Goal: Complete Application Form: Complete application form

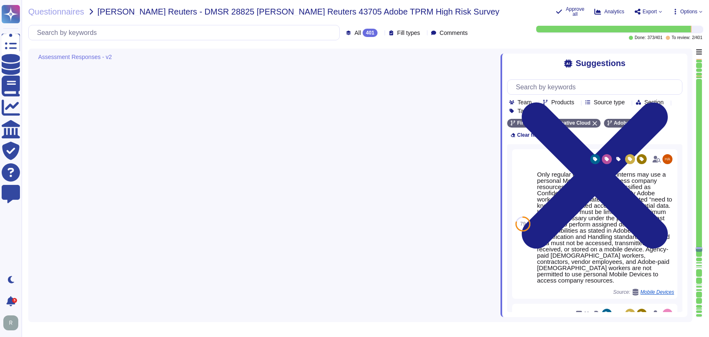
type textarea "All malware activity is logged in the CrowdStrike console and then also stored …"
type textarea "Adobe IT uses Airwatch Mobile Device Management to manage, remotely wipe, and m…"
type textarea "Only regular employees and interns may use a personal Mobile Device to access c…"
type textarea "Adobe has implemented a centralized mobile device management solution deployed …"
type textarea "Adobe issued and/or employee owned personal computers are not used to transmit,…"
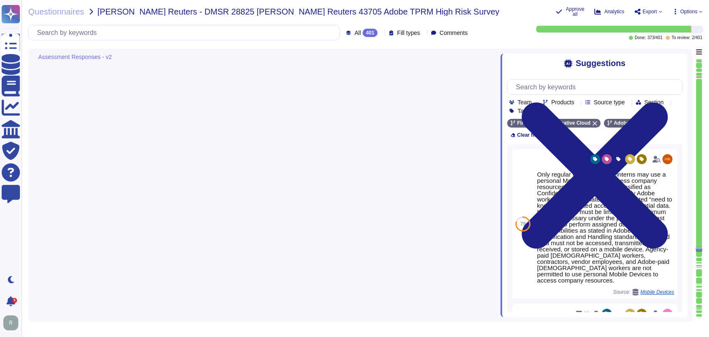
type textarea "No, non-company managed PCs are not permitted to connect to Adobe's corporate n…"
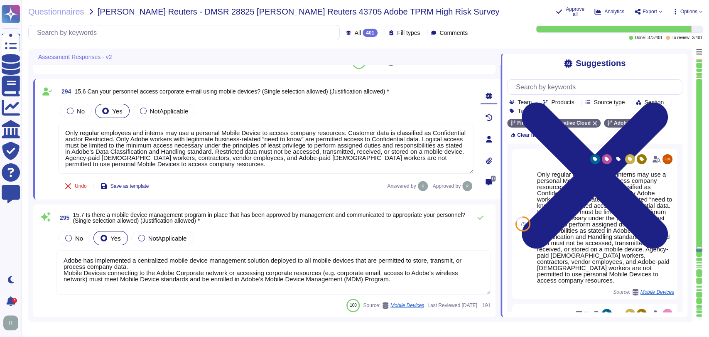
scroll to position [29356, 0]
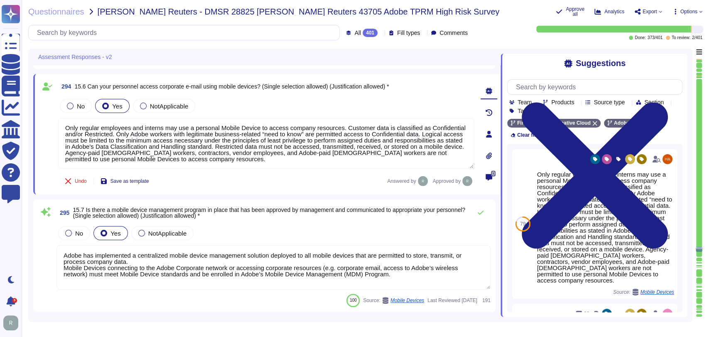
type textarea "Adobe is committed to protecting the confidentiality, integrity, and availabili…"
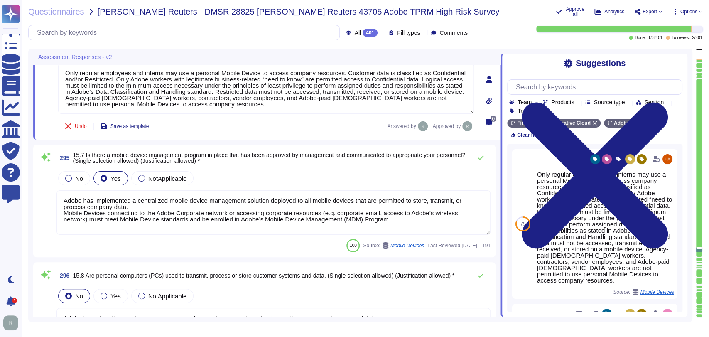
click at [341, 182] on div "No Yes NotApplicable" at bounding box center [274, 178] width 434 height 17
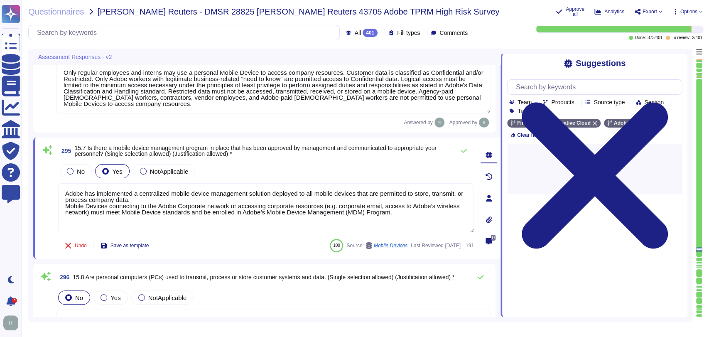
scroll to position [29412, 0]
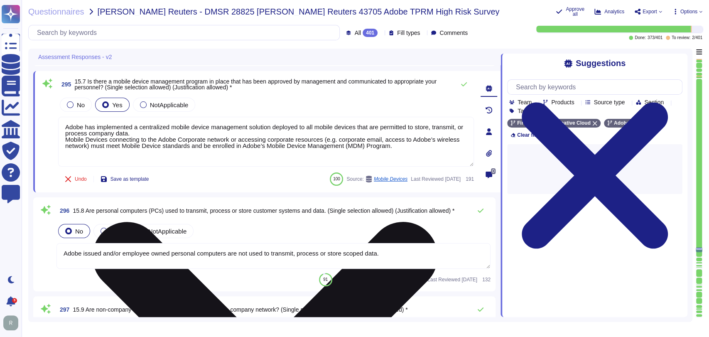
type textarea "Adobe has established policies, procedures, and mechanisms to protect the netwo…"
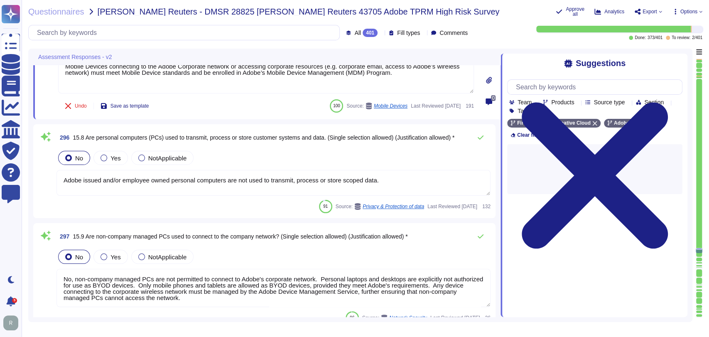
scroll to position [29549, 0]
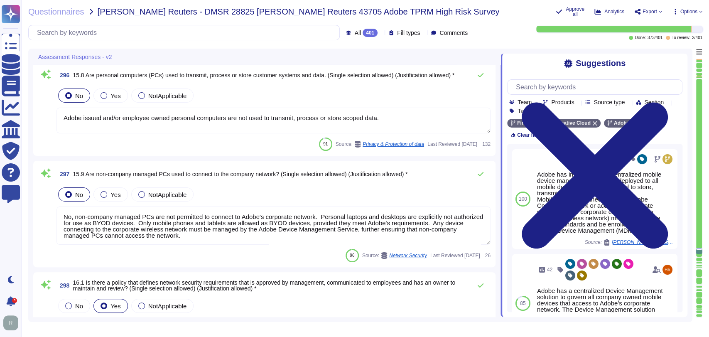
type textarea "Split tunneling or bridged internet connections are not allowed by policy and/o…"
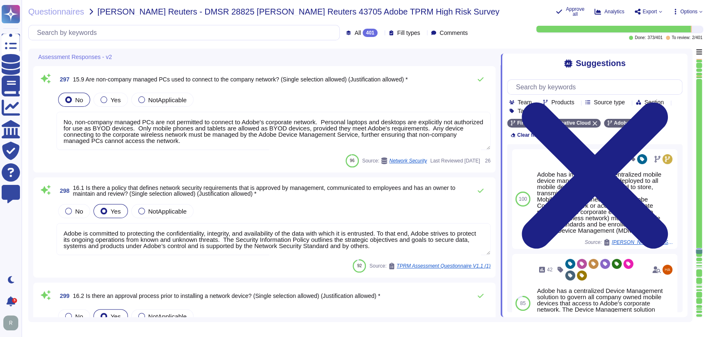
scroll to position [29697, 0]
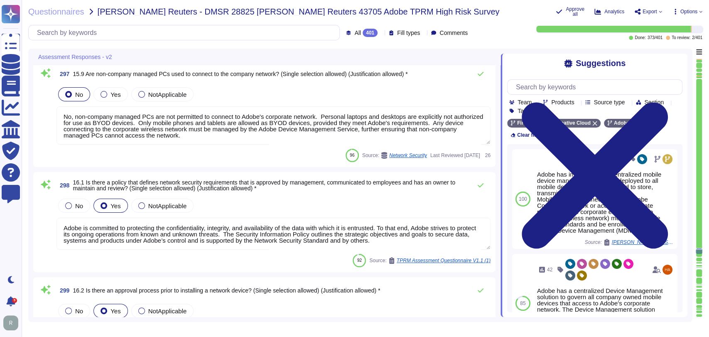
type textarea "Adobe has established security hardening and baseline configuration standards f…"
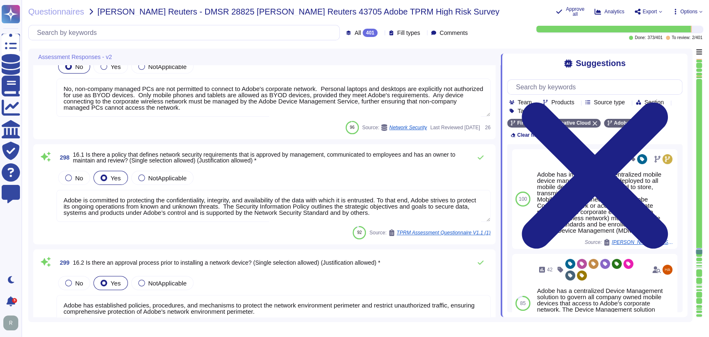
scroll to position [29725, 0]
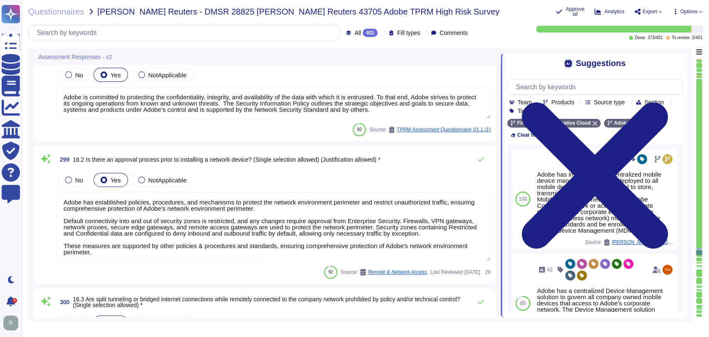
type textarea "All network device administrative interfaces at Adobe are required to use multi…"
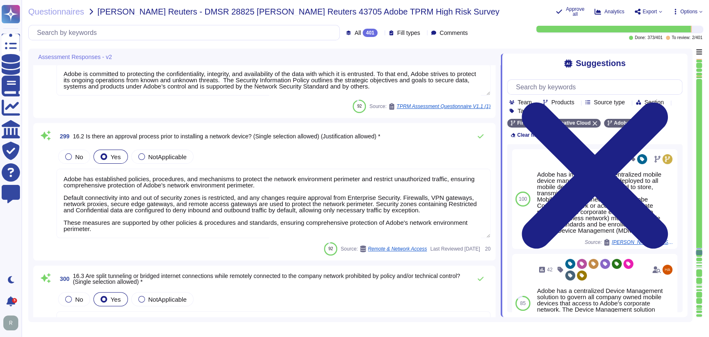
scroll to position [0, 0]
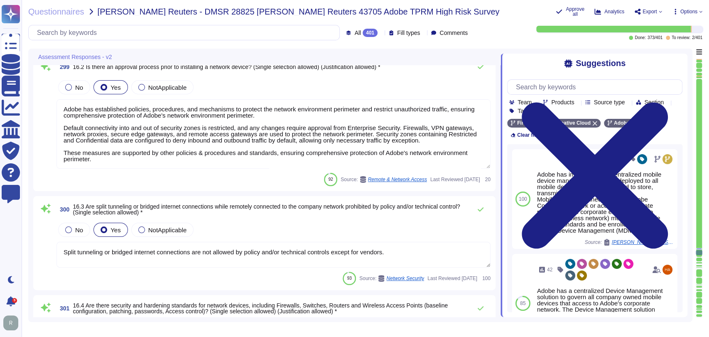
type textarea "Vendor default passwords are removed, disabled or changed prior to placing the …"
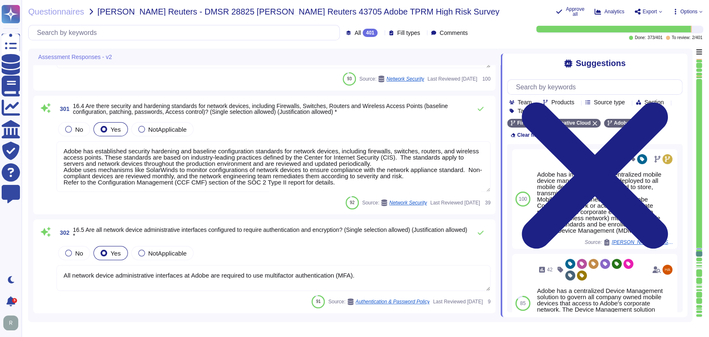
type textarea "For vulnerability tracking, Adobe assigns a risk rating to identified vulnerabi…"
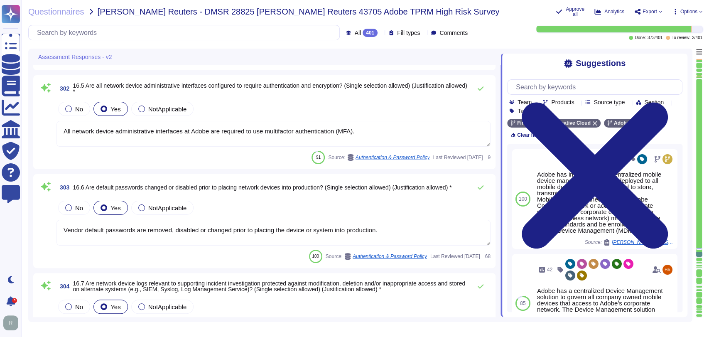
scroll to position [30243, 0]
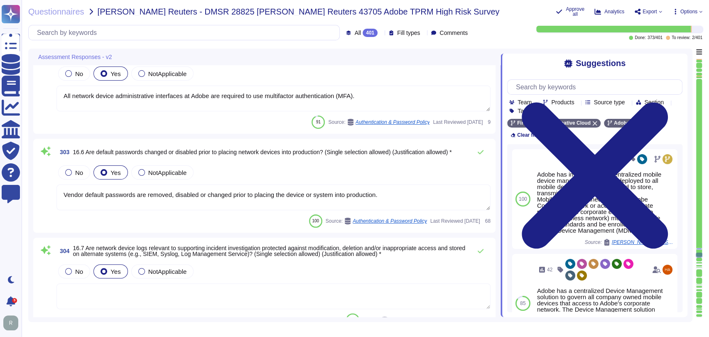
type textarea "Production environments are logically segregated from non-production environmen…"
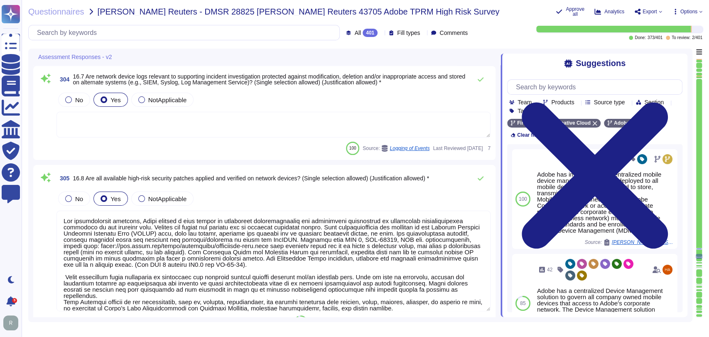
type textarea "Data flow into and out of Adobe-controlled networks must be restricted by using…"
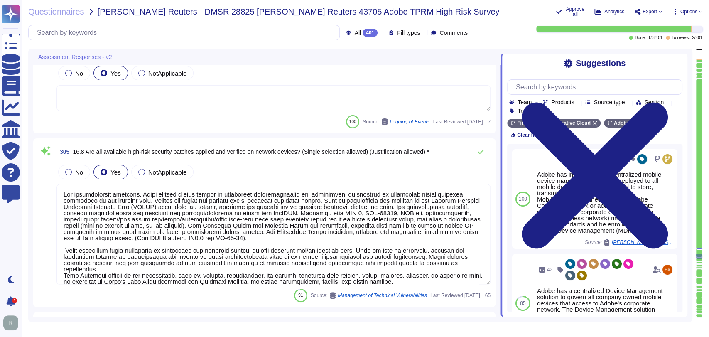
scroll to position [30466, 0]
click at [66, 190] on textarea at bounding box center [274, 234] width 434 height 101
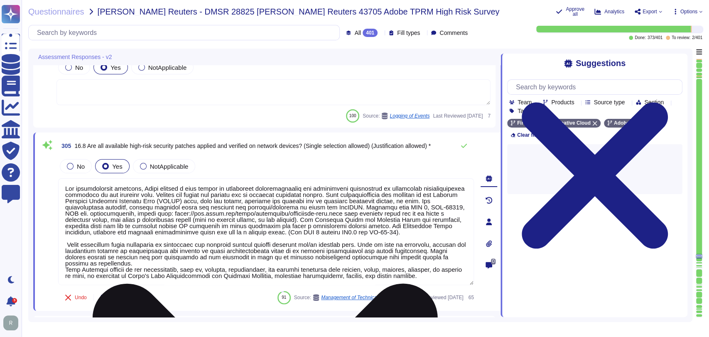
type textarea "For vulnerability tracking, Adobe assigns a risk rating to identified vulnerabi…"
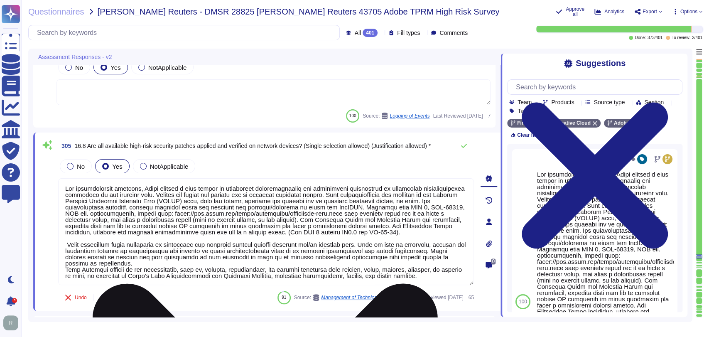
scroll to position [0, 0]
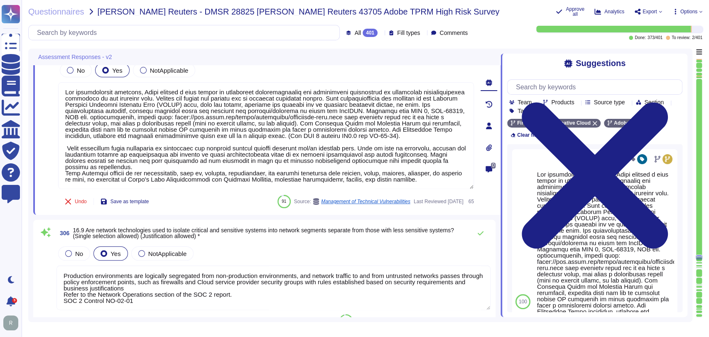
type textarea "Adobe has defined requirements for managing network traffic to and from untrust…"
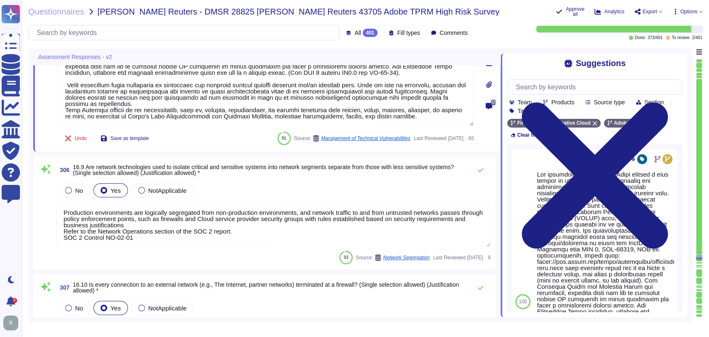
scroll to position [30620, 0]
click at [283, 186] on div "No Yes NotApplicable" at bounding box center [274, 189] width 434 height 17
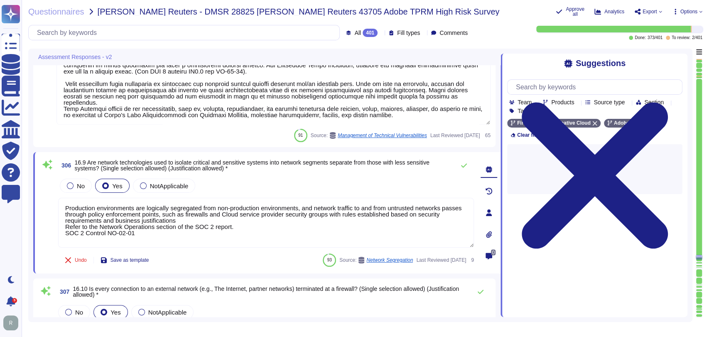
type textarea "For vulnerability tracking, Adobe assigns a risk rating to identified vulnerabi…"
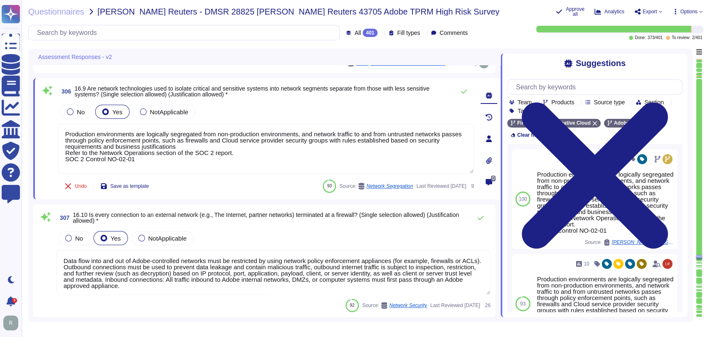
scroll to position [30685, 0]
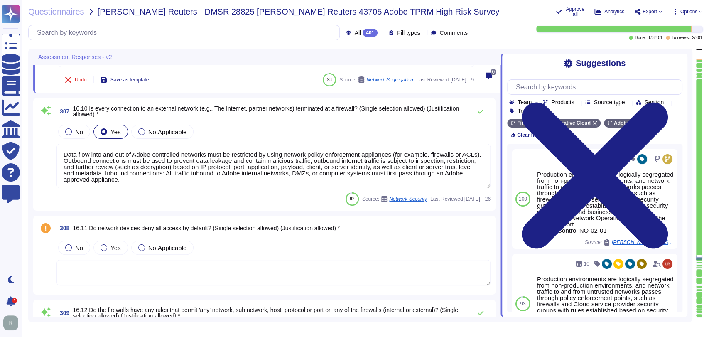
type textarea "Adobe has a policy that defines the requirements for remote access from externa…"
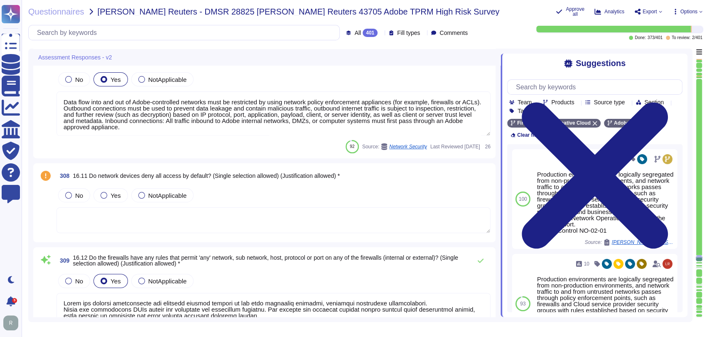
scroll to position [30838, 0]
click at [233, 217] on textarea at bounding box center [274, 220] width 434 height 26
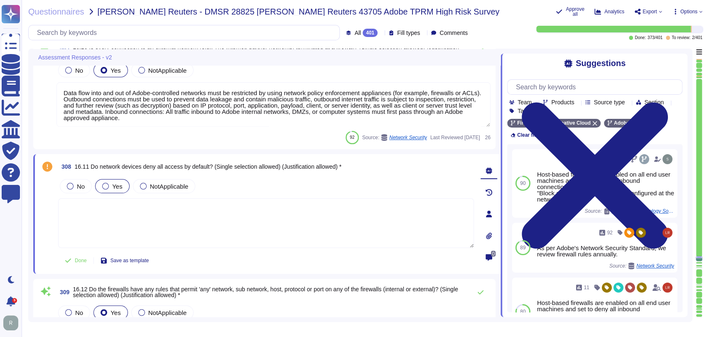
click at [113, 184] on span "Yes" at bounding box center [117, 186] width 10 height 7
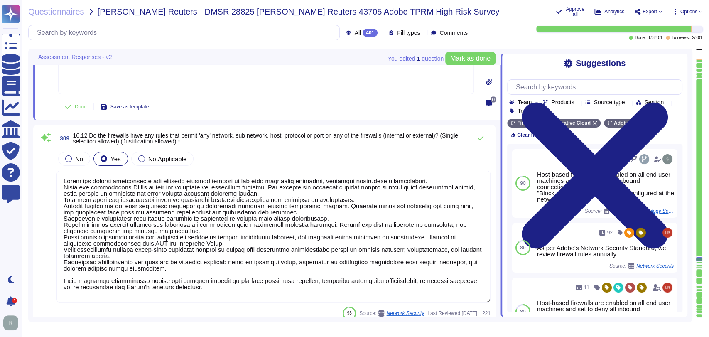
scroll to position [0, 0]
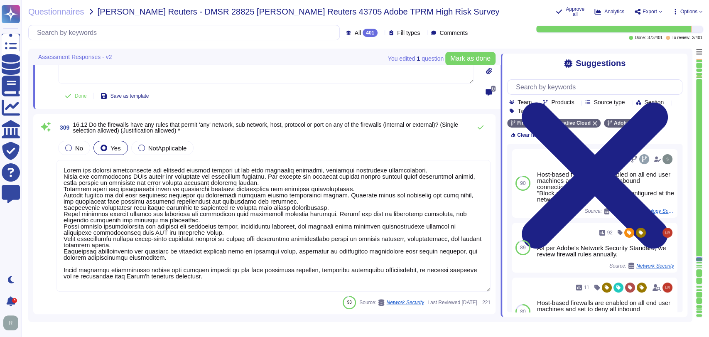
type textarea "Encrypted communications are required for all remote connections."
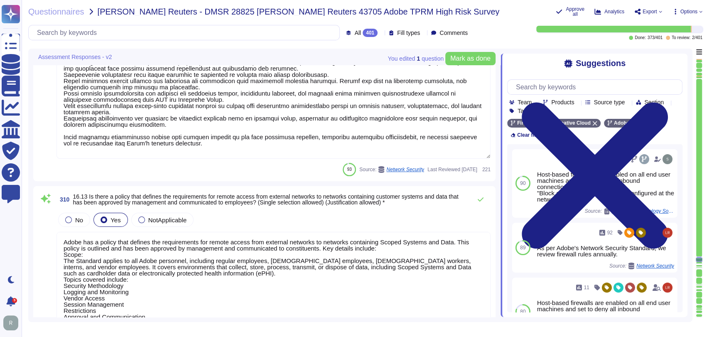
type textarea "Secure remote access to Adobe-operated networks uses 128-bit encryption or high…"
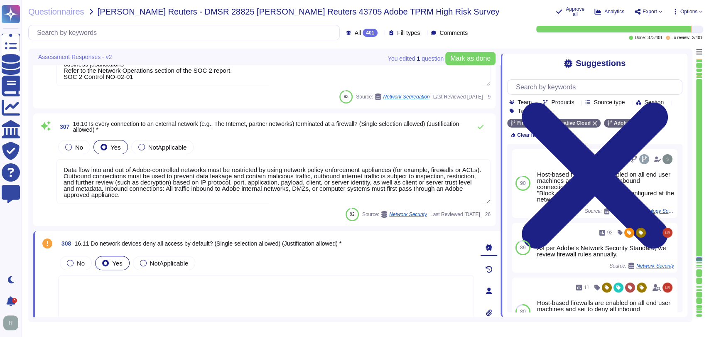
type textarea "For vulnerability tracking, Adobe assigns a risk rating to identified vulnerabi…"
type textarea "Production environments are logically segregated from non-production environmen…"
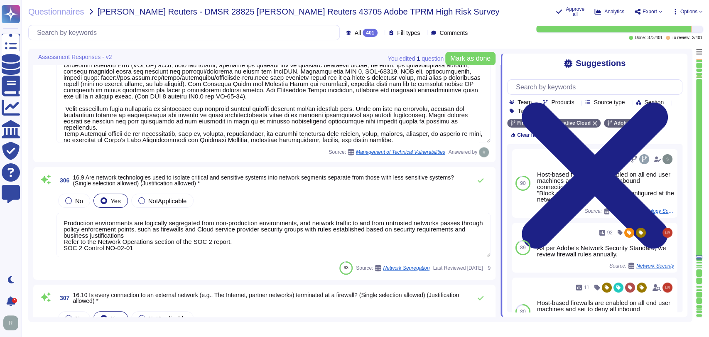
type textarea "Vendor default passwords are removed, disabled or changed prior to placing the …"
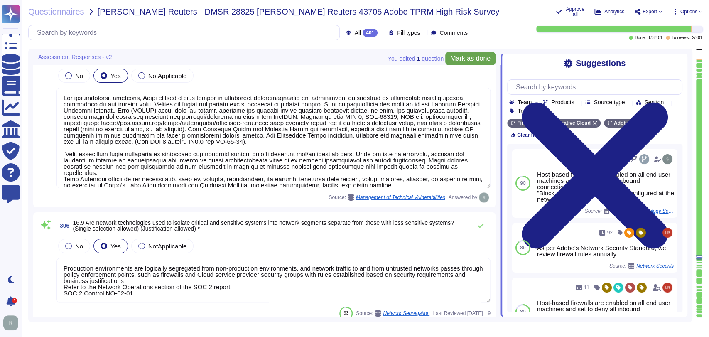
scroll to position [30550, 0]
click at [481, 61] on span "Mark as done" at bounding box center [470, 58] width 40 height 7
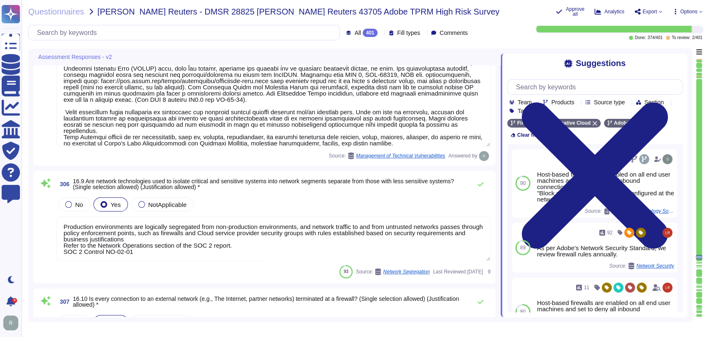
type textarea "Adobe has defined requirements for managing network traffic to and from untrust…"
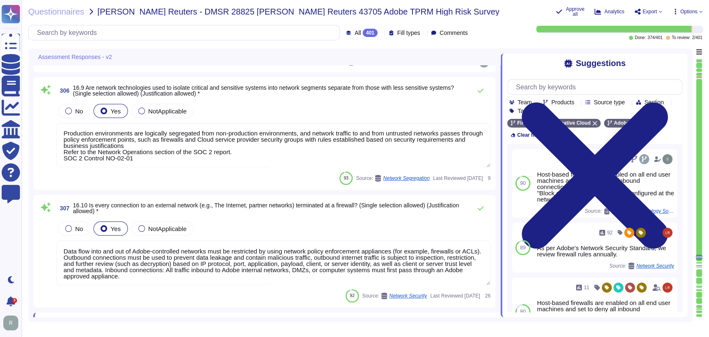
type textarea "Adobe has a policy that defines the requirements for remote access from externa…"
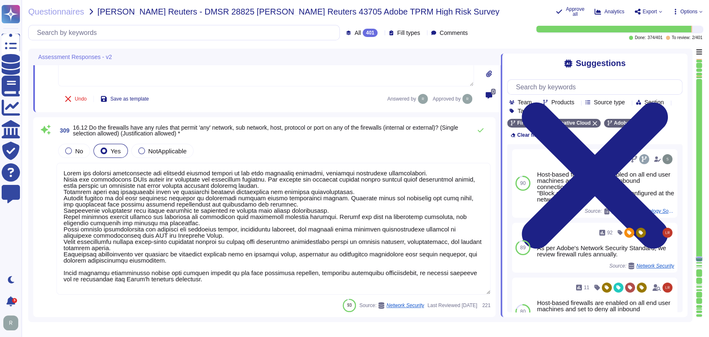
scroll to position [30996, 0]
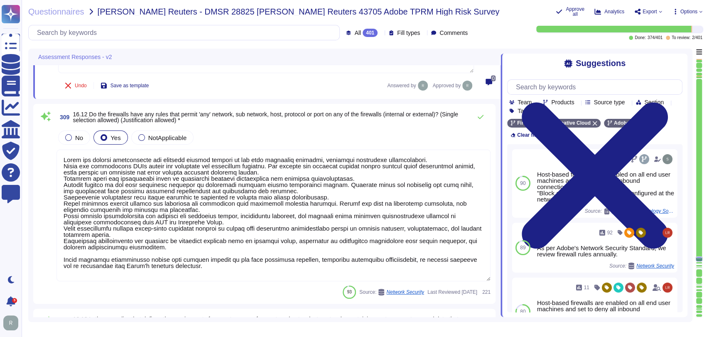
type textarea "Encrypted communications are required for all remote connections."
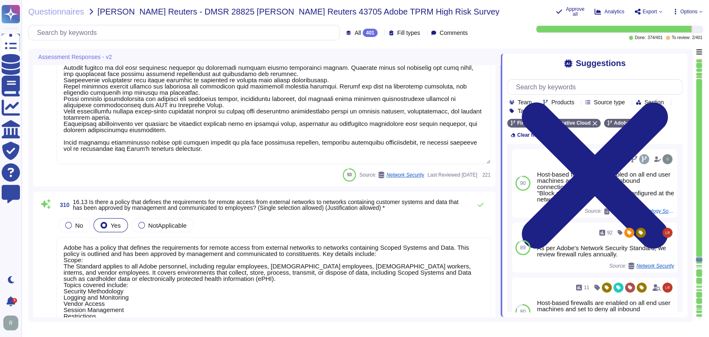
type textarea "Secure remote access to Adobe-operated networks uses 128-bit encryption or high…"
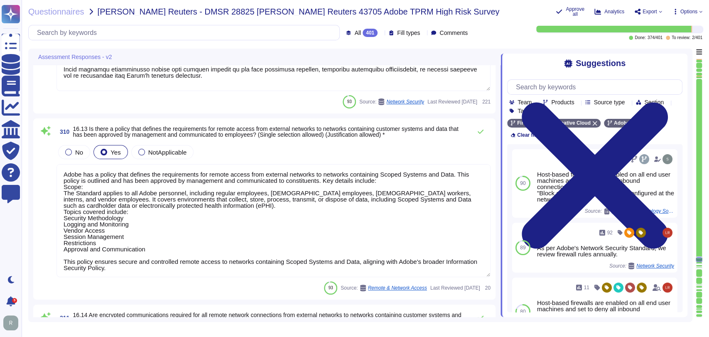
scroll to position [31193, 0]
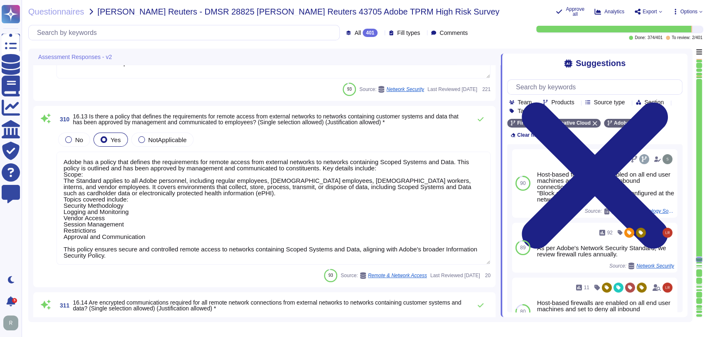
type textarea "Encrypted communications are required for all remote connections."
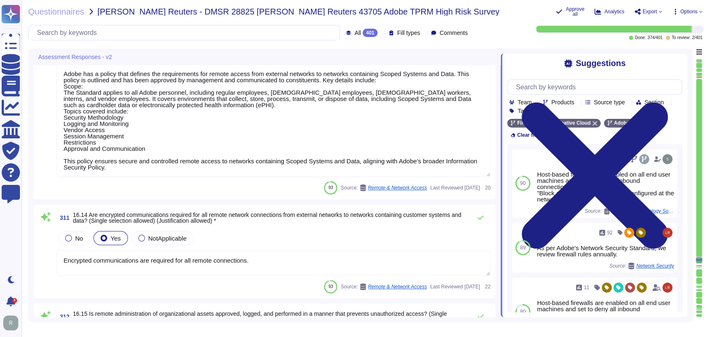
type textarea "Baseboard Management Controllers (BMCs) are not deployed on any servers or othe…"
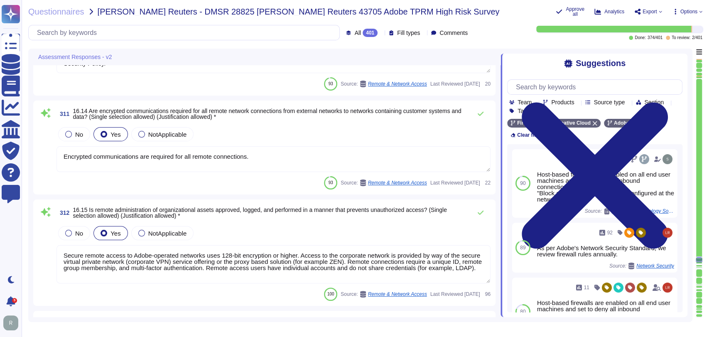
scroll to position [31380, 0]
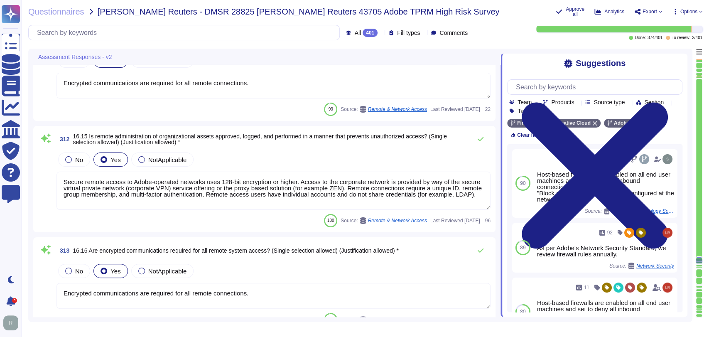
type textarea "Baseboard Management Controllers (BMCs) are not deployed on any servers or othe…"
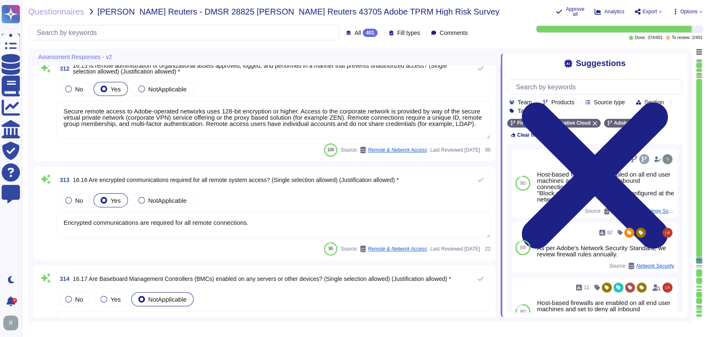
scroll to position [31523, 0]
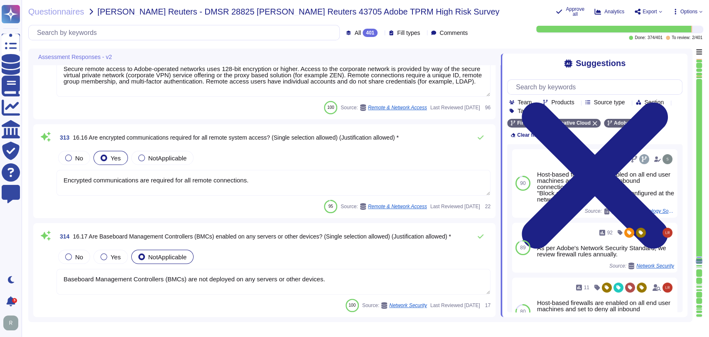
type textarea "Baseboard Management Controllers (BMCs) are not deployed on any servers or othe…"
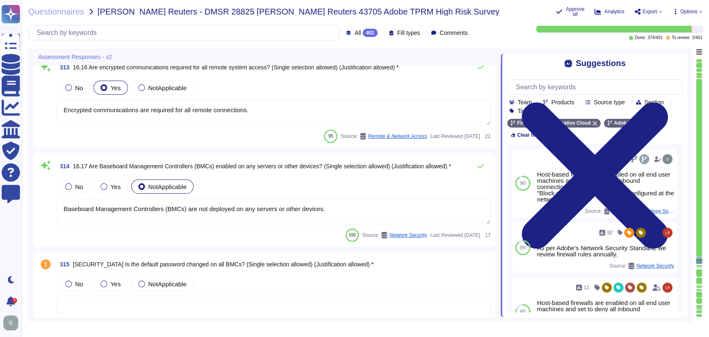
scroll to position [31630, 0]
drag, startPoint x: 184, startPoint y: 206, endPoint x: 59, endPoint y: 203, distance: 125.1
click at [59, 203] on textarea "Baseboard Management Controllers (BMCs) are not deployed on any servers or othe…" at bounding box center [274, 212] width 434 height 26
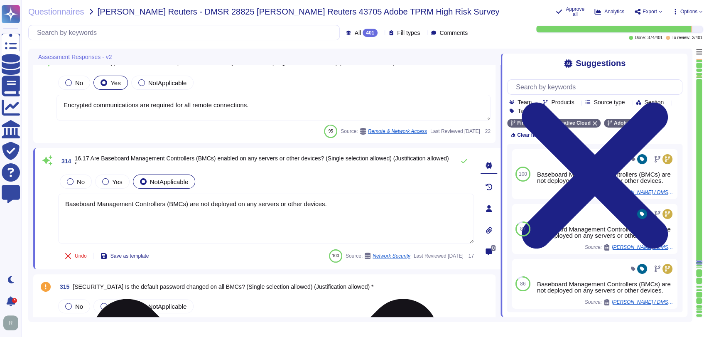
click at [331, 207] on textarea "Baseboard Management Controllers (BMCs) are not deployed on any servers or othe…" at bounding box center [266, 219] width 416 height 50
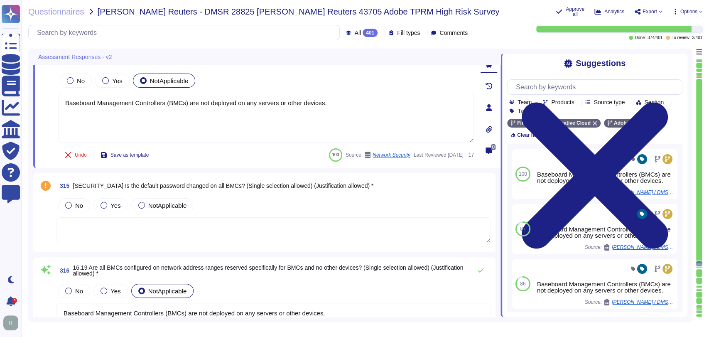
scroll to position [31731, 0]
click at [166, 206] on span "NotApplicable" at bounding box center [167, 205] width 39 height 7
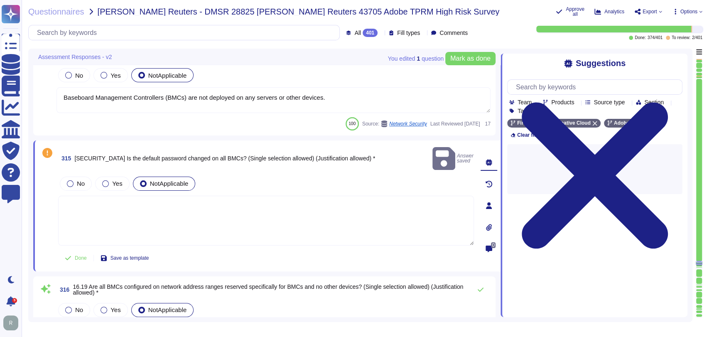
click at [240, 98] on textarea "Baseboard Management Controllers (BMCs) are not deployed on any servers or othe…" at bounding box center [274, 100] width 434 height 26
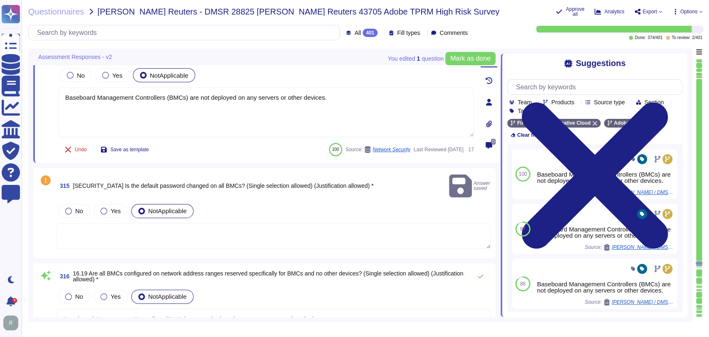
click at [245, 223] on textarea at bounding box center [274, 236] width 434 height 26
paste textarea "Baseboard Management Controllers (BMCs) are not deployed on any servers or othe…"
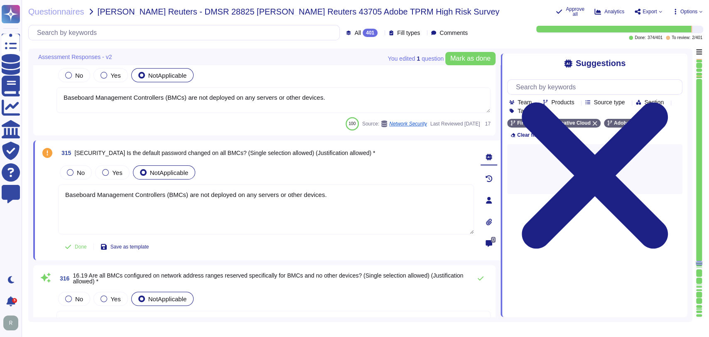
click at [366, 170] on div "No Yes NotApplicable" at bounding box center [266, 172] width 416 height 17
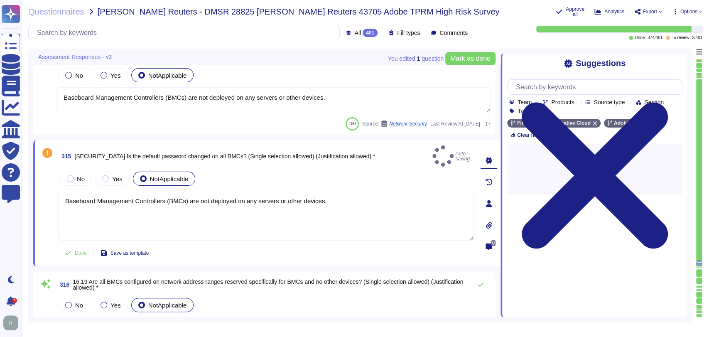
type textarea "Baseboard Management Controllers (BMCs) are not deployed on any servers or othe…"
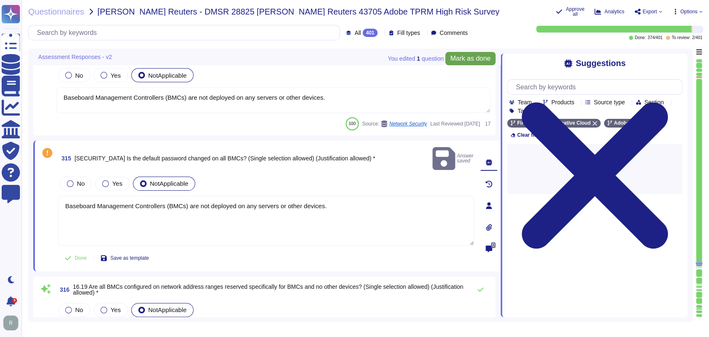
click at [472, 58] on span "Mark as done" at bounding box center [470, 58] width 40 height 7
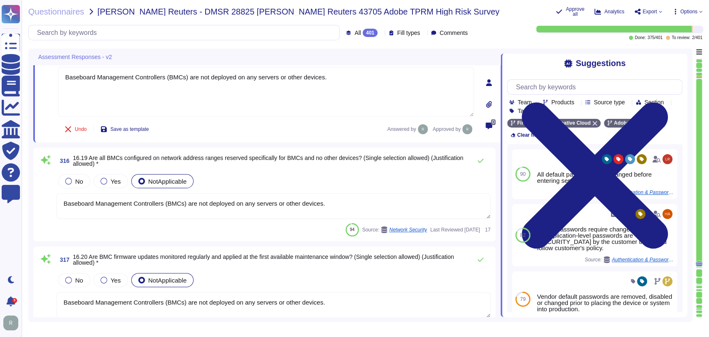
scroll to position [31845, 0]
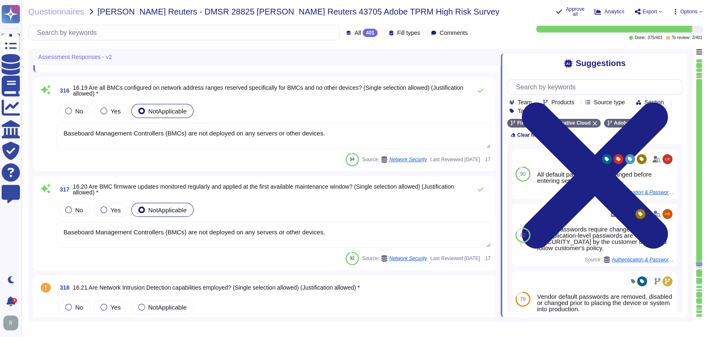
type textarea "Adobe has a structured and well-maintained wireless policy integrated into its …"
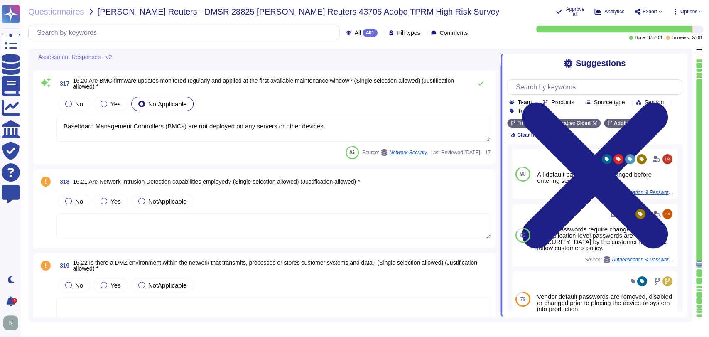
click at [224, 220] on textarea at bounding box center [274, 226] width 434 height 26
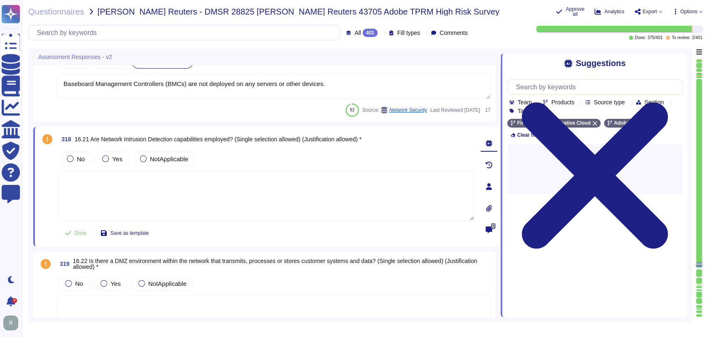
scroll to position [32043, 0]
click at [114, 156] on span "Yes" at bounding box center [117, 159] width 10 height 7
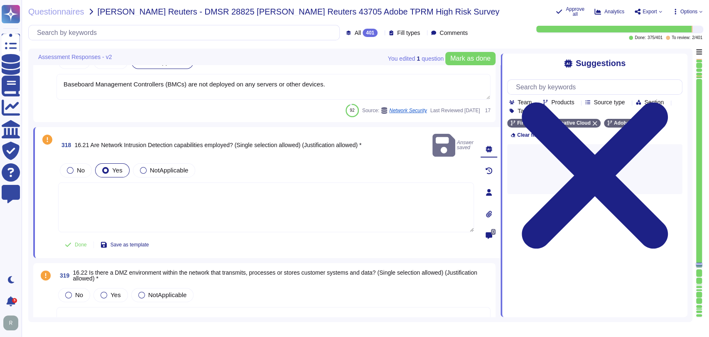
click at [182, 197] on textarea at bounding box center [266, 207] width 416 height 50
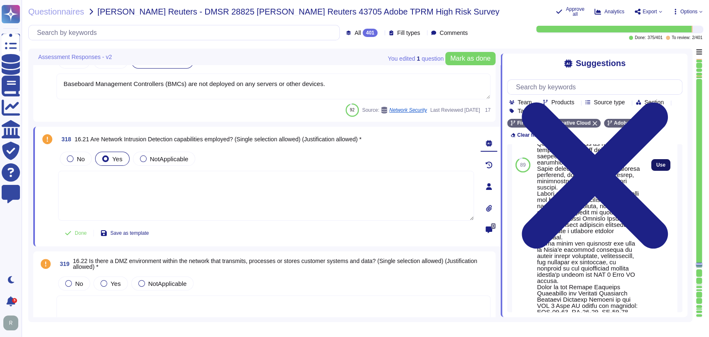
scroll to position [149, 0]
click at [660, 171] on button "Use" at bounding box center [660, 166] width 19 height 12
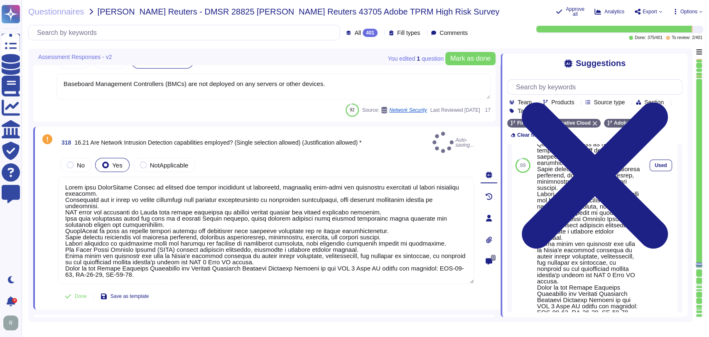
type textarea "Lorem ipsu DolorSitame Consec ad elitsed doe tempor incididunt ut laboreetd, ma…"
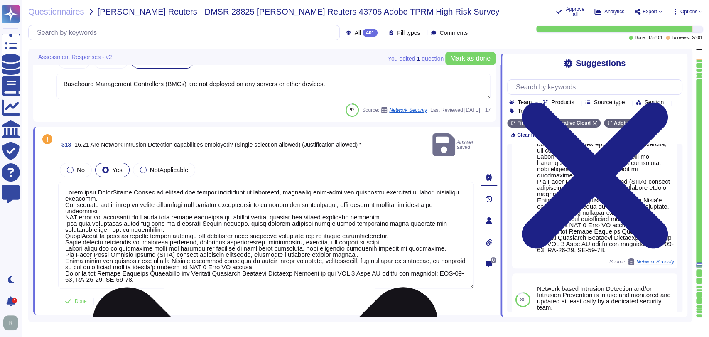
scroll to position [32043, 0]
click at [204, 259] on textarea at bounding box center [266, 235] width 416 height 107
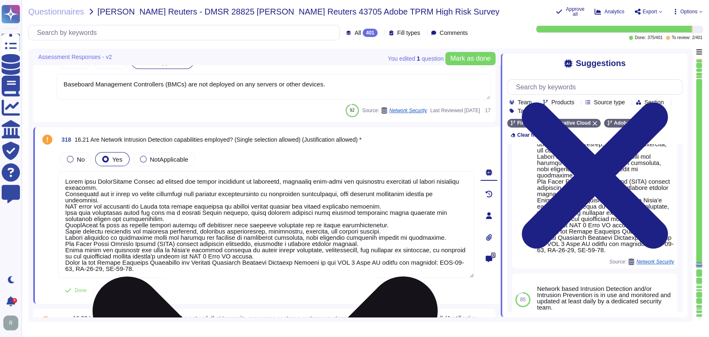
click at [244, 243] on textarea at bounding box center [266, 224] width 416 height 107
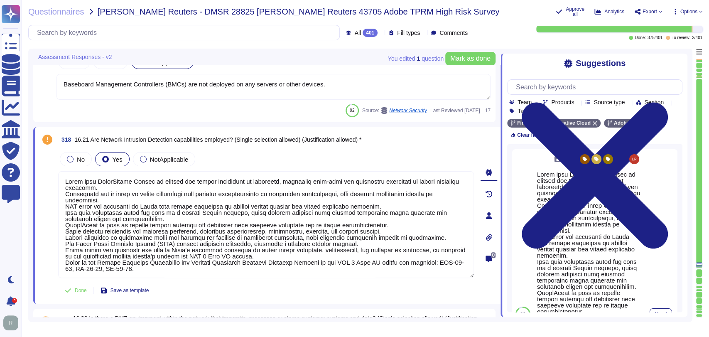
scroll to position [0, 0]
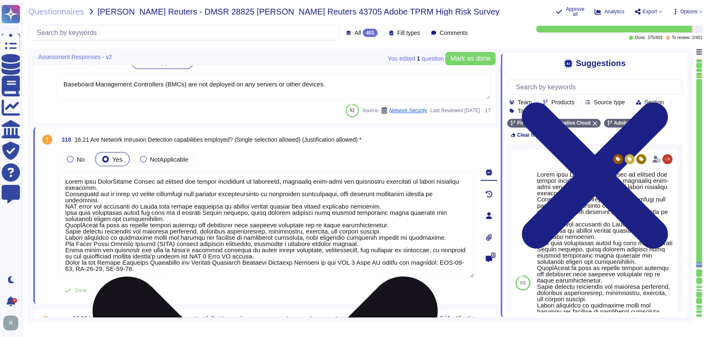
click at [159, 210] on textarea at bounding box center [266, 224] width 416 height 107
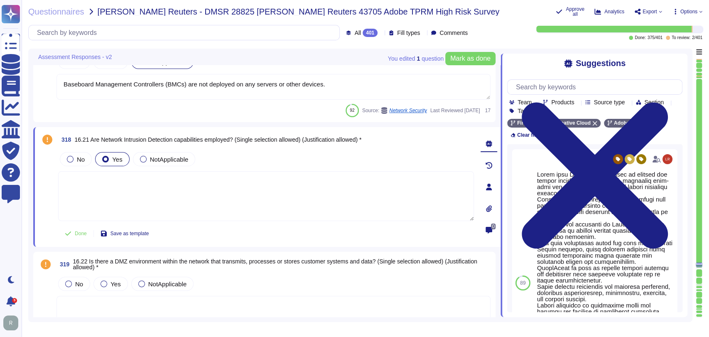
click at [252, 234] on div "Done Save as template" at bounding box center [266, 233] width 416 height 17
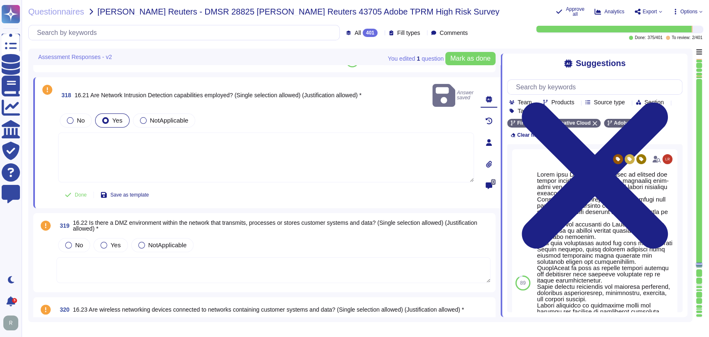
type textarea "Wireless networking is not used to provide the service."
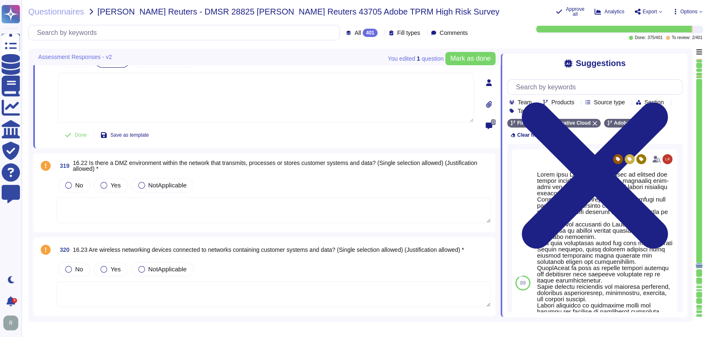
scroll to position [32153, 0]
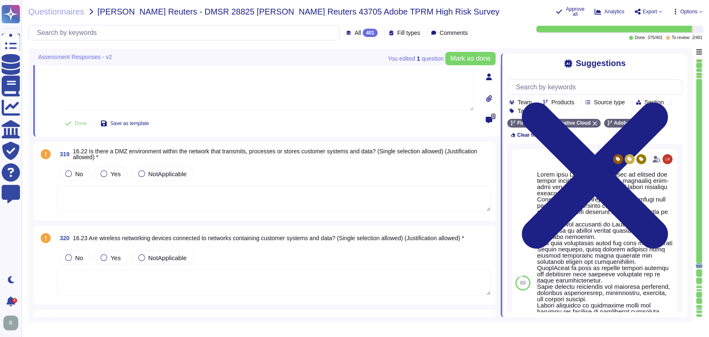
click at [311, 200] on textarea at bounding box center [274, 199] width 434 height 26
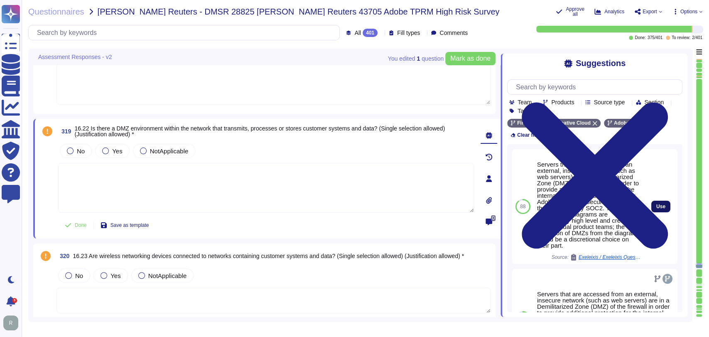
click at [656, 209] on span "Use" at bounding box center [660, 206] width 9 height 5
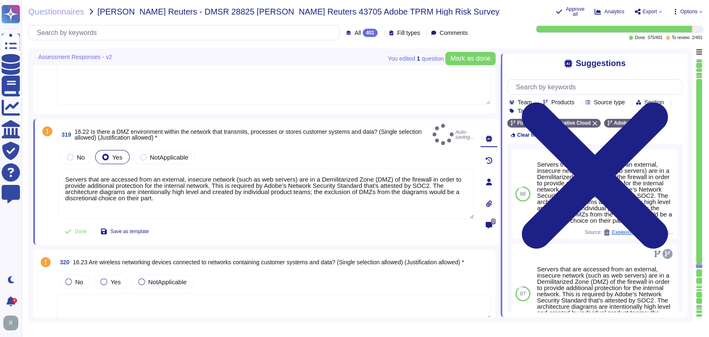
type textarea "Servers that are accessed from an external, insecure network (such as web serve…"
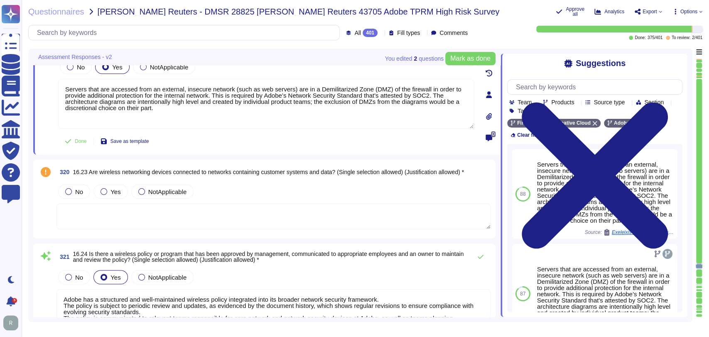
scroll to position [32232, 0]
click at [255, 203] on textarea at bounding box center [274, 216] width 434 height 26
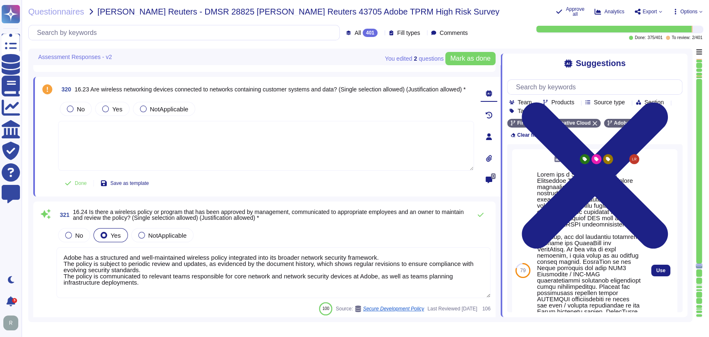
type textarea "Customer supplied data for offerings that support PCI."
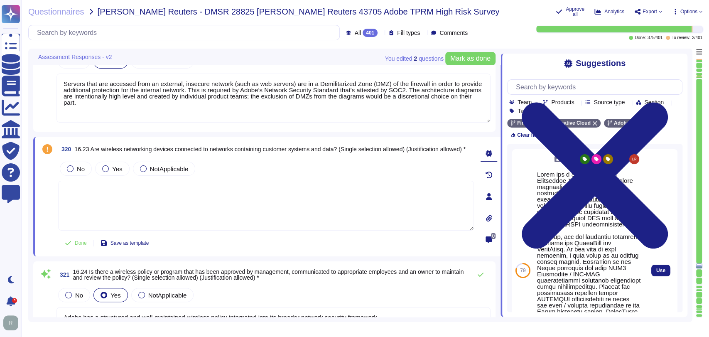
type textarea "Baseboard Management Controllers (BMCs) are not deployed on any servers or othe…"
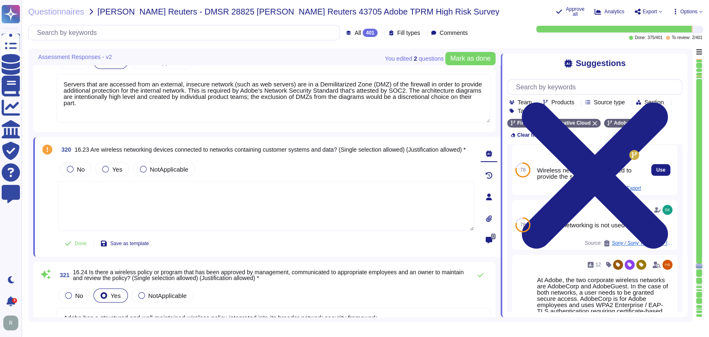
scroll to position [202, 0]
click at [73, 170] on label "No" at bounding box center [76, 169] width 18 height 7
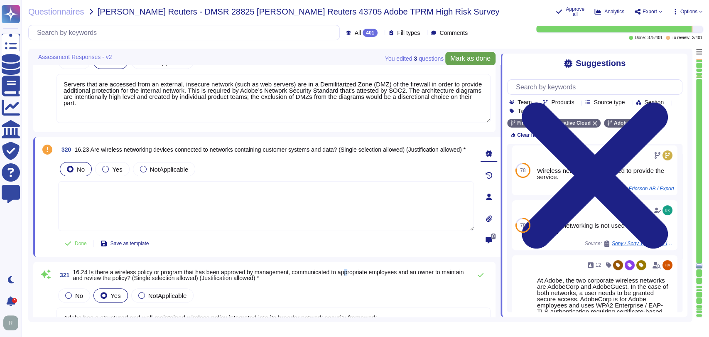
click at [465, 54] on button "Mark as done" at bounding box center [470, 58] width 50 height 13
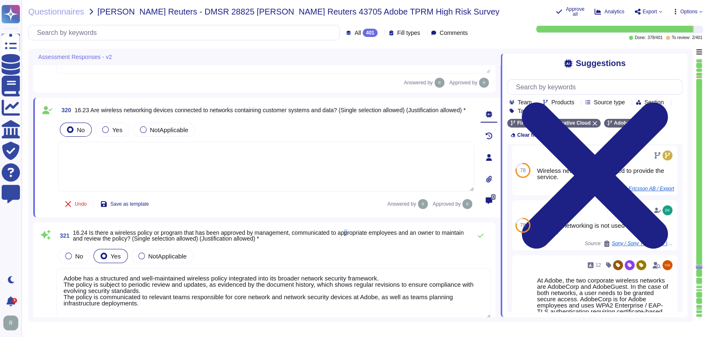
type textarea "Customer supplied data for offerings that support PCI."
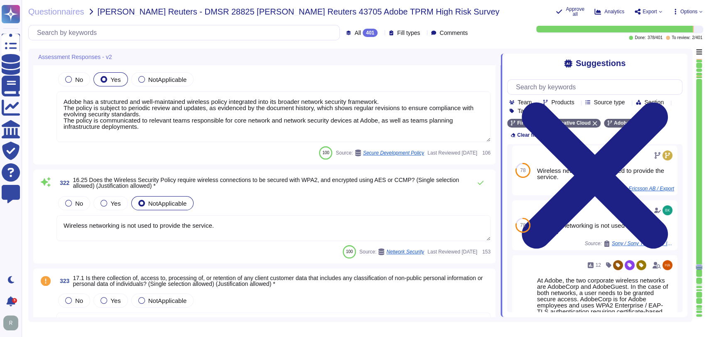
scroll to position [32462, 0]
click at [268, 197] on div "No Yes NotApplicable" at bounding box center [274, 202] width 434 height 17
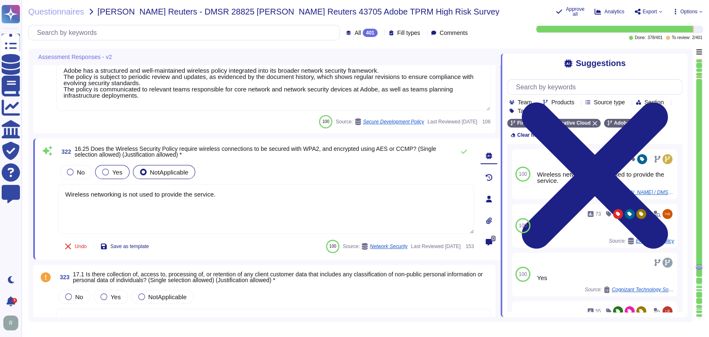
scroll to position [32462, 0]
click at [107, 174] on div at bounding box center [105, 172] width 7 height 7
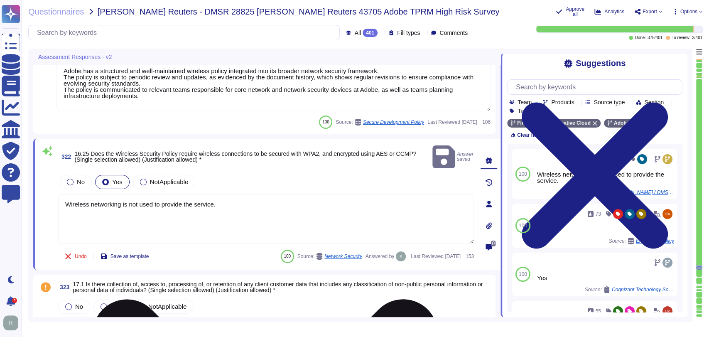
scroll to position [32461, 0]
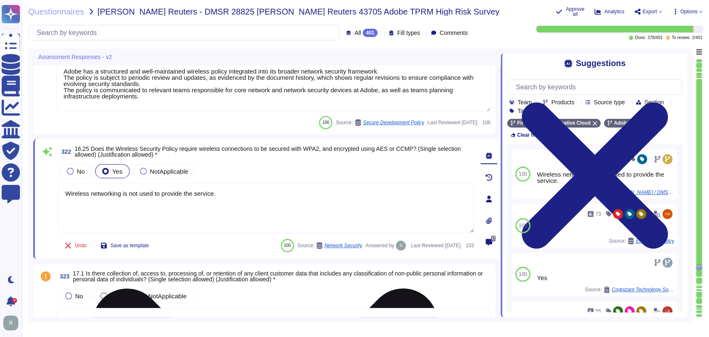
click at [229, 191] on textarea "Wireless networking is not used to provide the service." at bounding box center [266, 208] width 416 height 50
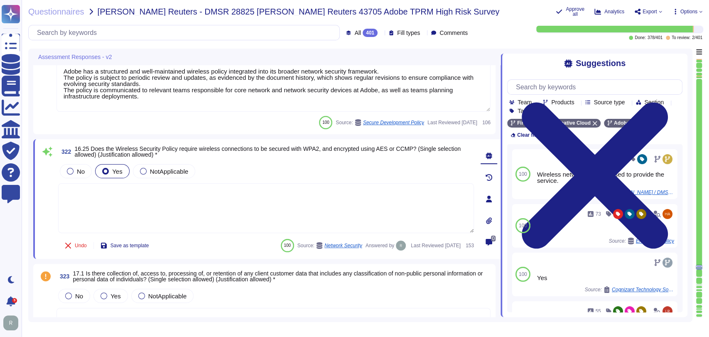
click at [315, 165] on div "No Yes NotApplicable" at bounding box center [266, 170] width 416 height 17
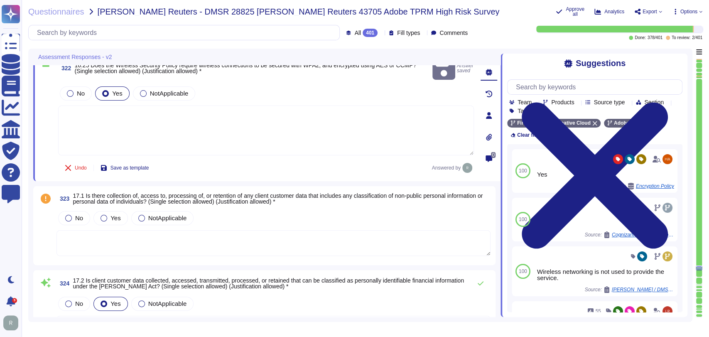
scroll to position [32553, 0]
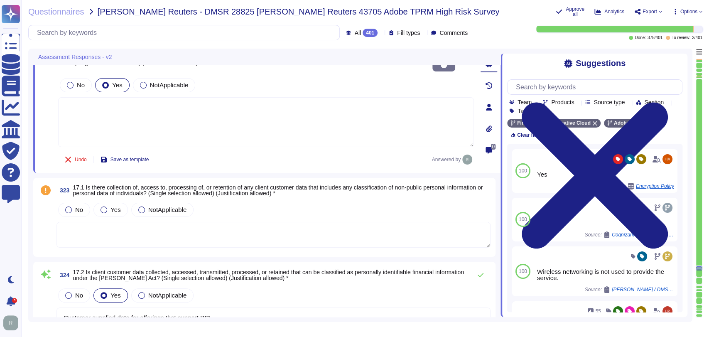
type textarea "Consumer credit report information is not used as part of this service offering"
click at [306, 222] on textarea at bounding box center [274, 235] width 434 height 26
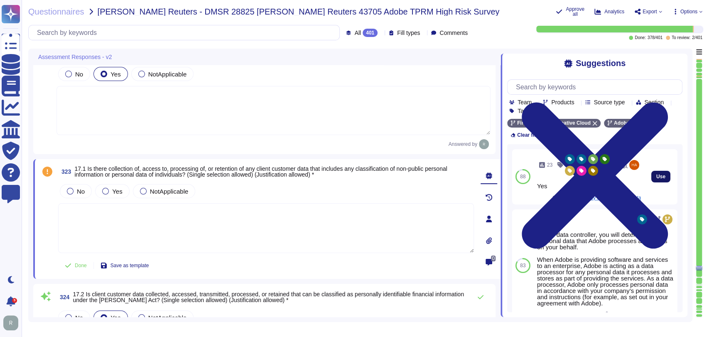
click at [656, 179] on span "Use" at bounding box center [660, 176] width 9 height 5
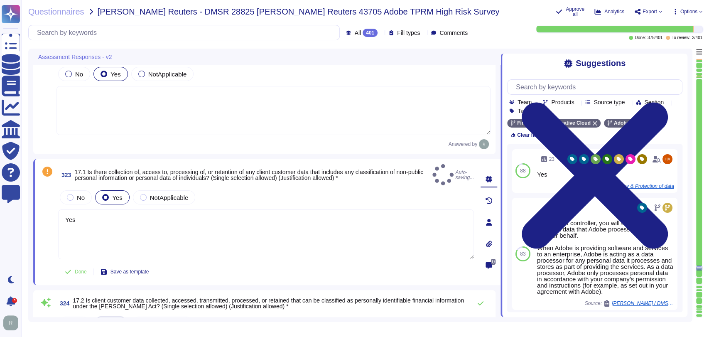
type textarea "Yes"
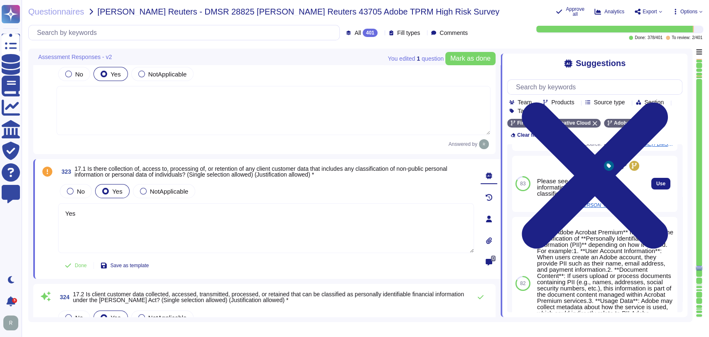
scroll to position [160, 0]
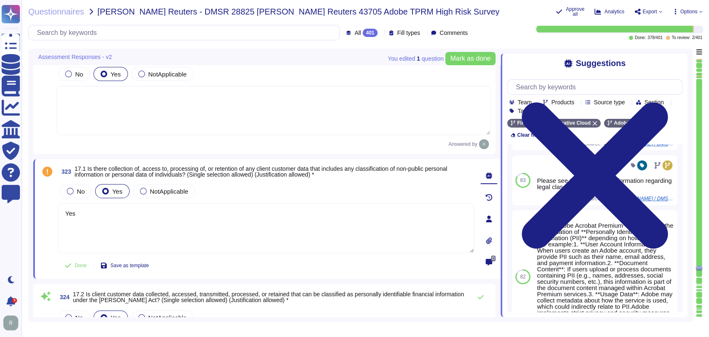
click at [264, 271] on div "Done Save as template" at bounding box center [266, 265] width 416 height 17
click at [470, 56] on span "Mark as done" at bounding box center [470, 58] width 40 height 7
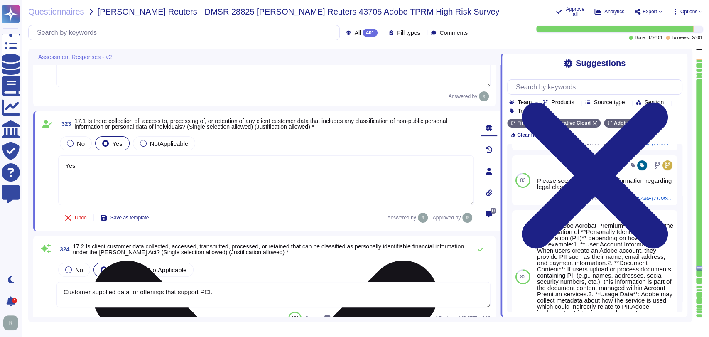
type textarea "Consumer credit report information is not used as part of this service offering"
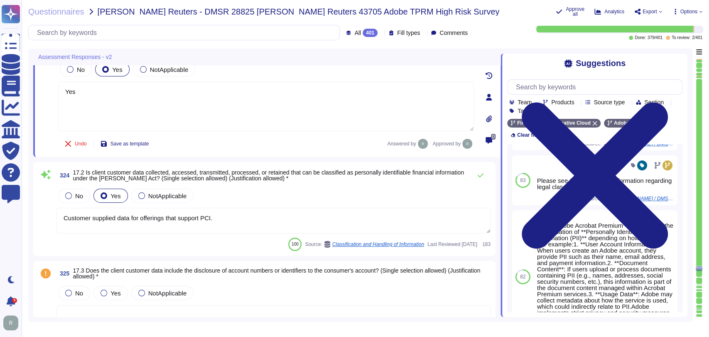
scroll to position [32675, 0]
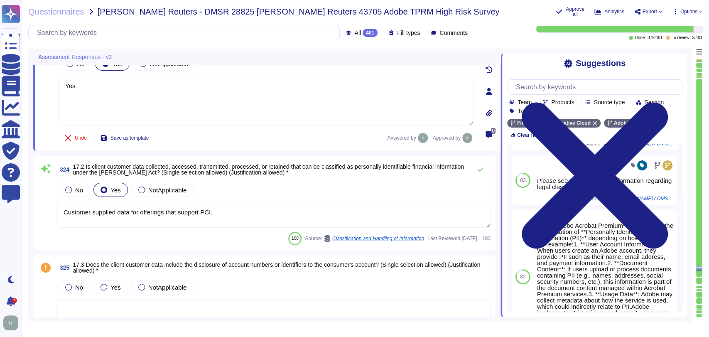
type textarea "Policies and procedures for the secure disposal of equipment used outside the o…"
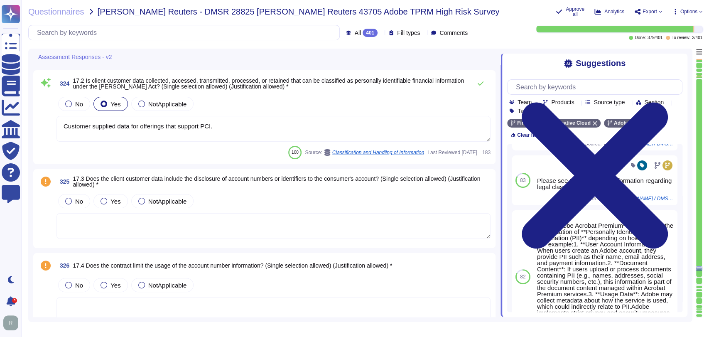
scroll to position [32761, 0]
click at [182, 222] on textarea at bounding box center [274, 226] width 434 height 26
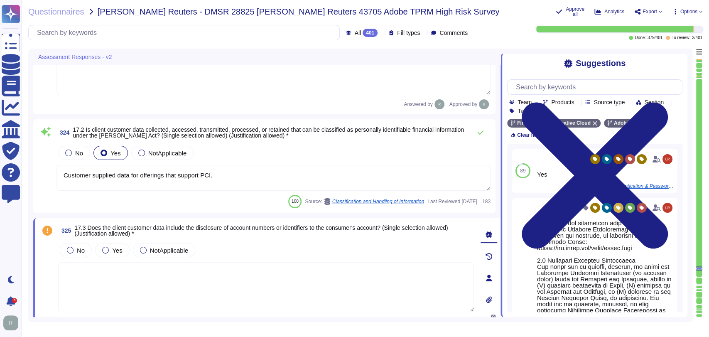
scroll to position [32699, 0]
click at [233, 177] on textarea "Customer supplied data for offerings that support PCI." at bounding box center [274, 178] width 434 height 26
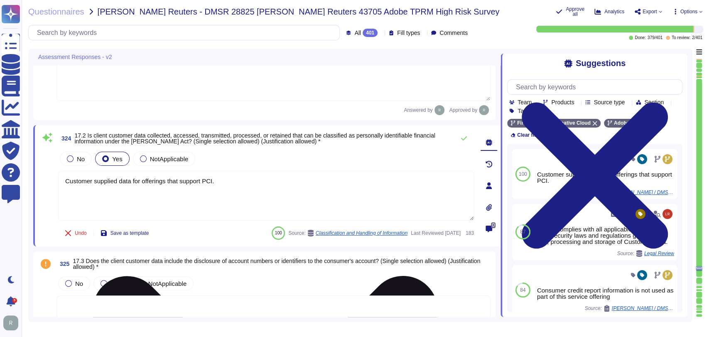
scroll to position [32693, 0]
click at [239, 231] on div "Undo Save as template 100 Source: Classification and Handling of Information La…" at bounding box center [266, 233] width 416 height 17
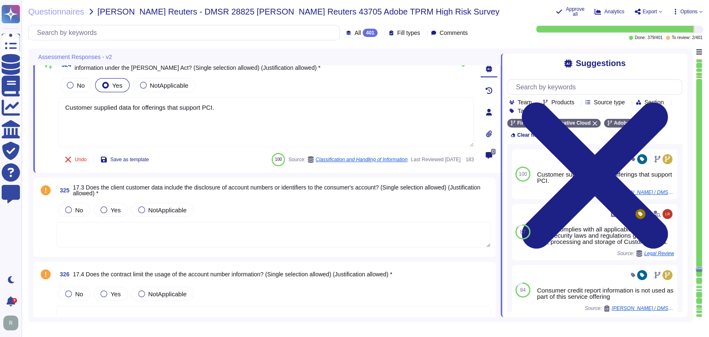
scroll to position [32768, 0]
click at [281, 207] on div "No Yes NotApplicable" at bounding box center [274, 209] width 434 height 17
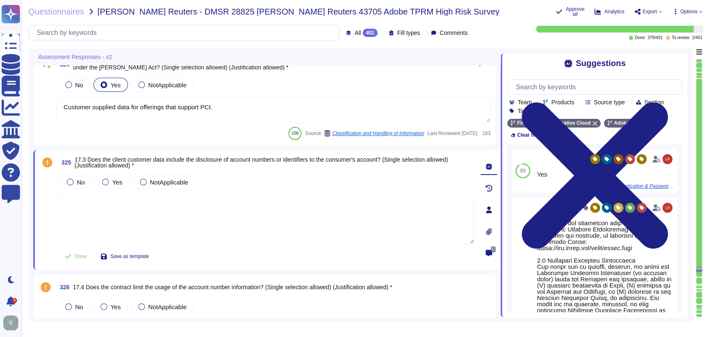
click at [294, 234] on textarea at bounding box center [266, 219] width 416 height 50
click at [294, 224] on textarea at bounding box center [266, 219] width 416 height 50
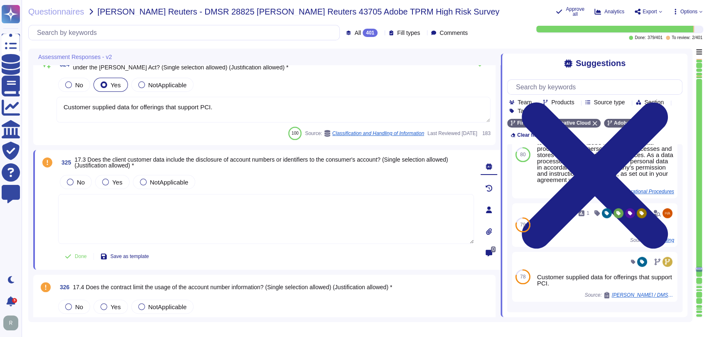
scroll to position [342, 0]
click at [586, 91] on input "text" at bounding box center [597, 87] width 170 height 15
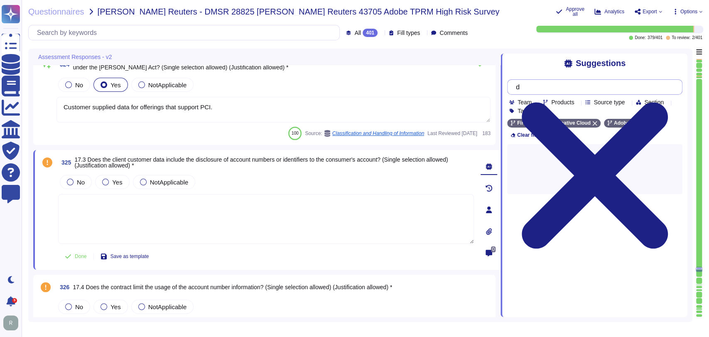
scroll to position [0, 0]
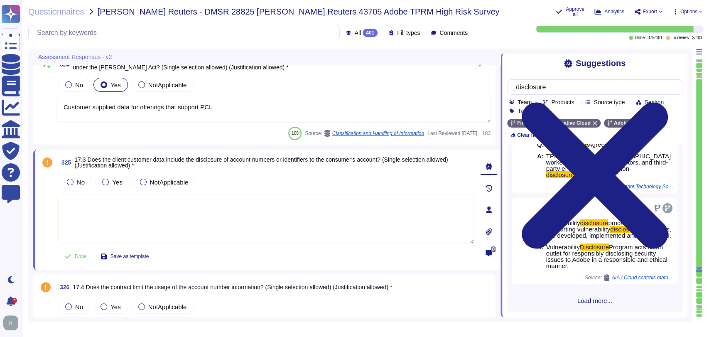
type input "disclosure"
click at [588, 299] on span "Load more..." at bounding box center [594, 300] width 175 height 6
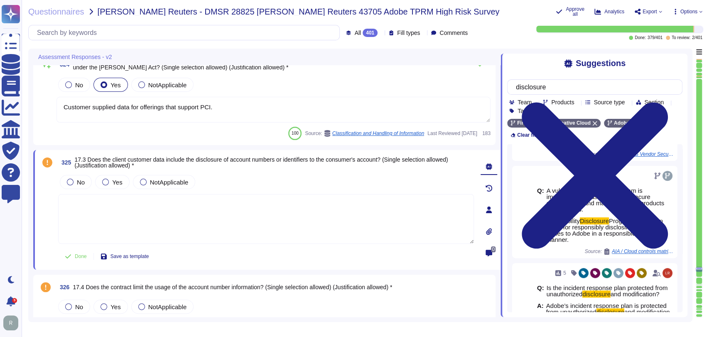
scroll to position [32768, 0]
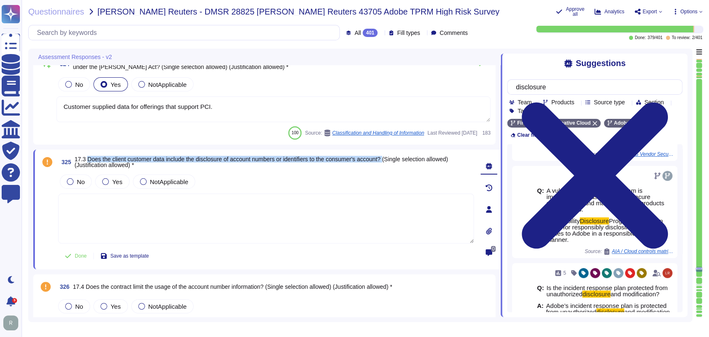
drag, startPoint x: 389, startPoint y: 160, endPoint x: 88, endPoint y: 160, distance: 301.2
click at [88, 160] on span "17.3 Does the client customer data include the disclosure of account numbers or…" at bounding box center [260, 162] width 373 height 12
copy span "Does the client customer data include the disclosure of account numbers or iden…"
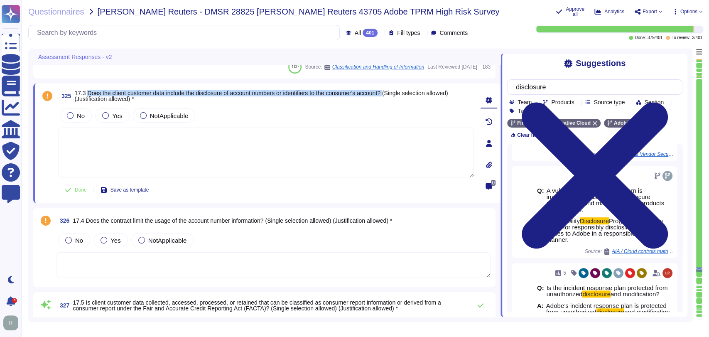
type textarea "Yes, in a few circumstances, Adobe offers products and services as “HIPAA-Ready…"
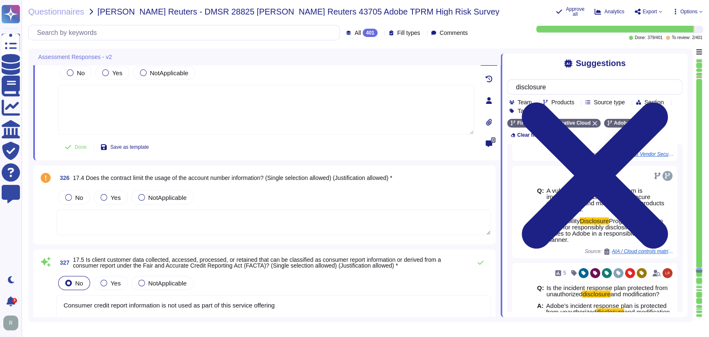
scroll to position [32872, 0]
click at [289, 190] on div "No Yes NotApplicable" at bounding box center [274, 196] width 434 height 17
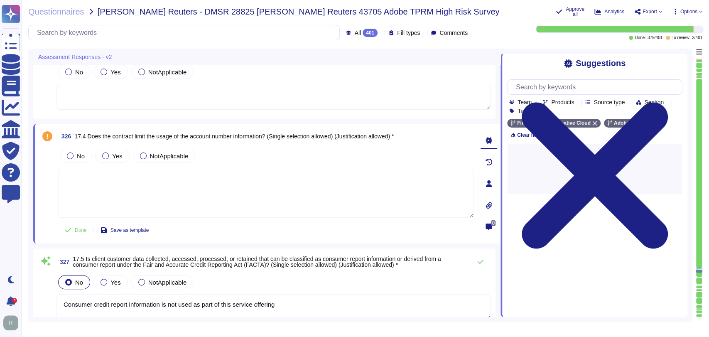
click at [248, 193] on textarea at bounding box center [266, 193] width 416 height 50
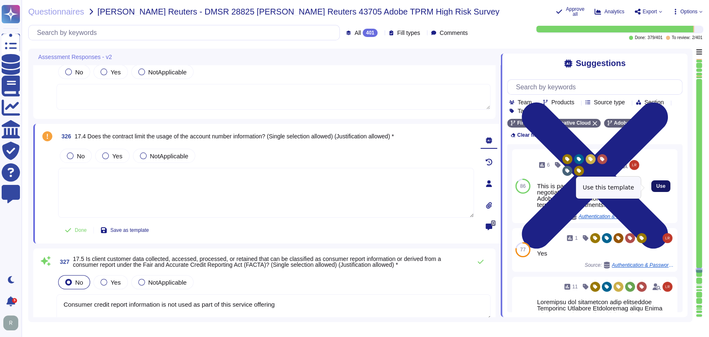
click at [660, 184] on button "Use" at bounding box center [660, 186] width 19 height 12
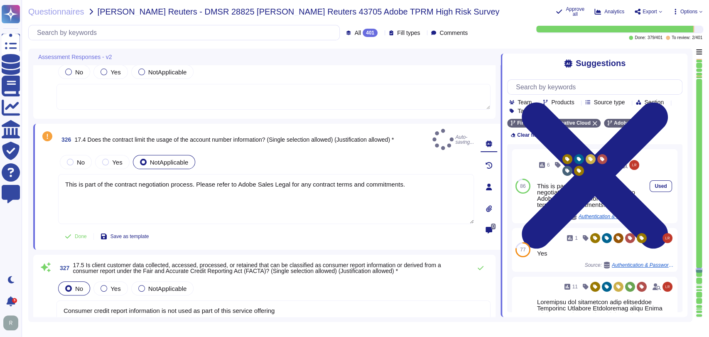
type textarea "This is part of the contract negotiation process. Please refer to Adobe Sales L…"
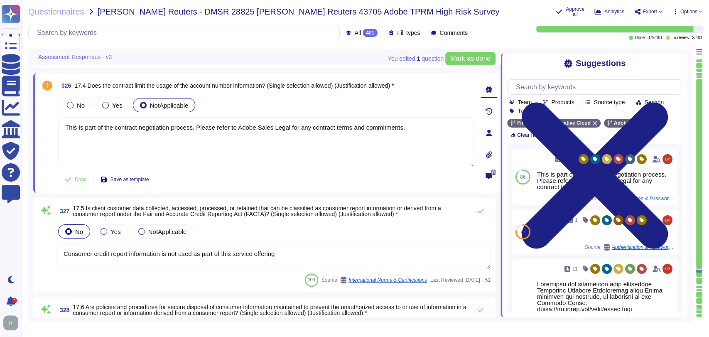
type textarea "As defined in the Agreement under the Data Breach clause"
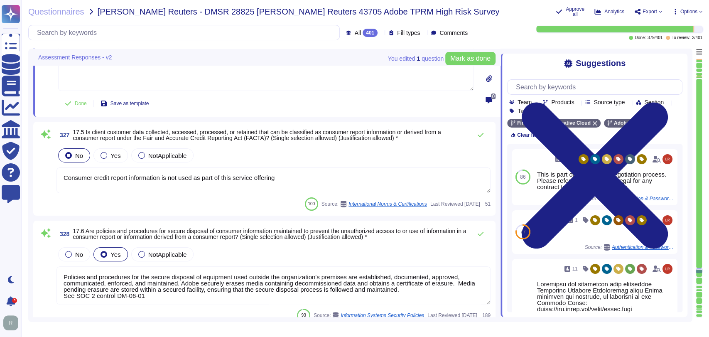
scroll to position [32999, 0]
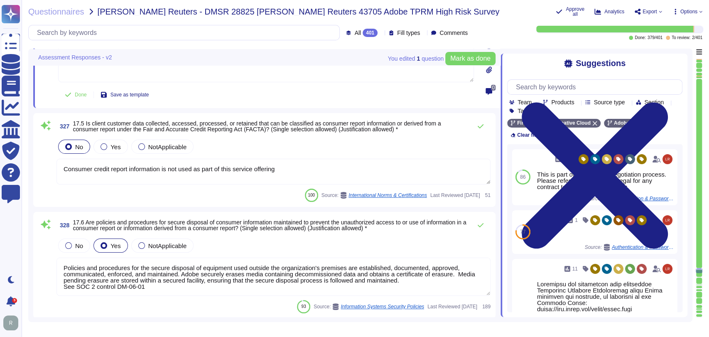
type textarea "Please see Sales Legal for information regarding legal agreements in contracts."
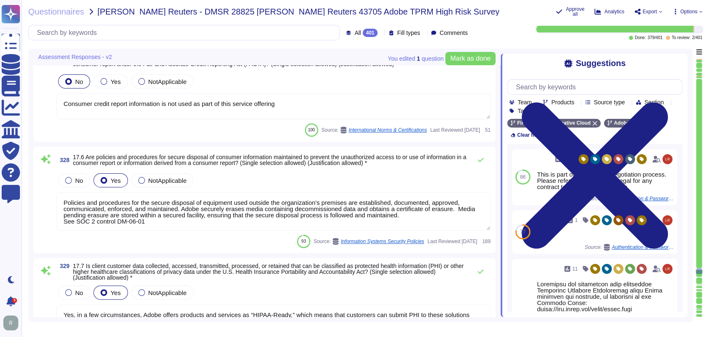
scroll to position [0, 0]
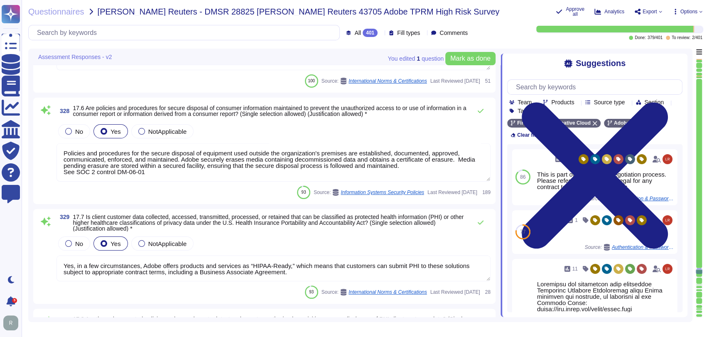
type textarea "As the data controller, you will determine the personal data that Adobe process…"
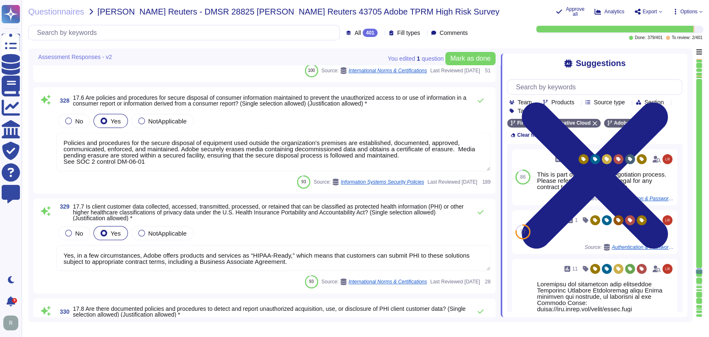
scroll to position [33117, 0]
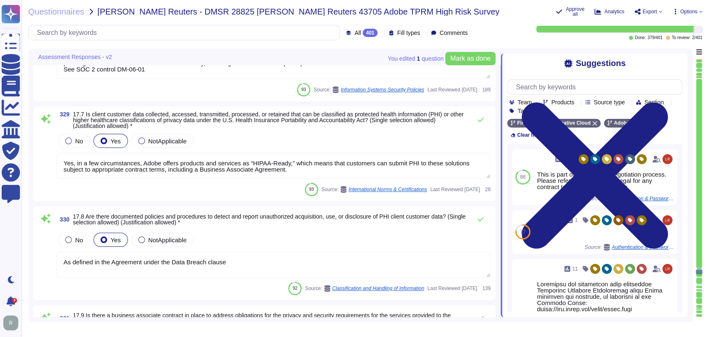
type textarea "Please see Sales Legal for information regarding legal agreements in contracts."
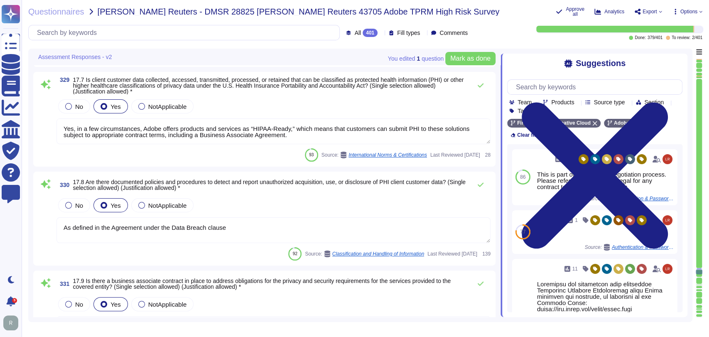
scroll to position [33243, 0]
click at [247, 229] on textarea "As defined in the Agreement under the Data Breach clause" at bounding box center [274, 230] width 434 height 26
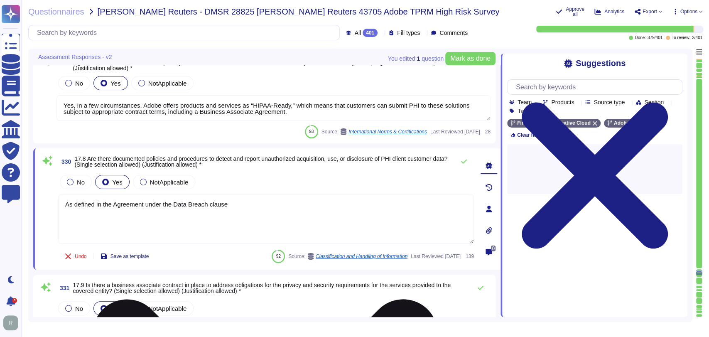
type textarea "As defined in the Agreement under the Data Breach clause."
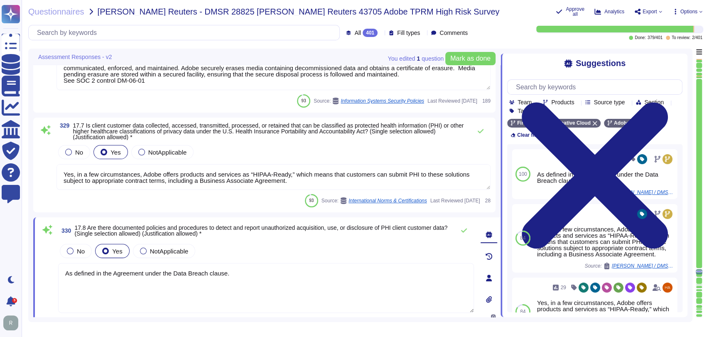
type textarea "This is part of the contract negotiation process. Please refer to Adobe Sales L…"
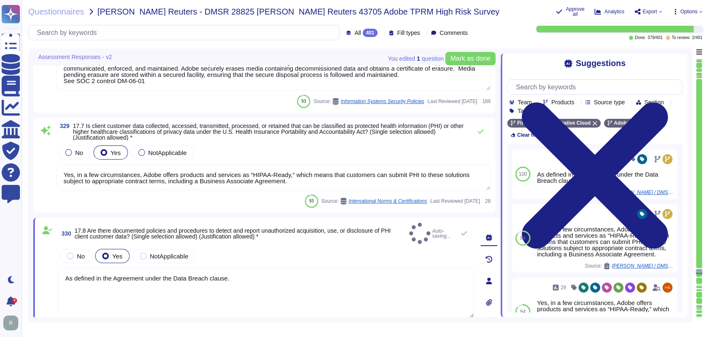
type textarea "As defined in the Agreement under the Data Breach clause."
click at [315, 184] on textarea "Yes, in a few circumstances, Adobe offers products and services as “HIPAA-Ready…" at bounding box center [274, 178] width 434 height 26
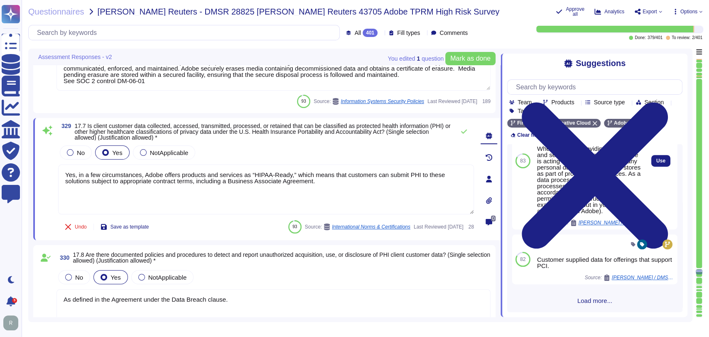
scroll to position [266, 0]
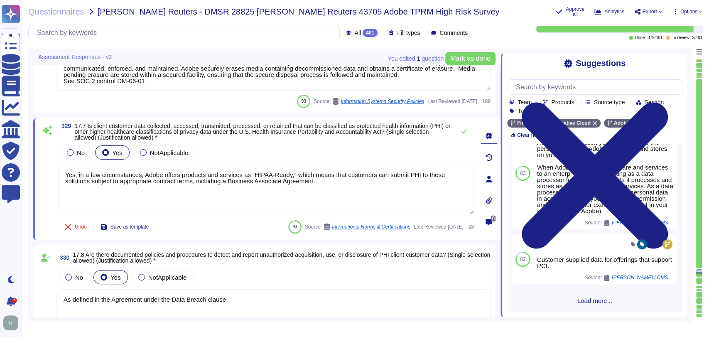
click at [595, 303] on span "Load more..." at bounding box center [594, 300] width 175 height 6
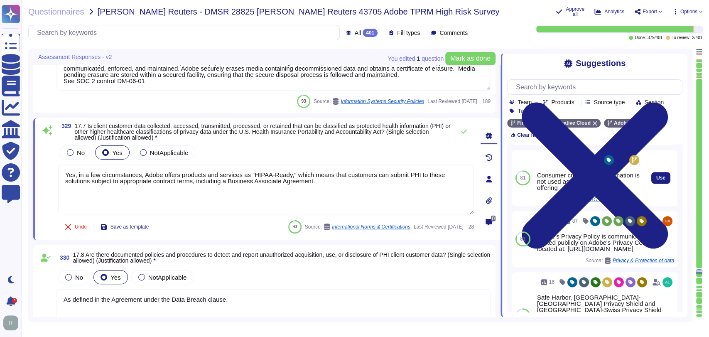
scroll to position [428, 0]
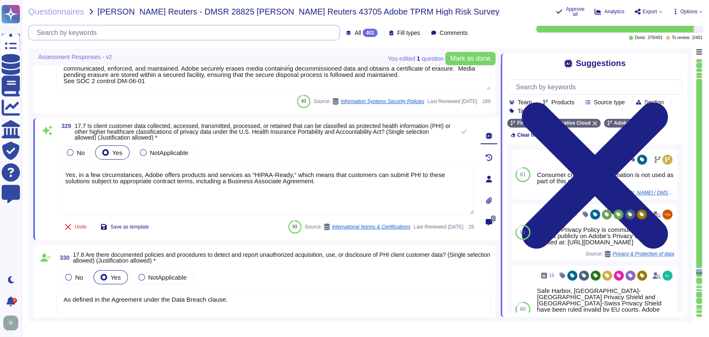
click at [209, 29] on input "text" at bounding box center [186, 32] width 307 height 15
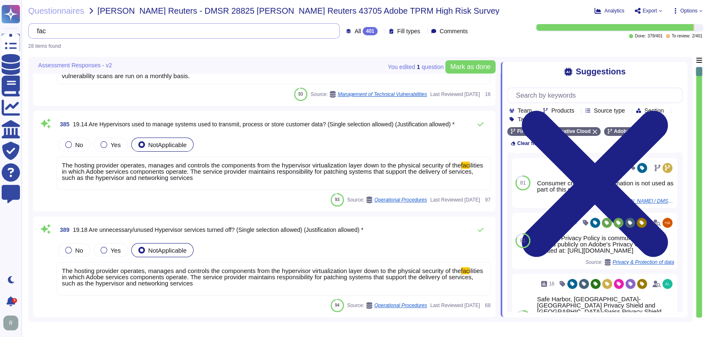
scroll to position [0, 0]
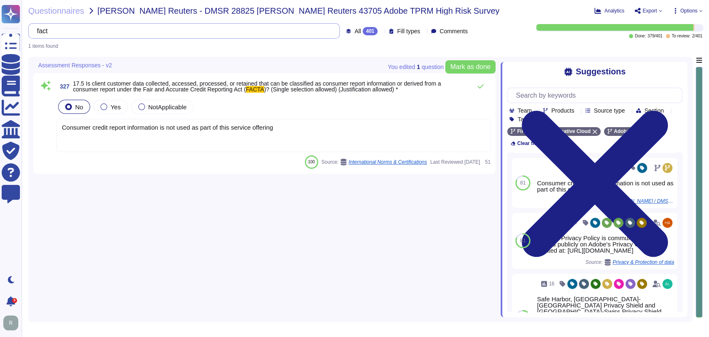
type input "facta"
click at [140, 33] on input "facta" at bounding box center [182, 31] width 298 height 15
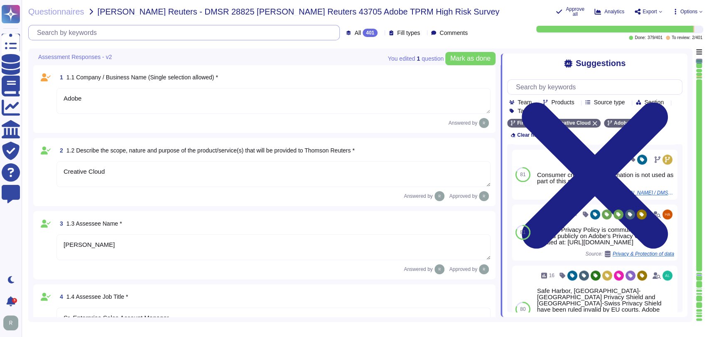
type textarea "Creative Cloud"
type textarea "[PERSON_NAME]"
type textarea "Sr. Enterprise Sales Account Manager"
type textarea "Adobe Security Team & [PERSON_NAME]"
type textarea "Adobe Inc."
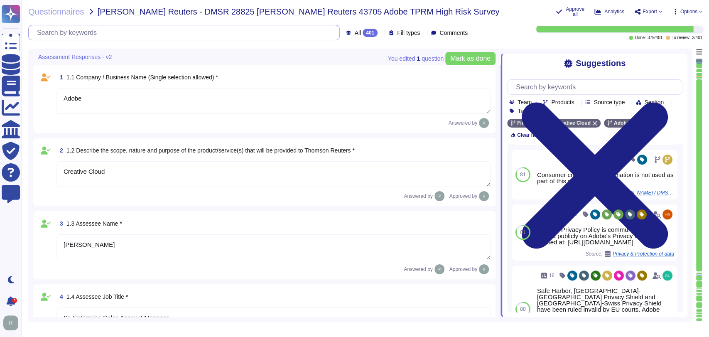
type textarea "Adobe"
click at [699, 271] on div at bounding box center [699, 271] width 6 height 1
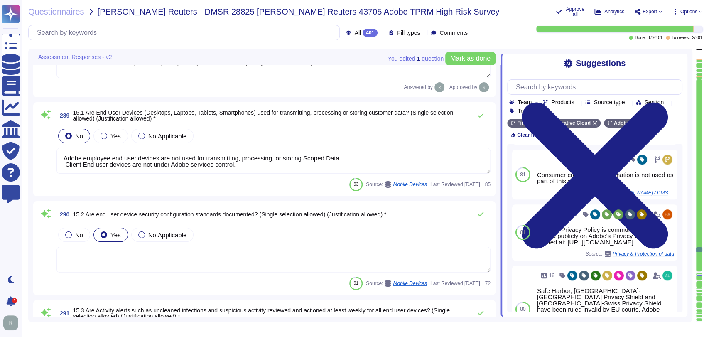
type textarea "Adobe IT uses Airwatch Mobile Device Management to manage, remotely wipe, and m…"
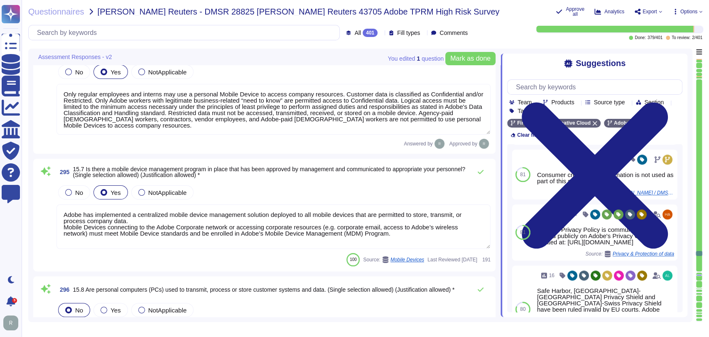
type textarea "No, non-company managed PCs are not permitted to connect to Adobe's corporate n…"
type textarea "Adobe is committed to protecting the confidentiality, integrity, and availabili…"
type textarea "Adobe has established policies, procedures, and mechanisms to protect the netwo…"
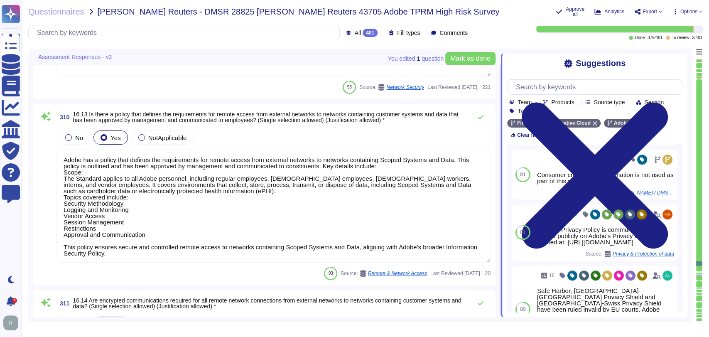
type textarea "Adobe has defined requirements for managing network traffic to and from untrust…"
type textarea "Adobe has a policy that defines the requirements for remote access from externa…"
type textarea "Encrypted communications are required for all remote connections."
type textarea "Secure remote access to Adobe-operated networks uses 128-bit encryption or high…"
type textarea "Encrypted communications are required for all remote connections."
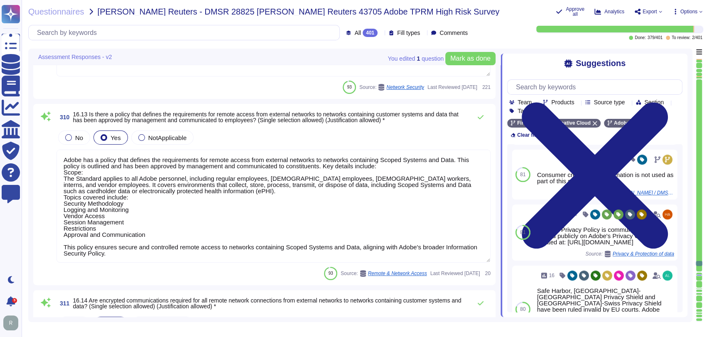
type textarea "Baseboard Management Controllers (BMCs) are not deployed on any servers or othe…"
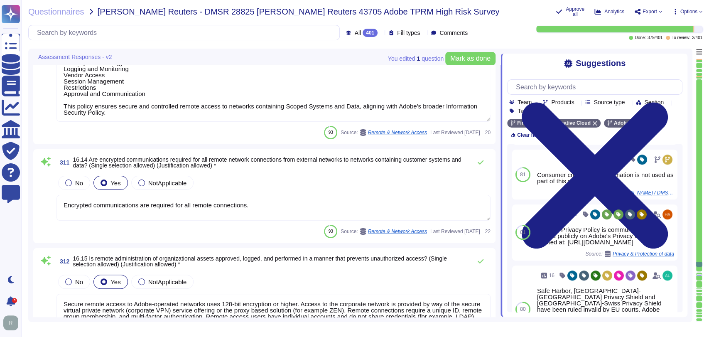
click at [699, 272] on div at bounding box center [699, 271] width 6 height 1
type textarea "Baseboard Management Controllers (BMCs) are not deployed on any servers or othe…"
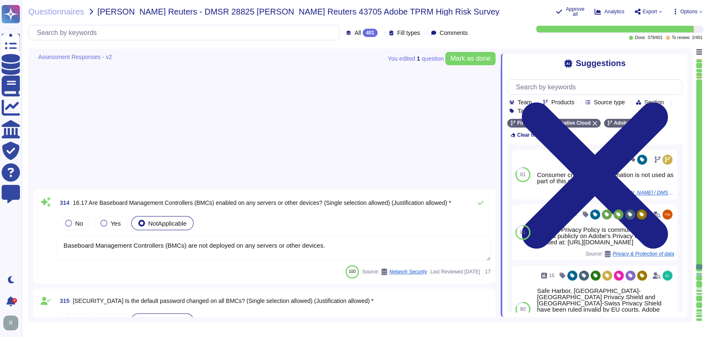
type textarea "Baseboard Management Controllers (BMCs) are not deployed on any servers or othe…"
type textarea "Servers that are accessed from an external, insecure network (such as web serve…"
type textarea "Adobe has a structured and well-maintained wireless policy integrated into its …"
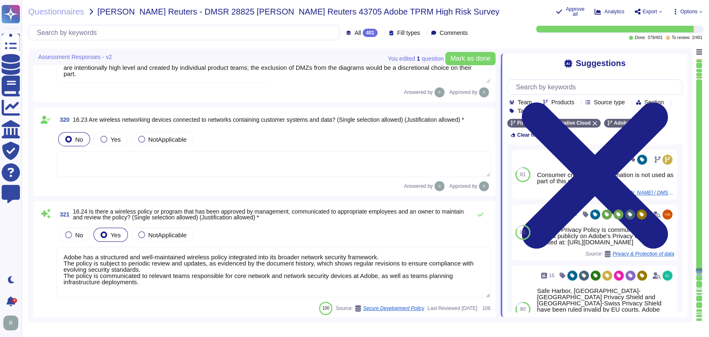
type textarea "Yes"
type textarea "Customer supplied data for offerings that support PCI."
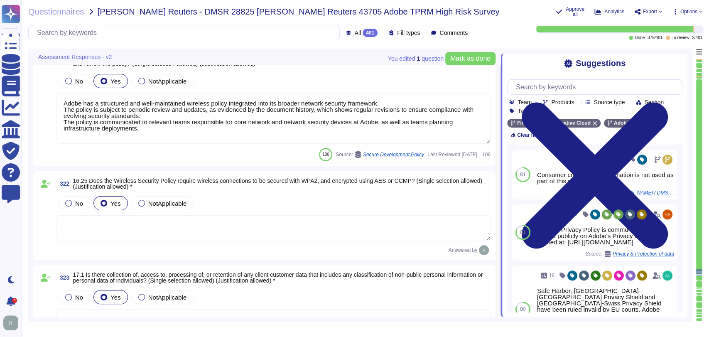
type textarea "This is part of the contract negotiation process. Please refer to Adobe Sales L…"
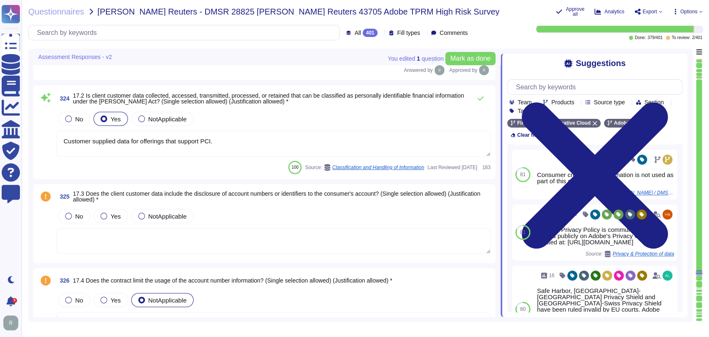
type textarea "Consumer credit report information is not used as part of this service offering"
type textarea "Policies and procedures for the secure disposal of equipment used outside the o…"
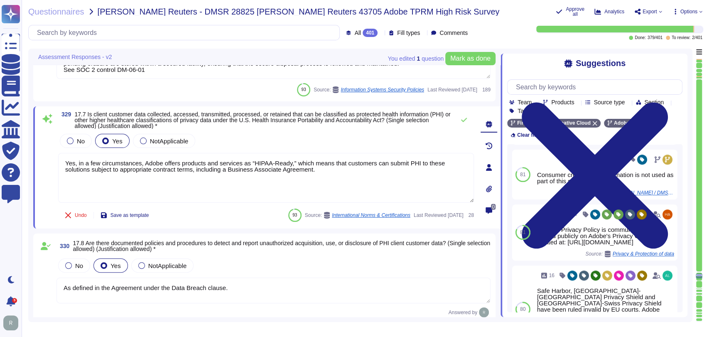
type textarea "Yes, in a few circumstances, Adobe offers products and services as “HIPAA-Ready…"
type textarea "As defined in the Agreement under the Data Breach clause."
type textarea "Please see Sales Legal for information regarding legal agreements in contracts."
type textarea "As the data controller, you will determine the personal data that Adobe process…"
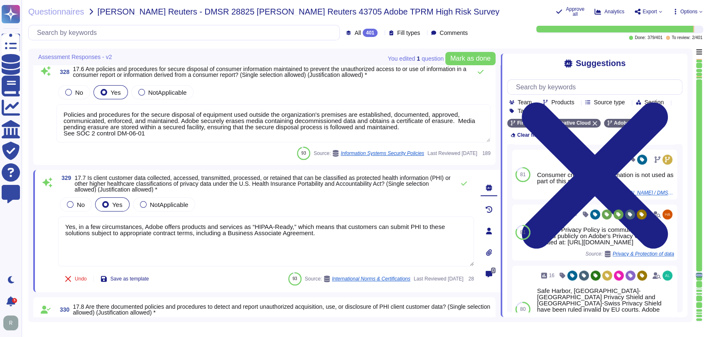
type textarea "Please see Sales Legal for information regarding legal agreements in contracts."
type textarea "As the data controller, you will determine the personal data that Adobe process…"
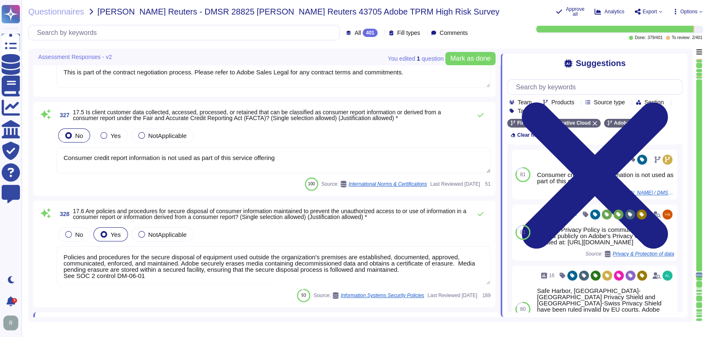
type textarea "Yes"
type textarea "Customer supplied data for offerings that support PCI."
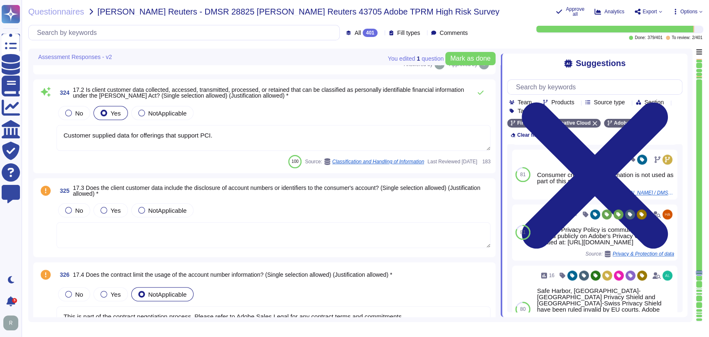
type textarea "Adobe has a structured and well-maintained wireless policy integrated into its …"
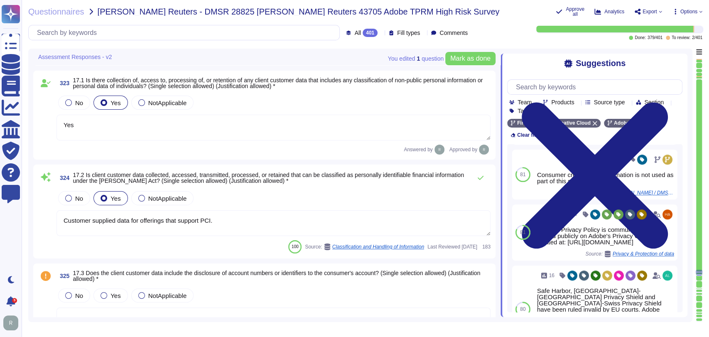
type textarea "Adobe has a structured and well-maintained wireless policy integrated into its …"
type textarea "Policies and procedures for the secure disposal of equipment used outside the o…"
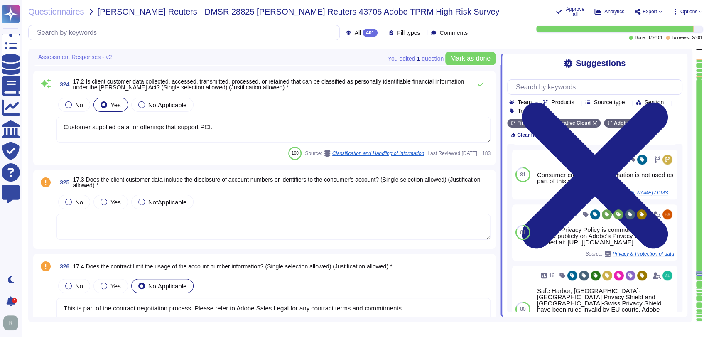
scroll to position [22162, 0]
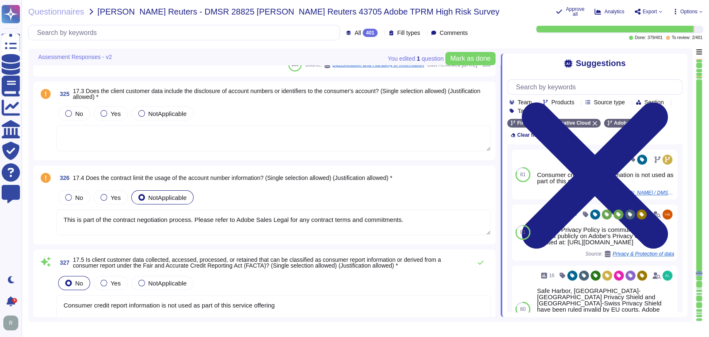
type textarea "Yes, in a few circumstances, Adobe offers products and services as “HIPAA-Ready…"
click at [279, 102] on div "325 17.3 Does the client customer data include the disclosure of account number…" at bounding box center [264, 120] width 452 height 69
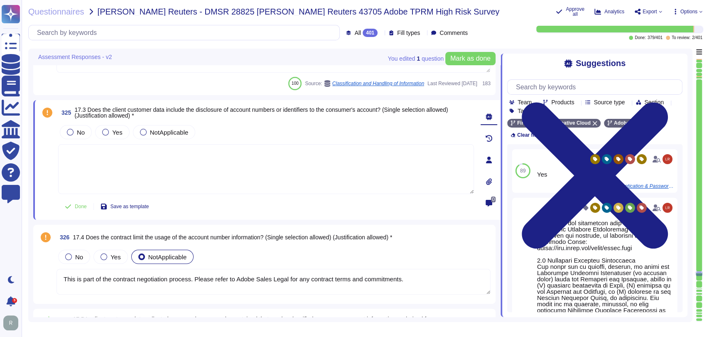
scroll to position [22128, 0]
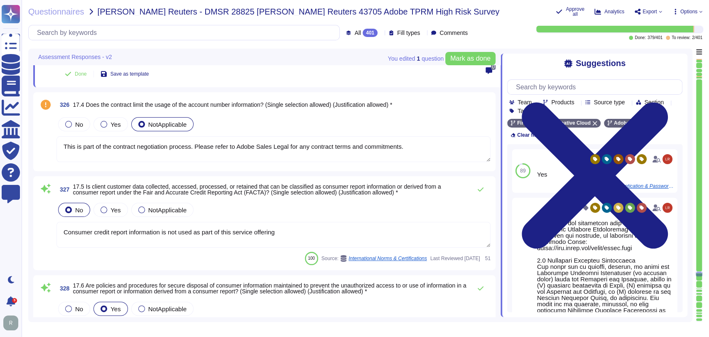
type textarea "As defined in the Agreement under the Data Breach clause."
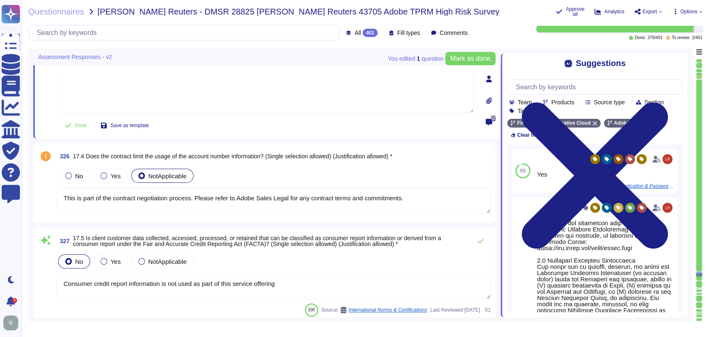
type textarea "Yes"
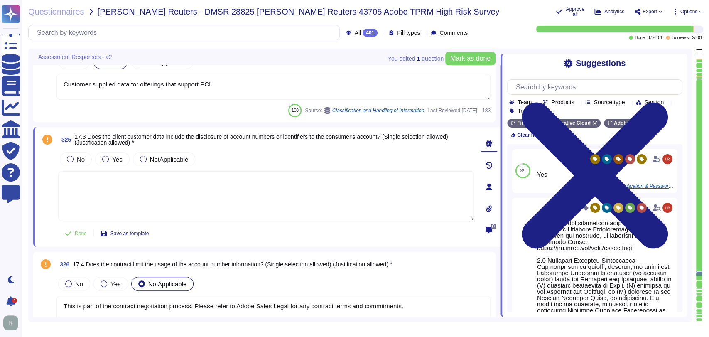
scroll to position [22103, 0]
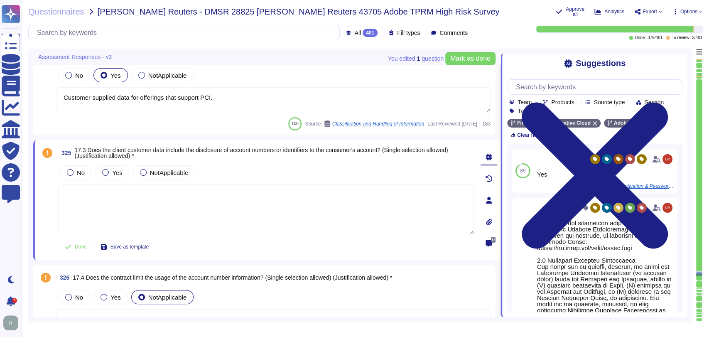
click at [245, 151] on span "17.3 Does the client customer data include the disclosure of account numbers or…" at bounding box center [260, 153] width 373 height 12
click at [246, 151] on span "17.3 Does the client customer data include the disclosure of account numbers or…" at bounding box center [260, 153] width 373 height 12
click at [231, 212] on textarea at bounding box center [266, 209] width 416 height 50
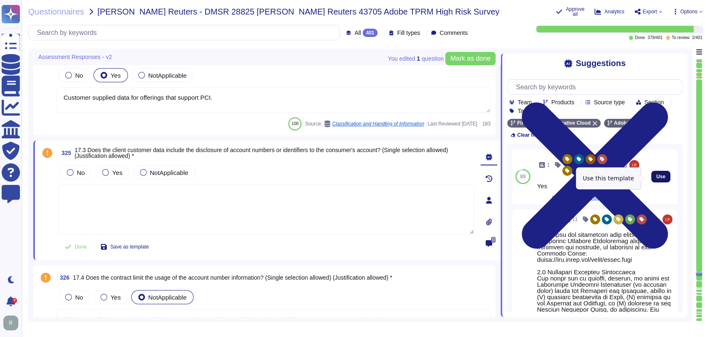
click at [656, 179] on span "Use" at bounding box center [660, 176] width 9 height 5
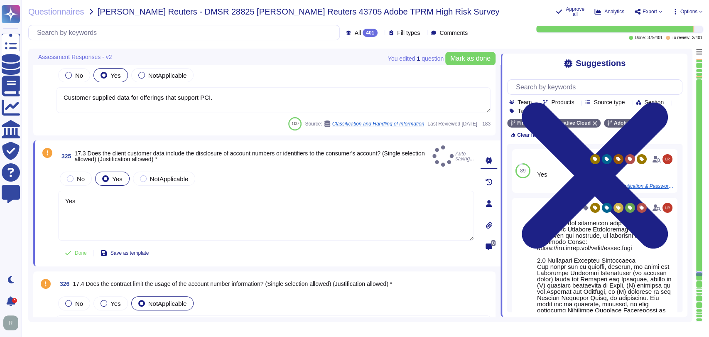
type textarea "Yes"
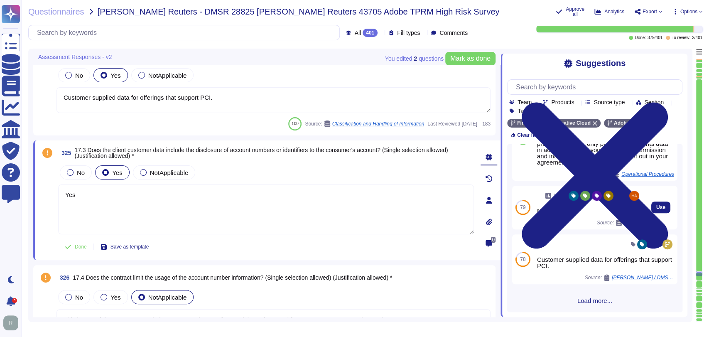
scroll to position [366, 0]
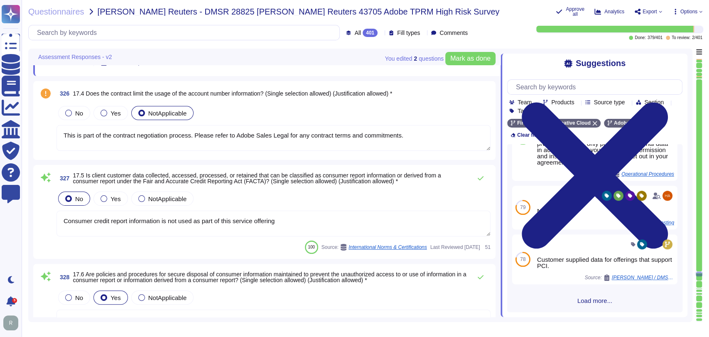
type textarea "As defined in the Agreement under the Data Breach clause."
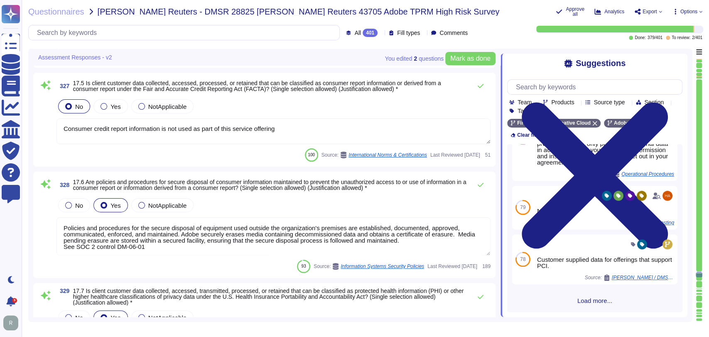
type textarea "Please see Sales Legal for information regarding legal agreements in contracts."
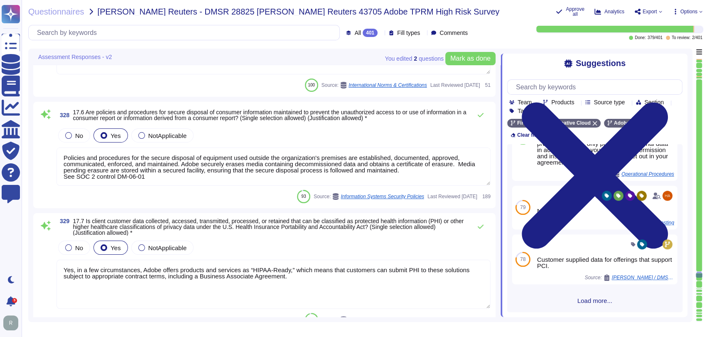
scroll to position [22455, 0]
type textarea "As the data controller, you will determine the personal data that Adobe process…"
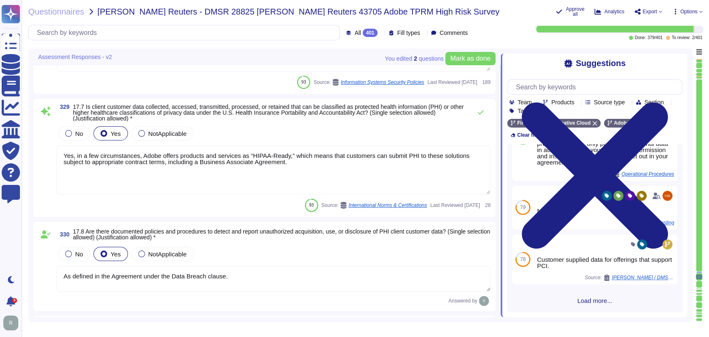
type textarea "Please see Sales Legal for information regarding legal agreements in contracts."
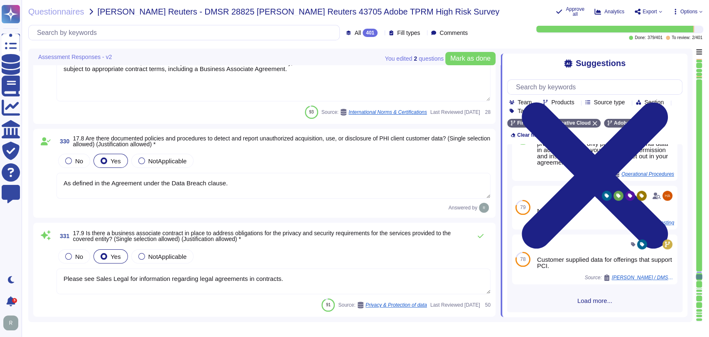
type textarea "Please see Sales Legal for information regarding legal classifications of Data."
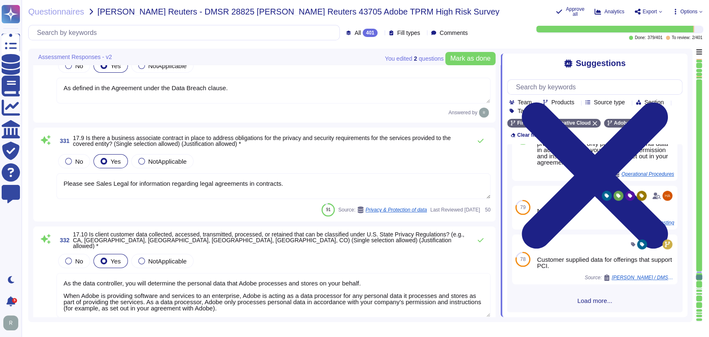
scroll to position [22720, 0]
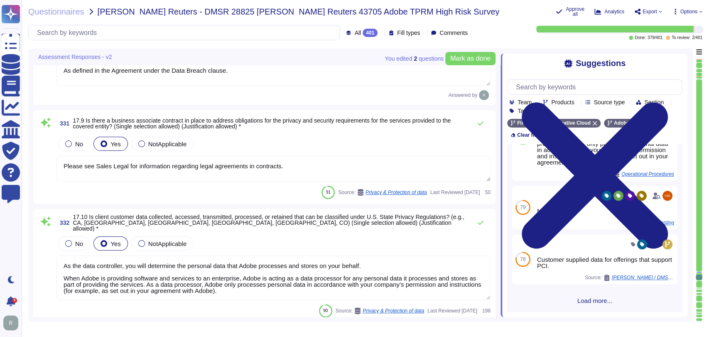
type textarea "As a global company, Adobe strives to meet the requirements of data protection …"
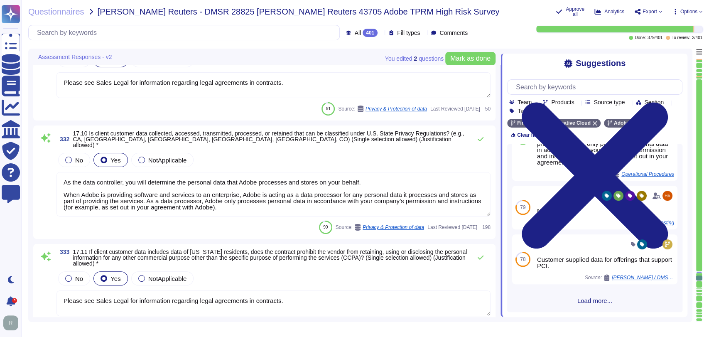
scroll to position [22820, 0]
click at [262, 114] on div "331 17.9 Is there a business associate contract in place to address obligations…" at bounding box center [264, 74] width 462 height 94
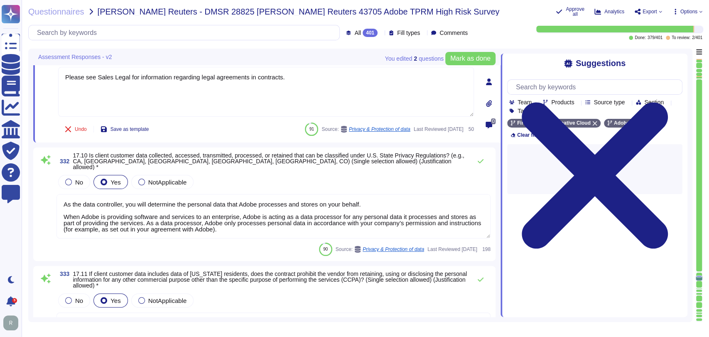
scroll to position [0, 0]
click at [302, 218] on textarea "As the data controller, you will determine the personal data that Adobe process…" at bounding box center [274, 216] width 434 height 44
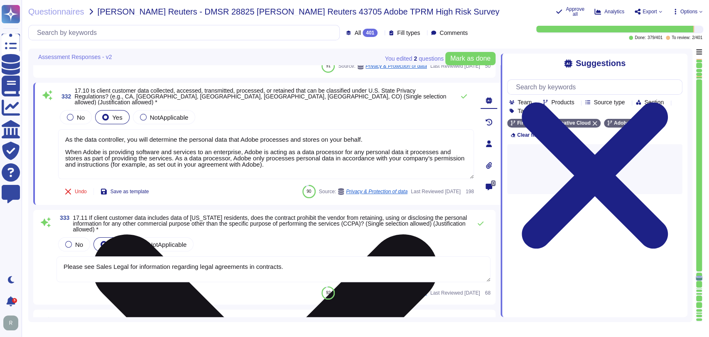
type textarea "Specific breach notification obligations between Adobe and a customer are inclu…"
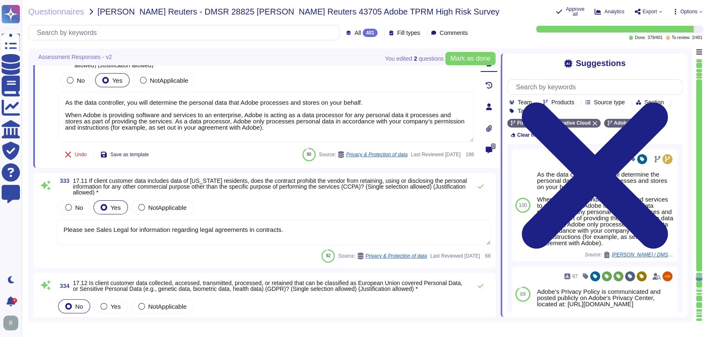
scroll to position [22895, 0]
click at [320, 212] on div "No Yes NotApplicable" at bounding box center [274, 206] width 434 height 17
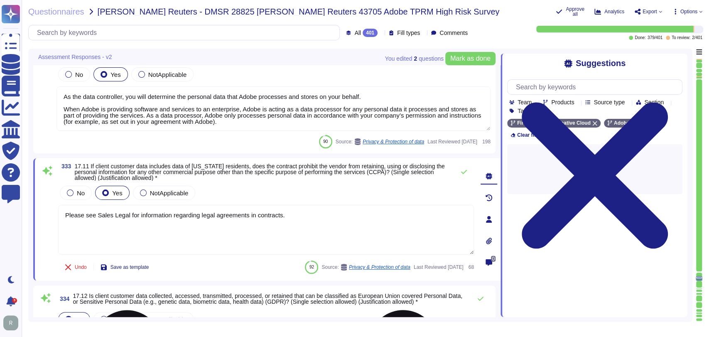
click at [222, 237] on textarea "Please see Sales Legal for information regarding legal agreements in contracts." at bounding box center [266, 230] width 416 height 50
click at [317, 221] on textarea "Please see Sales Legal for information regarding legal agreements in contracts." at bounding box center [266, 230] width 416 height 50
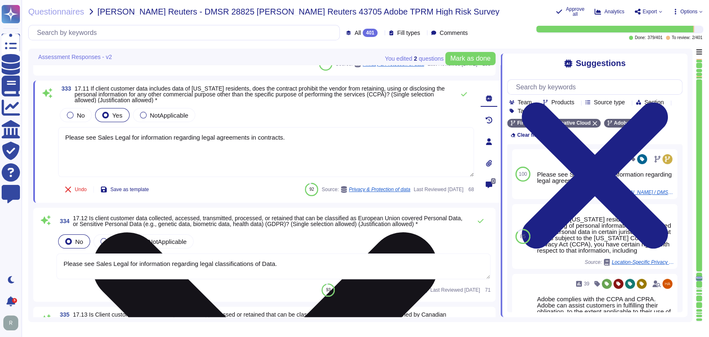
type textarea "Please see Sales Legal for information regarding legal classifications of Data."
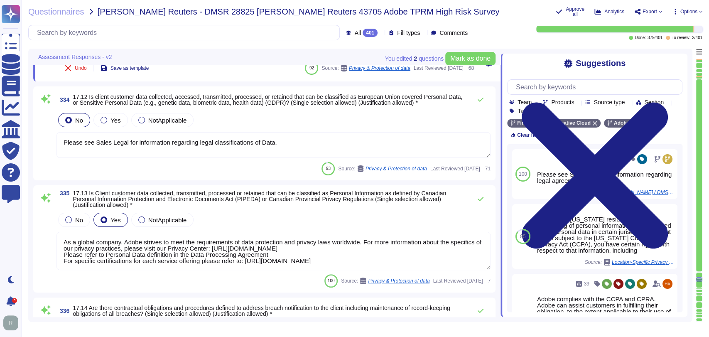
scroll to position [23084, 0]
click at [256, 138] on textarea "Please see Sales Legal for information regarding legal classifications of Data." at bounding box center [274, 145] width 434 height 26
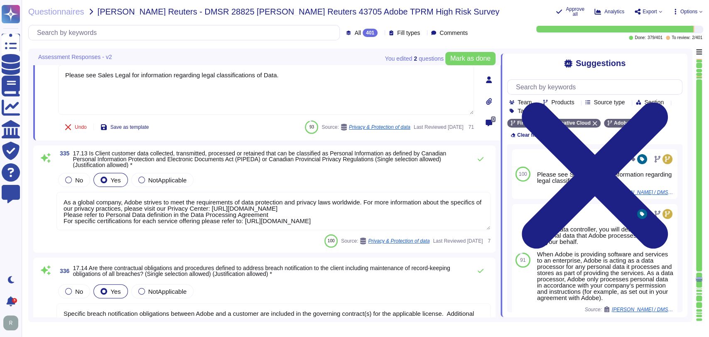
click at [269, 173] on div "No Yes NotApplicable" at bounding box center [274, 179] width 434 height 17
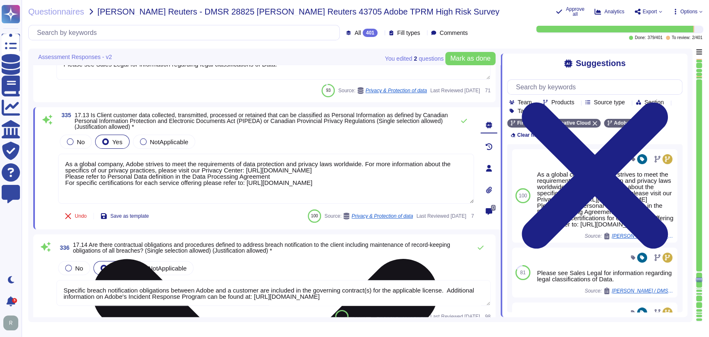
scroll to position [23134, 0]
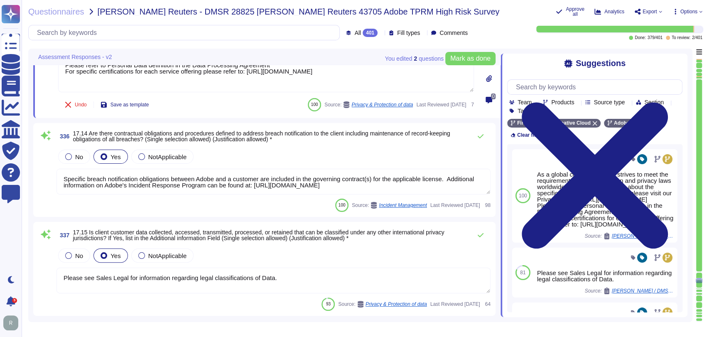
type textarea "Adobe requires an account and login, and both Adobe accounts and certain social…"
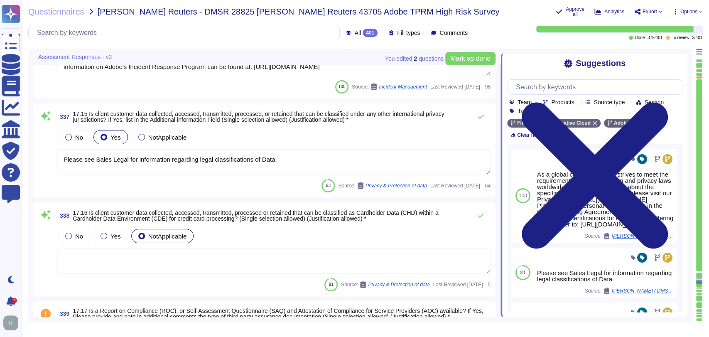
type textarea "Adobe does not collect personal information from children under the age of [DEM…"
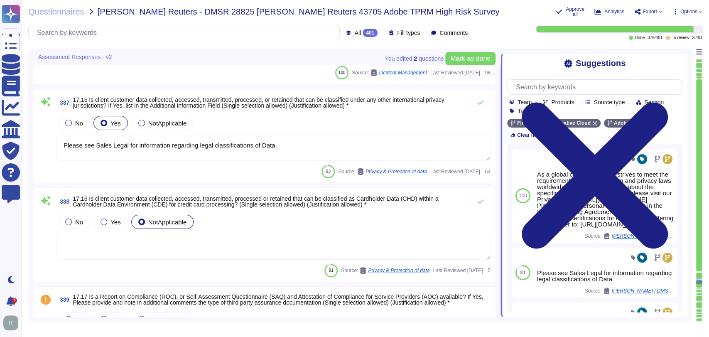
scroll to position [23367, 0]
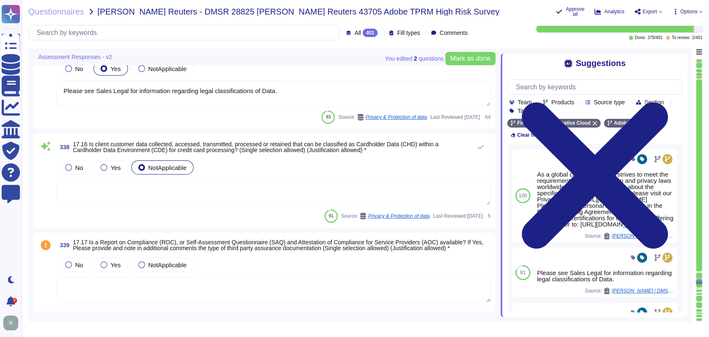
type textarea "Lorem ipsum dol sitametcons adi eli sed doei temporinci. Utl etdolor: Magna ali…"
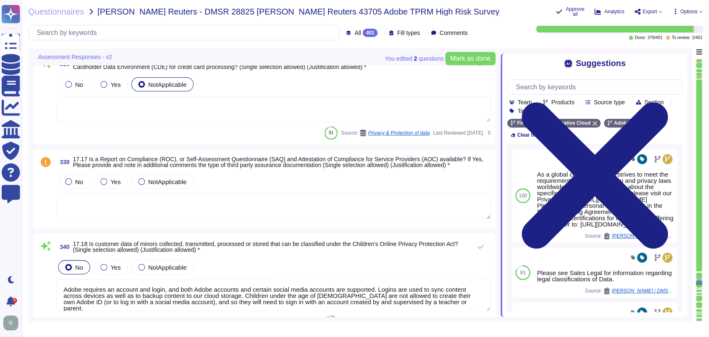
scroll to position [23499, 0]
click at [230, 207] on textarea at bounding box center [274, 206] width 434 height 26
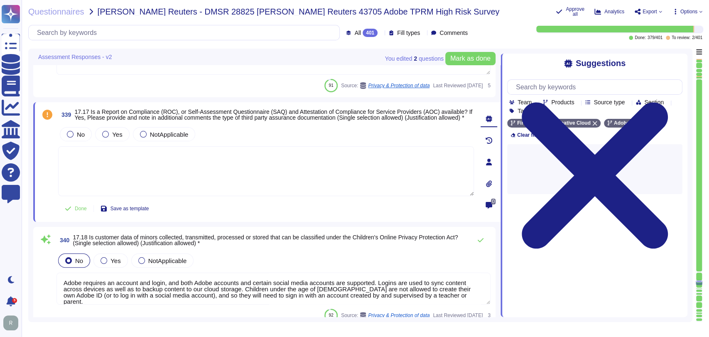
scroll to position [23525, 0]
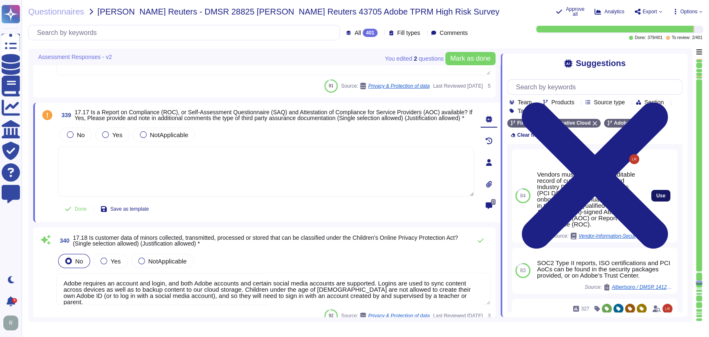
click at [656, 197] on span "Use" at bounding box center [660, 195] width 9 height 5
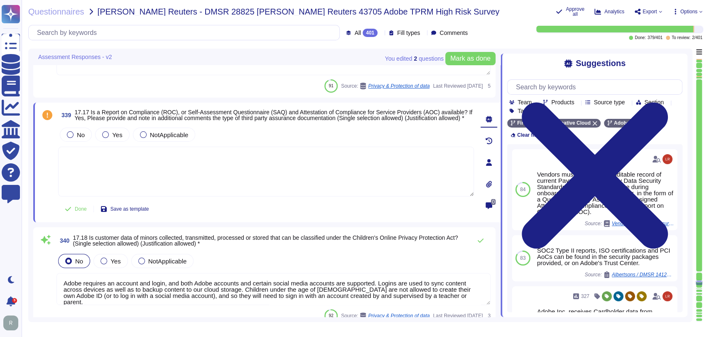
type textarea "Vendors must produce an auditable record of current Payment Card Industry Data …"
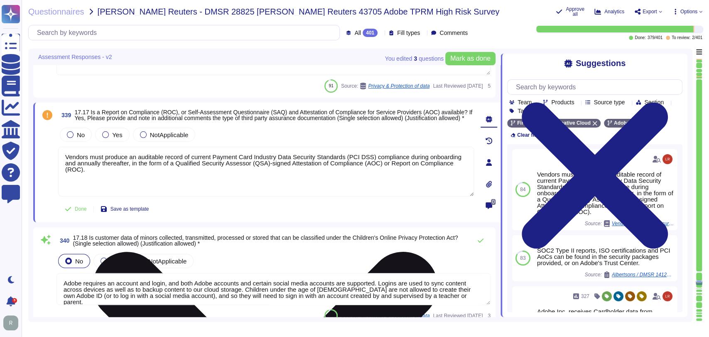
click at [255, 175] on textarea "Vendors must produce an auditable record of current Payment Card Industry Data …" at bounding box center [266, 172] width 416 height 50
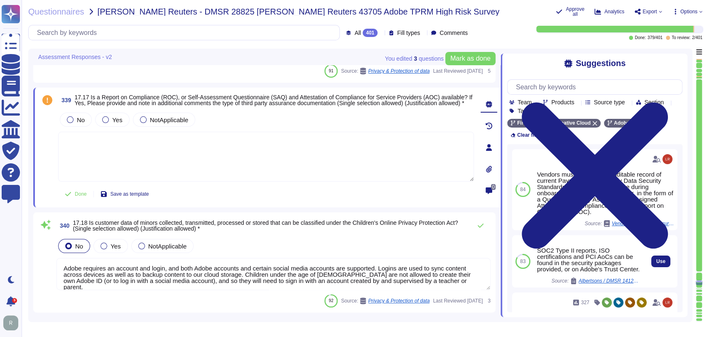
scroll to position [23543, 0]
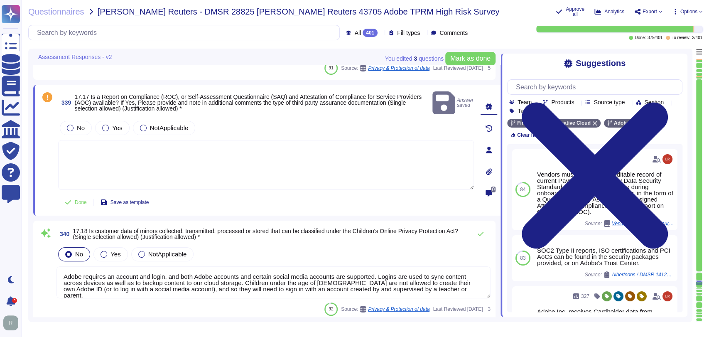
click at [240, 154] on textarea at bounding box center [266, 165] width 416 height 50
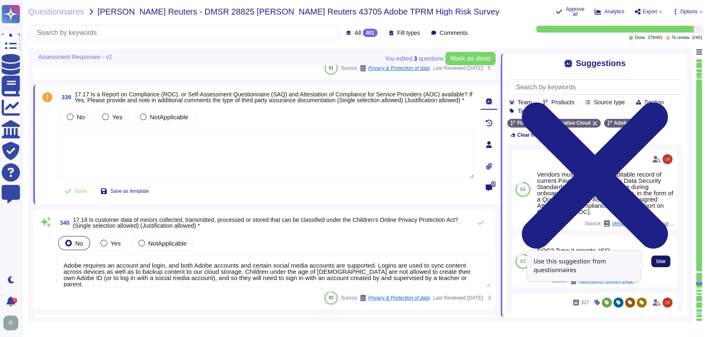
click at [660, 267] on button "Use" at bounding box center [660, 262] width 19 height 12
type textarea "SOC2 Type II reports, ISO certifications and PCI AoCs can be found in the secur…"
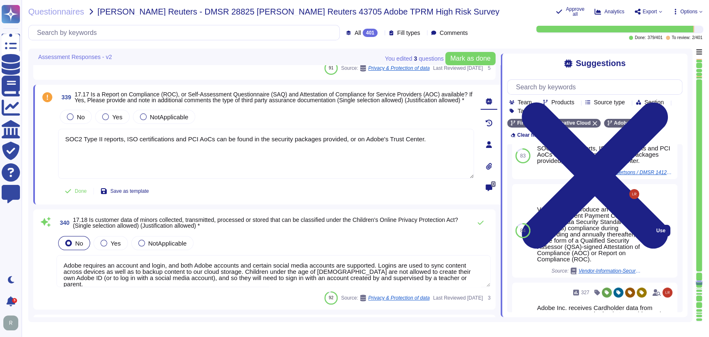
scroll to position [0, 0]
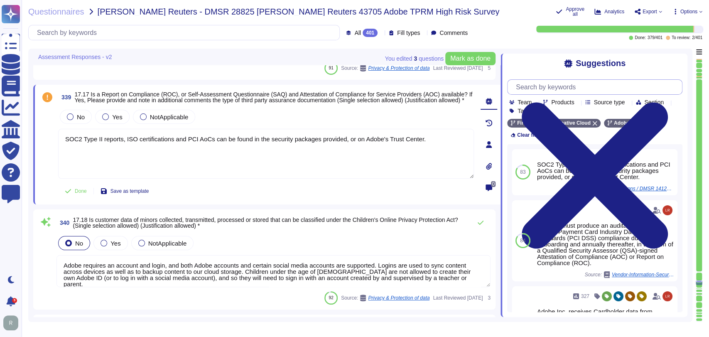
click at [575, 90] on input "text" at bounding box center [597, 87] width 170 height 15
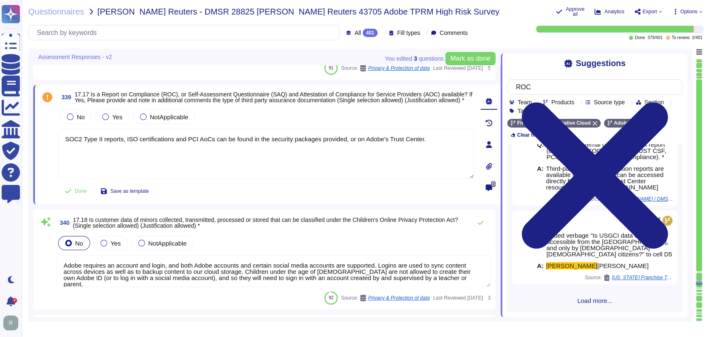
type input "ROC"
click at [597, 302] on span "Load more..." at bounding box center [594, 300] width 175 height 6
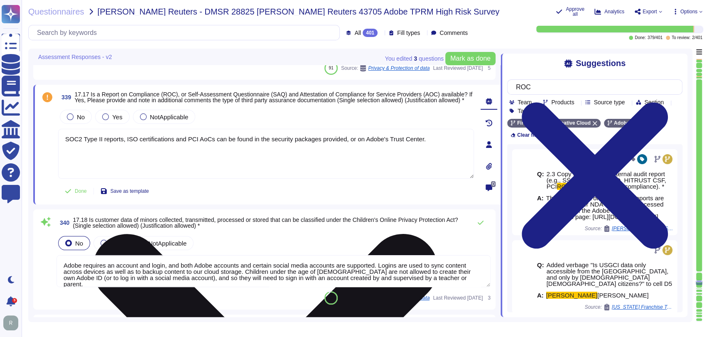
click at [412, 145] on textarea "SOC2 Type II reports, ISO certifications and PCI AoCs can be found in the secur…" at bounding box center [266, 154] width 416 height 50
drag, startPoint x: 357, startPoint y: 140, endPoint x: 253, endPoint y: 140, distance: 104.7
click at [253, 140] on textarea "SOC2 Type II reports, ISO certifications and PCI AoCs can be found in the secur…" at bounding box center [266, 154] width 416 height 50
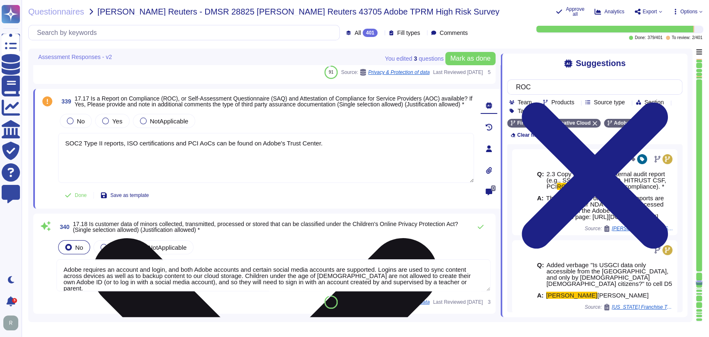
scroll to position [23538, 0]
click at [210, 145] on textarea "SOC2 Type II reports, ISO certifications and PCI AoCs can be found on Adobe's T…" at bounding box center [266, 158] width 416 height 50
click at [124, 147] on textarea "SOC2 Type II reports, ISO certifications can be found on Adobe's Trust Center." at bounding box center [266, 158] width 416 height 50
click at [180, 145] on textarea "SOC2 Type II reports and ISO certifications can be found on Adobe's Trust Cente…" at bounding box center [266, 158] width 416 height 50
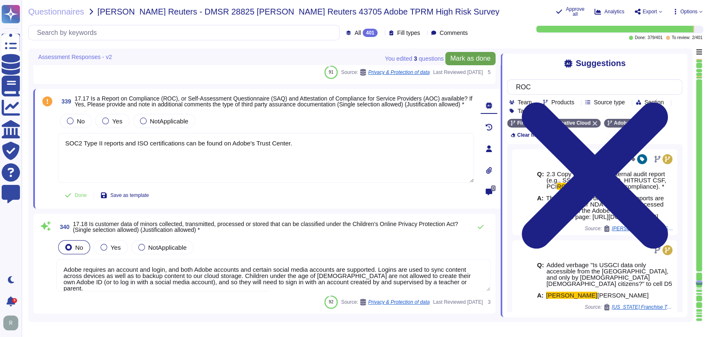
click at [468, 55] on span "Mark as done" at bounding box center [470, 58] width 40 height 7
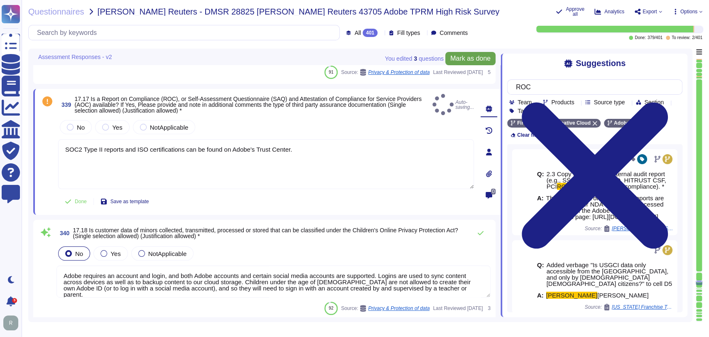
type textarea "SOC2 Type II reports and ISO certifications can be found on Adobe's Trust Cente…"
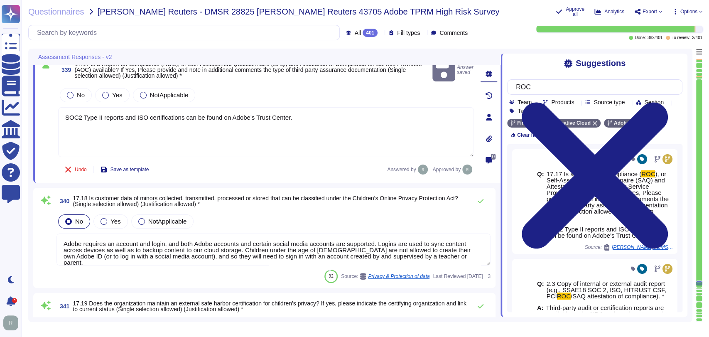
type textarea "All data must be labeled as one of the following four classifications: Public, …"
type textarea "The Adobe Privacy Policy describes the privacy practices in Adobe’s product, se…"
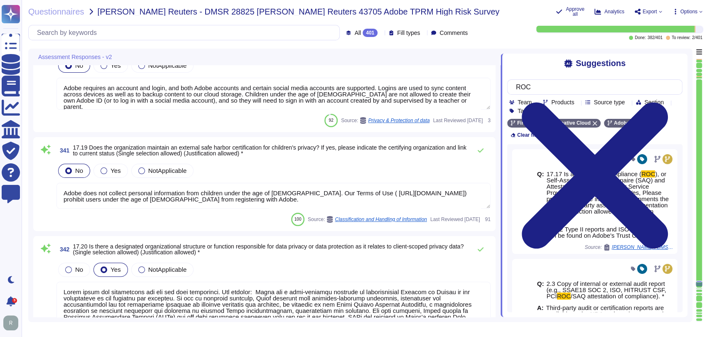
scroll to position [23721, 0]
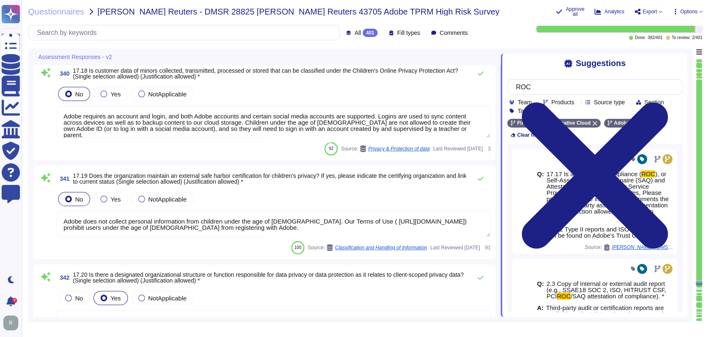
type textarea "Specific breach notification obligations between Adobe and a customer are inclu…"
type textarea "Please see Sales Legal for information regarding legal classifications of Data."
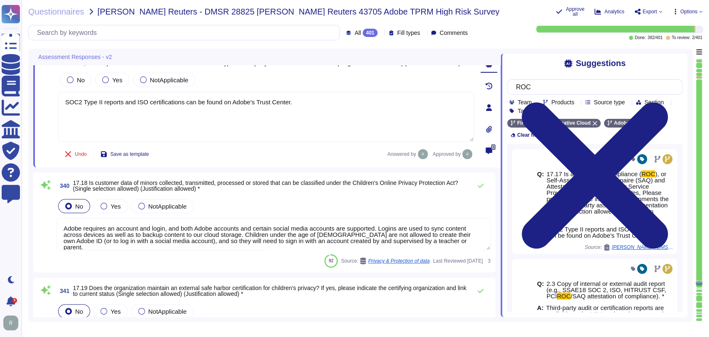
type textarea "All data must be labeled as one of the following four classifications: Public, …"
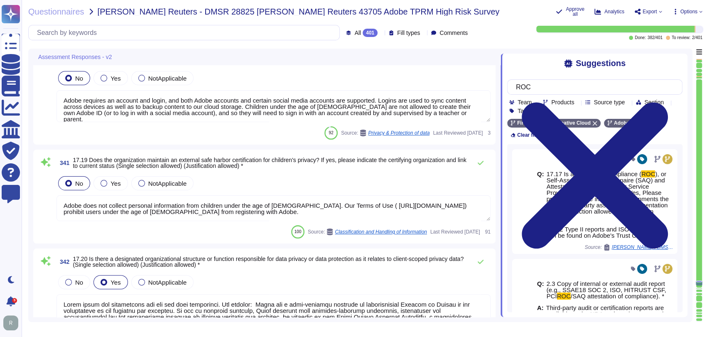
scroll to position [23703, 0]
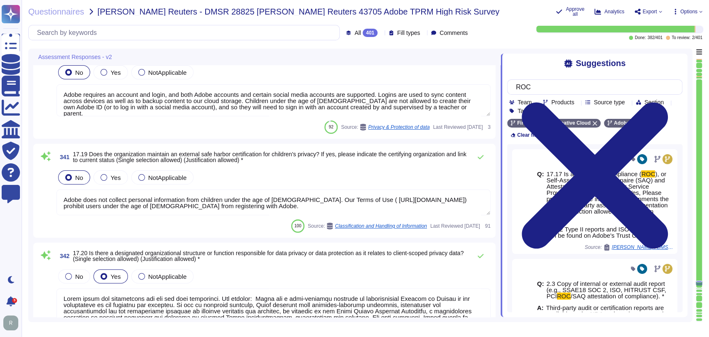
type textarea "The Adobe Privacy Policy describes the privacy practices in Adobe’s product, se…"
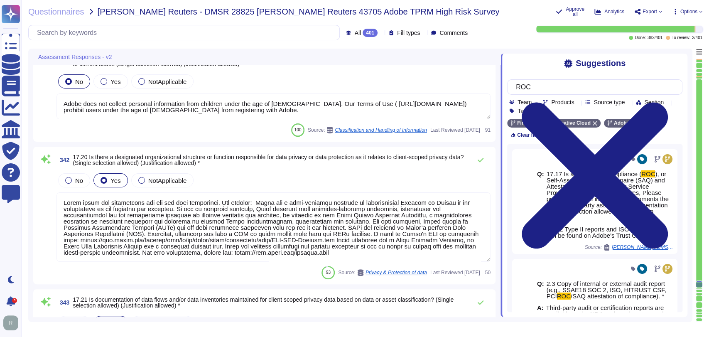
type textarea "Loremip dolorsi ametco adip elitseddoei tem incididun ut Labor. Etdolorem: Aliq…"
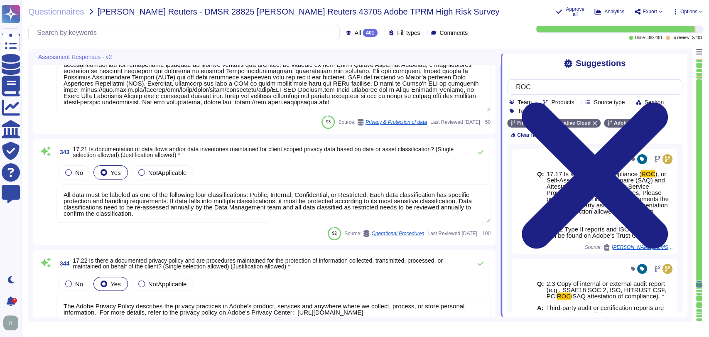
scroll to position [23944, 0]
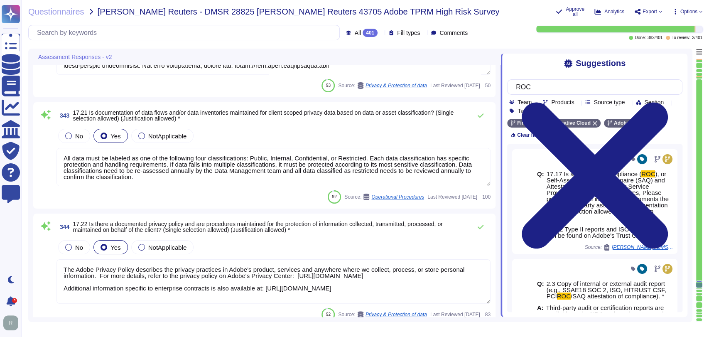
type textarea "All Adobe personnel must periodically complete privacy and data protection trai…"
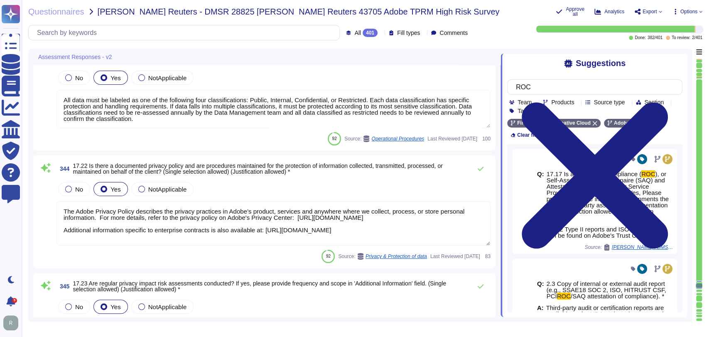
scroll to position [24031, 0]
click at [306, 187] on div "No Yes NotApplicable" at bounding box center [274, 188] width 434 height 17
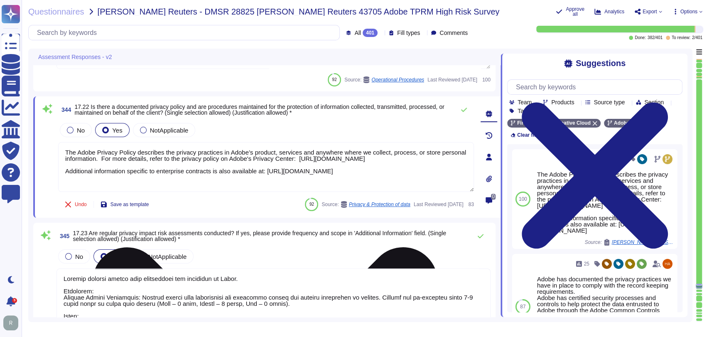
type textarea "The Adobe's Privacy Policy describes how Adobe will make use of your informatio…"
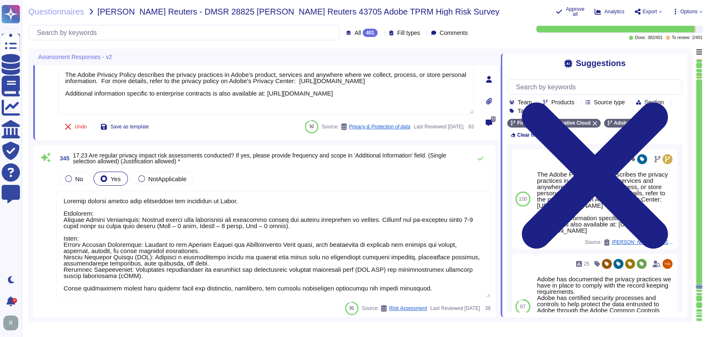
scroll to position [24162, 0]
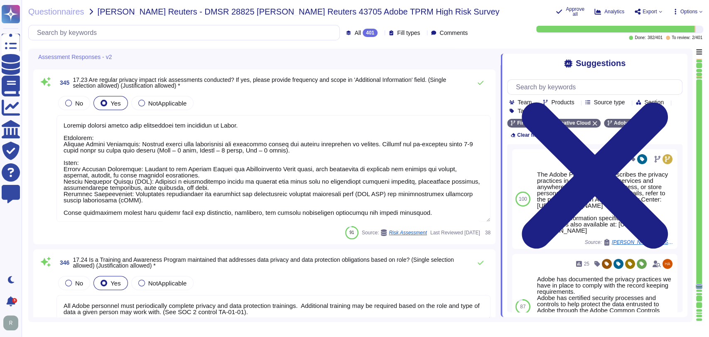
type textarea "Adobe business customers, as the data controllers of the personal data they pro…"
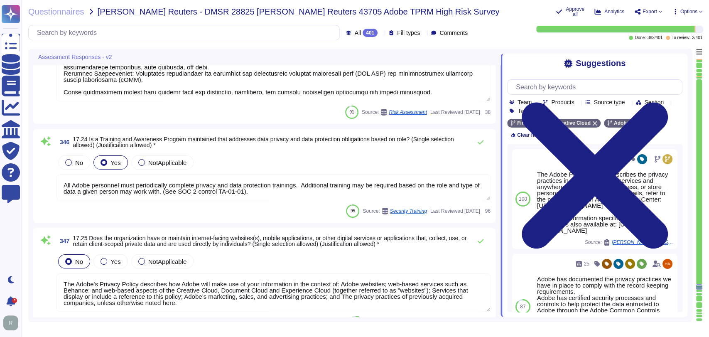
type textarea "The Adobe Privacy Policy describes the privacy practices across the organizatio…"
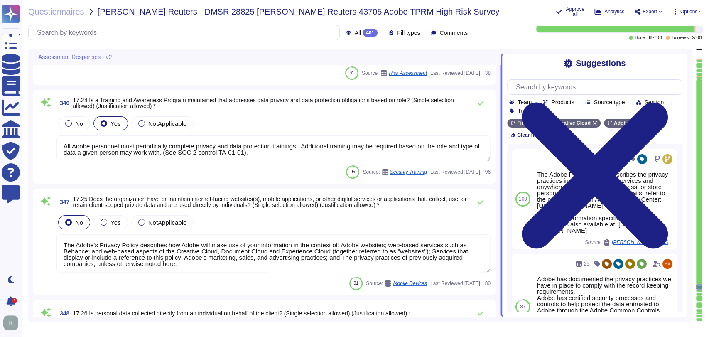
scroll to position [0, 0]
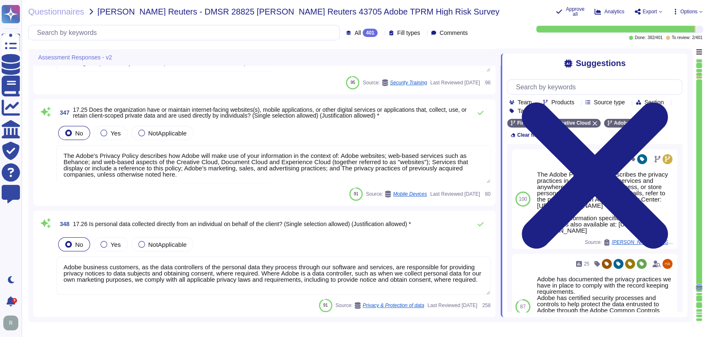
type textarea "As defined in the Data Processing Agreement between Adobe and the client."
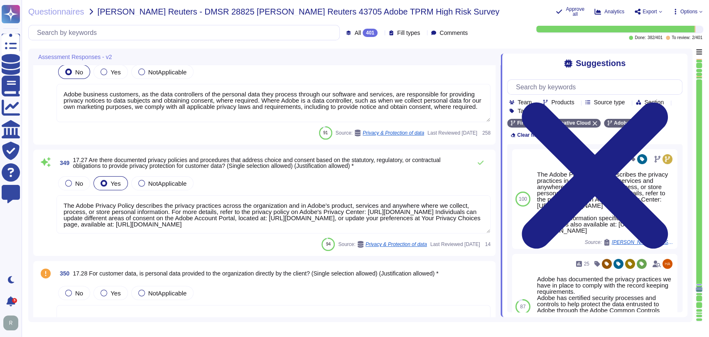
type textarea "Data retention is defined in the agreements, including all applicable PSLTs (Pr…"
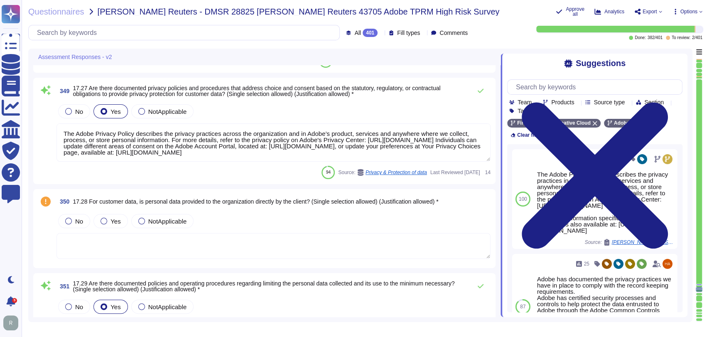
scroll to position [24708, 0]
click at [240, 243] on textarea at bounding box center [274, 246] width 434 height 26
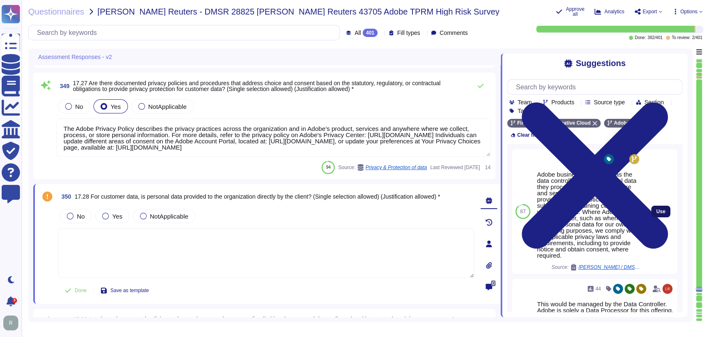
click at [656, 212] on span "Use" at bounding box center [660, 211] width 9 height 5
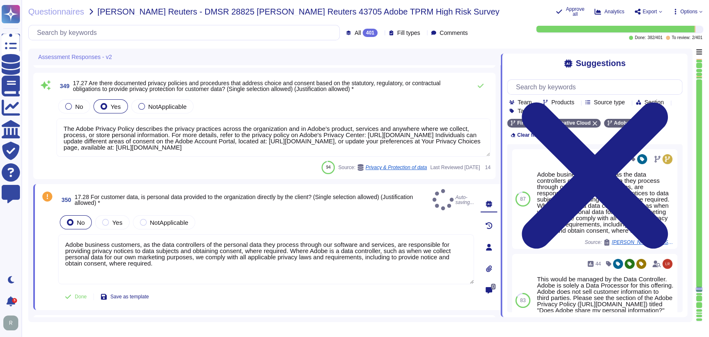
type textarea "Adobe business customers, as the data controllers of the personal data they pro…"
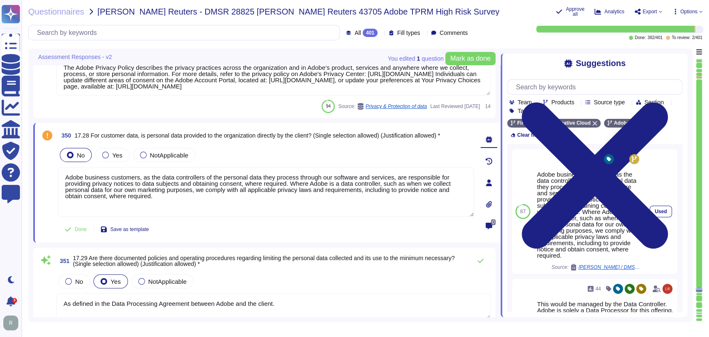
type textarea "Managed by Data Controller. Customers have direct access and the ability to mod…"
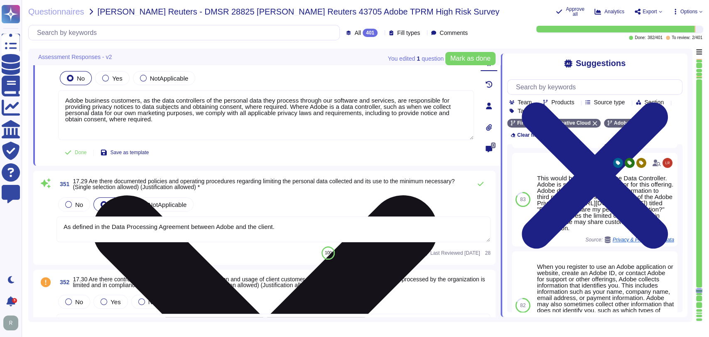
scroll to position [24847, 0]
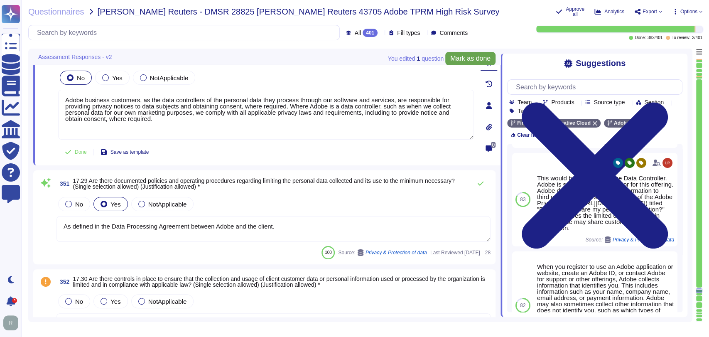
click at [464, 59] on span "Mark as done" at bounding box center [470, 58] width 40 height 7
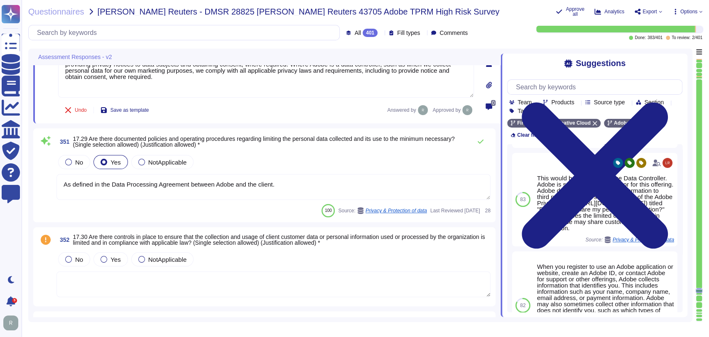
type textarea "This is part of Adobe's vendor on-boarding and is a combination of Procurement …"
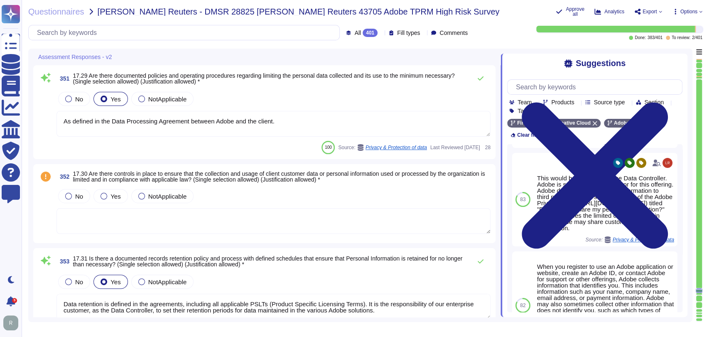
scroll to position [24947, 0]
click at [110, 194] on label "Yes" at bounding box center [111, 195] width 20 height 7
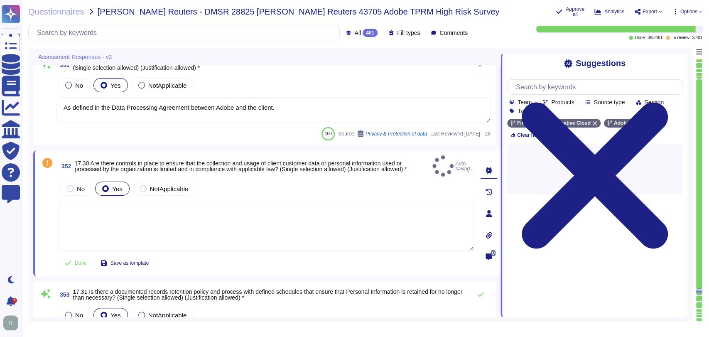
scroll to position [0, 0]
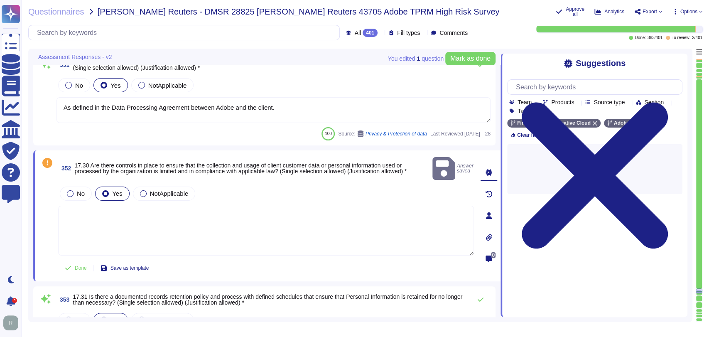
click at [242, 208] on textarea at bounding box center [266, 231] width 416 height 50
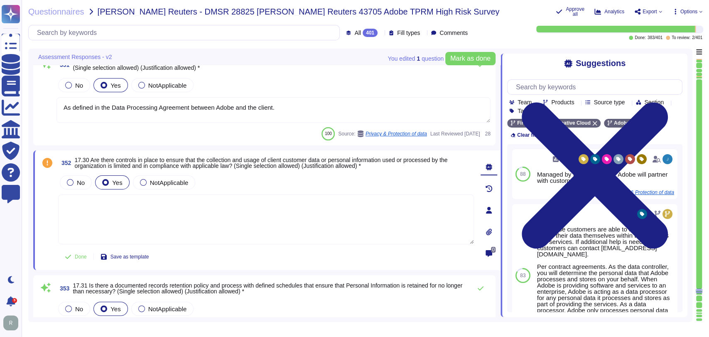
click at [245, 207] on textarea at bounding box center [266, 219] width 416 height 50
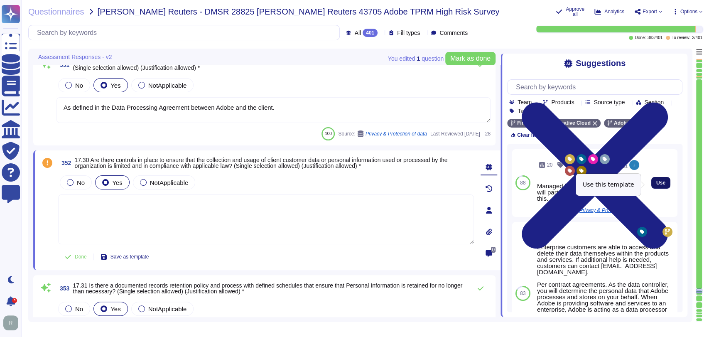
click at [657, 184] on span "Use" at bounding box center [660, 182] width 9 height 5
type textarea "Managed by Data Controller. Adobe will partner with customers to achieve this."
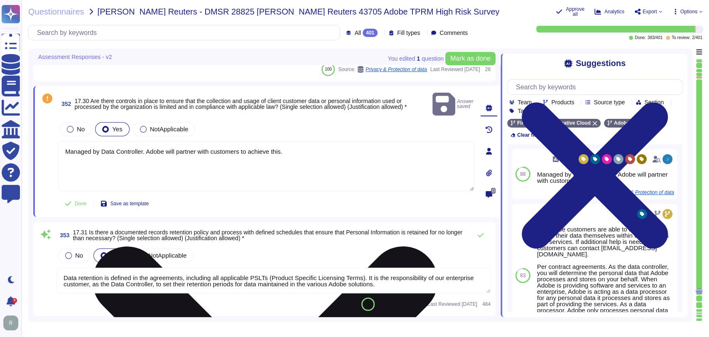
scroll to position [25012, 0]
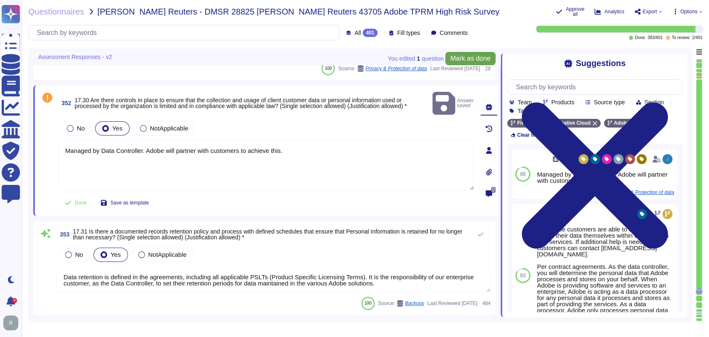
click at [472, 55] on span "Mark as done" at bounding box center [470, 58] width 40 height 7
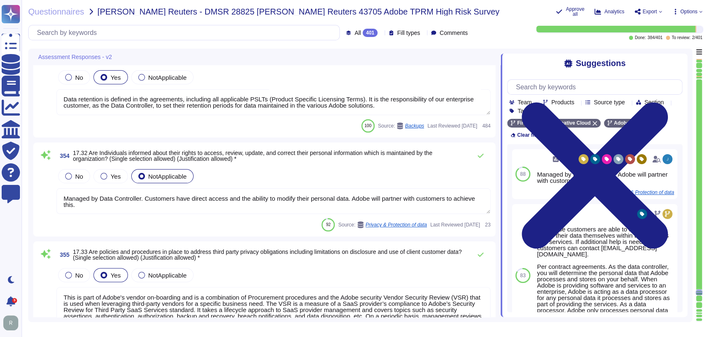
scroll to position [25167, 0]
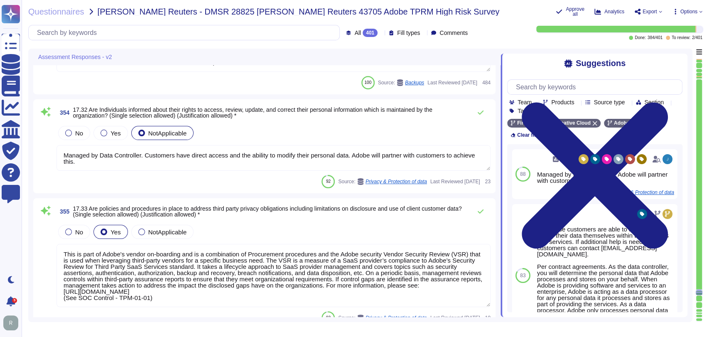
type textarea "Enterprise customers are able to access and delete their data themselves within…"
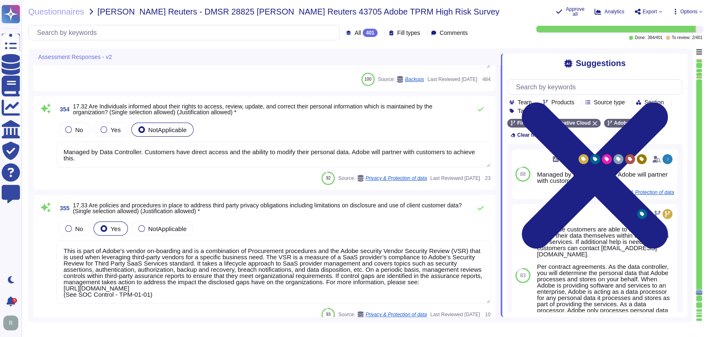
scroll to position [0, 0]
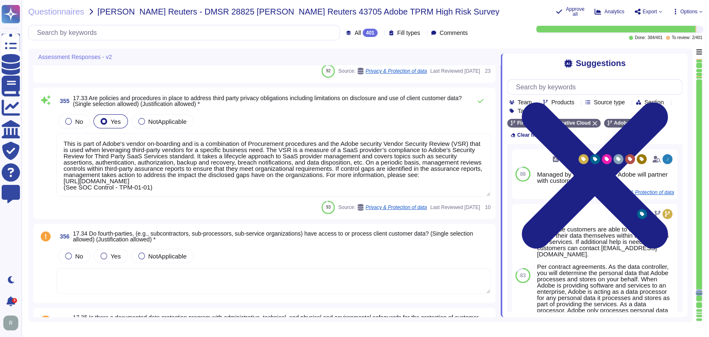
type textarea "[PERSON_NAME] is Adobe's Vice President, Chief Privacy Officer (CPO) and Chief …"
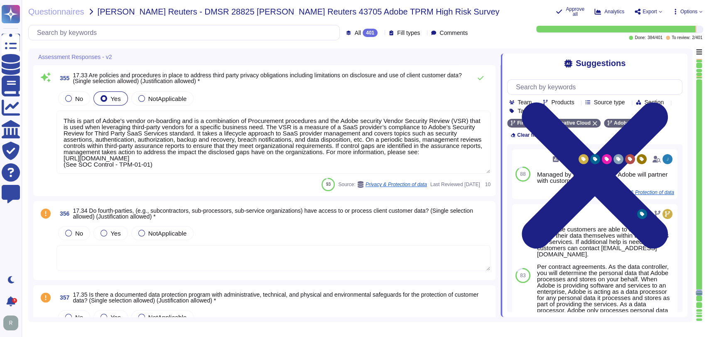
scroll to position [25336, 0]
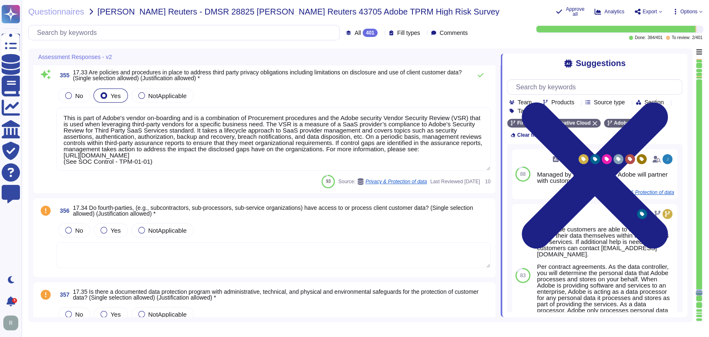
click at [323, 135] on textarea "This is part of Adobe's vendor on-boarding and is a combination of Procurement …" at bounding box center [274, 139] width 434 height 63
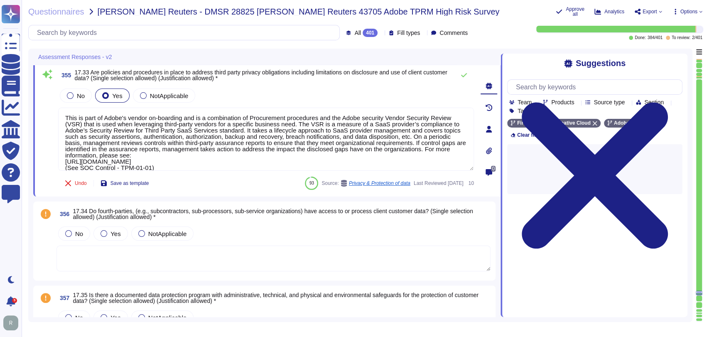
click at [225, 229] on div "No Yes NotApplicable" at bounding box center [274, 233] width 434 height 17
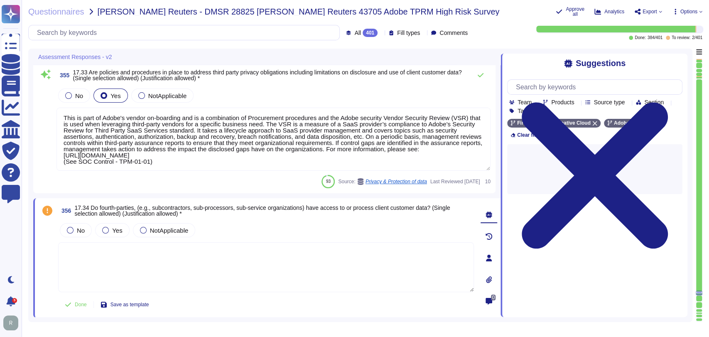
click at [222, 251] on textarea at bounding box center [266, 267] width 416 height 50
click at [221, 255] on textarea at bounding box center [266, 267] width 416 height 50
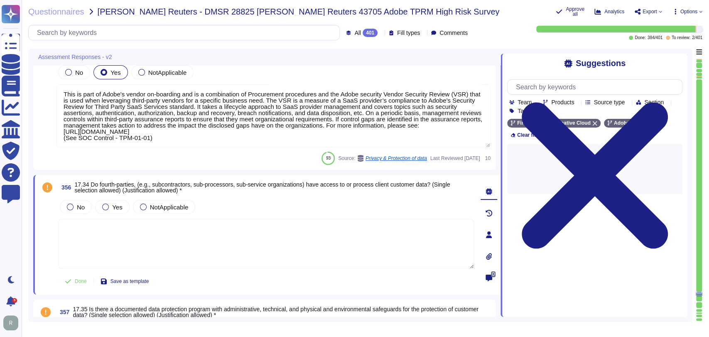
type textarea "[PERSON_NAME] is Adobe's Vice President, Chief Privacy Officer (CPO) and Chief …"
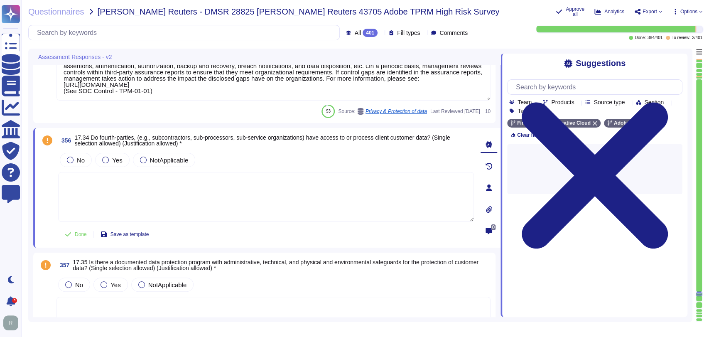
scroll to position [25407, 0]
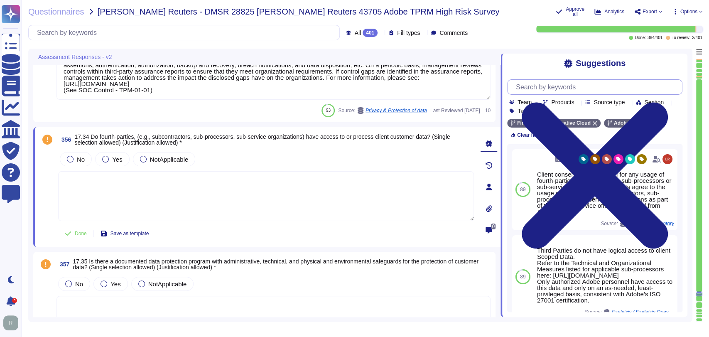
click at [573, 91] on input "text" at bounding box center [597, 87] width 170 height 15
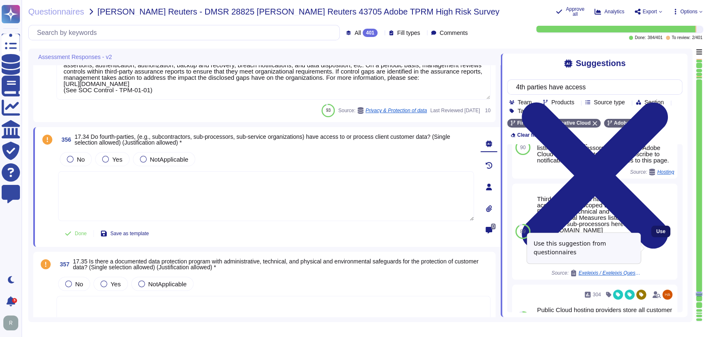
type input "4th parties have access"
click at [656, 233] on span "Use" at bounding box center [660, 231] width 9 height 5
type textarea "Third Parties do not have logical access to client Scoped Data. Refer to the Te…"
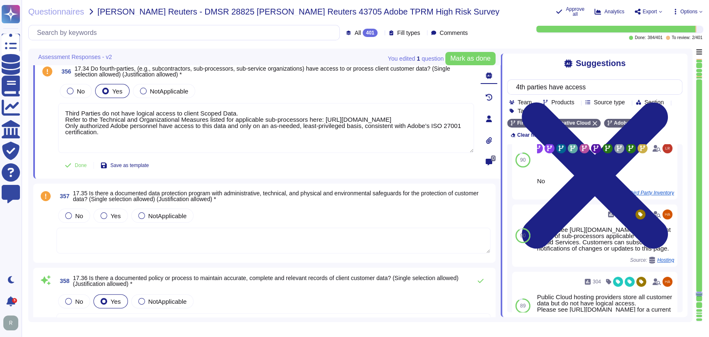
type textarea "Please refer to the privacy policy available here: [URL][DOMAIN_NAME]"
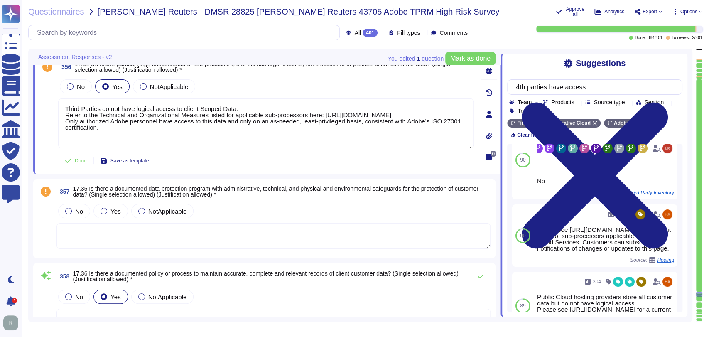
scroll to position [25476, 0]
click at [106, 213] on div "Yes" at bounding box center [110, 210] width 34 height 14
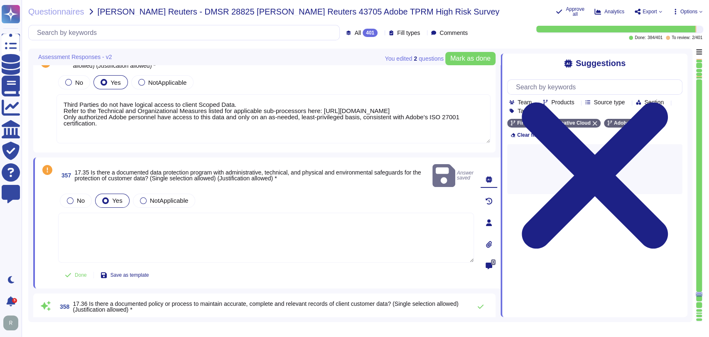
type textarea "Please refer to the privacy policy available here: [URL][DOMAIN_NAME]"
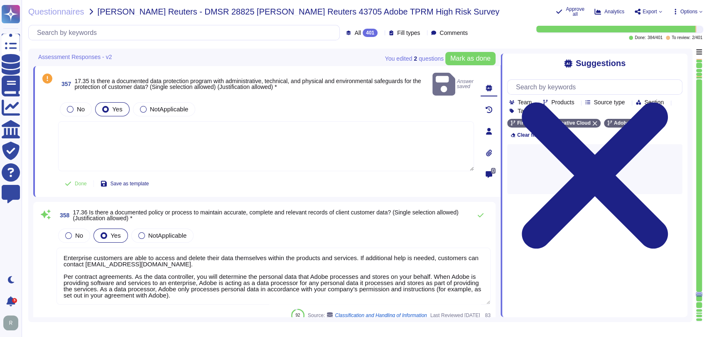
scroll to position [25571, 0]
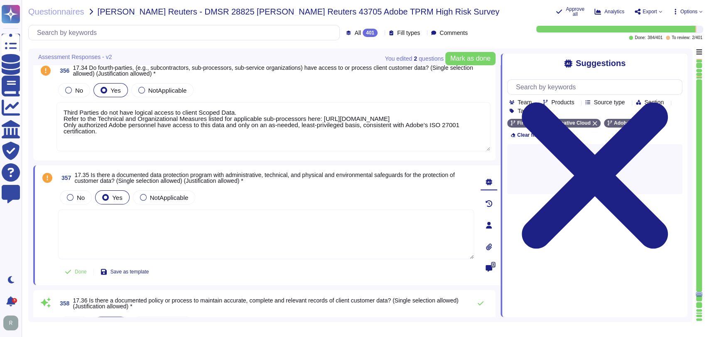
type textarea "Managed by Data Controller. Customers have direct access and the ability to mod…"
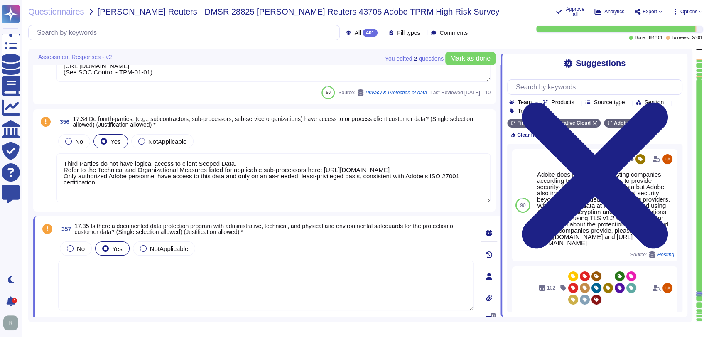
scroll to position [25419, 0]
drag, startPoint x: 243, startPoint y: 161, endPoint x: 63, endPoint y: 163, distance: 180.3
click at [63, 163] on textarea "Third Parties do not have logical access to client Scoped Data. Refer to the Te…" at bounding box center [274, 178] width 434 height 49
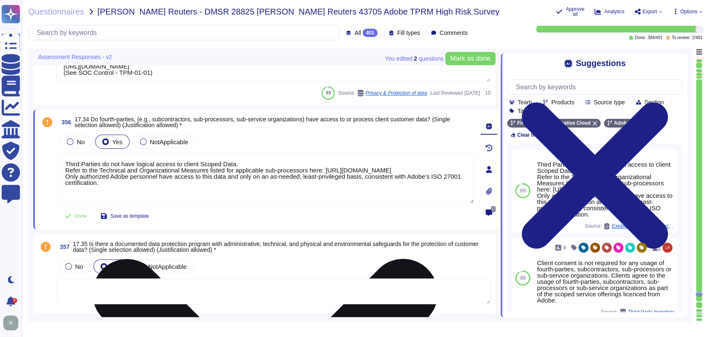
click at [100, 172] on textarea "Third Parties do not have logical access to client Scoped Data. Refer to the Te…" at bounding box center [266, 179] width 416 height 50
click at [127, 177] on textarea "Third Parties do not have logical access to client Scoped Data. Refer to the Te…" at bounding box center [266, 179] width 416 height 50
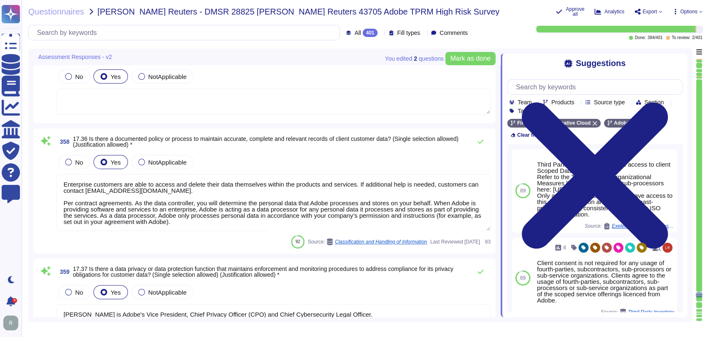
scroll to position [25604, 0]
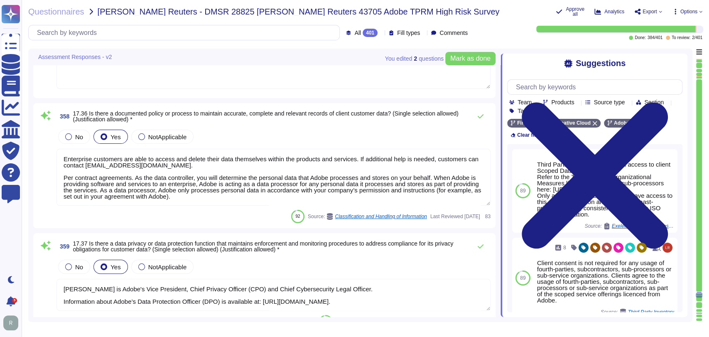
type textarea "Anti-malware protection mechanisms must be implemented on systems and employee …"
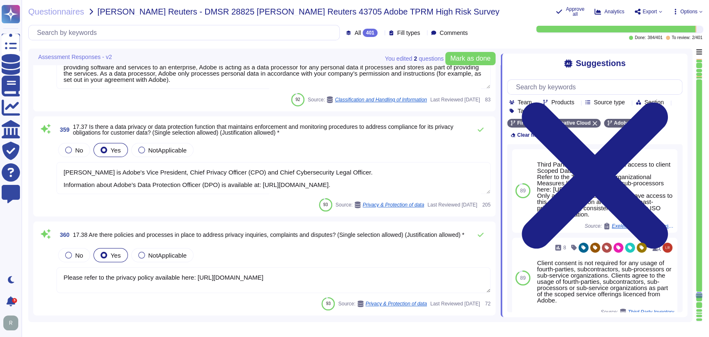
type textarea "Anti-malware protection mechanisms must be implemented on systems and employee …"
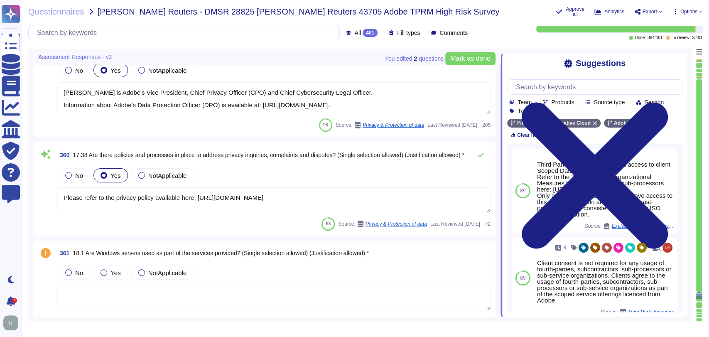
type textarea "CrowdStrike is continuously updating their behaviour tracking, and new activiti…"
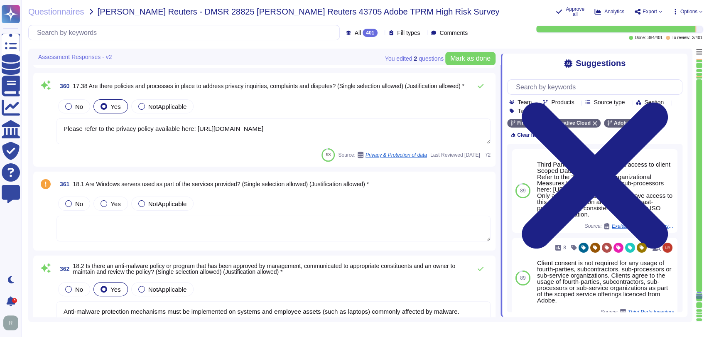
click at [228, 225] on textarea at bounding box center [274, 229] width 434 height 26
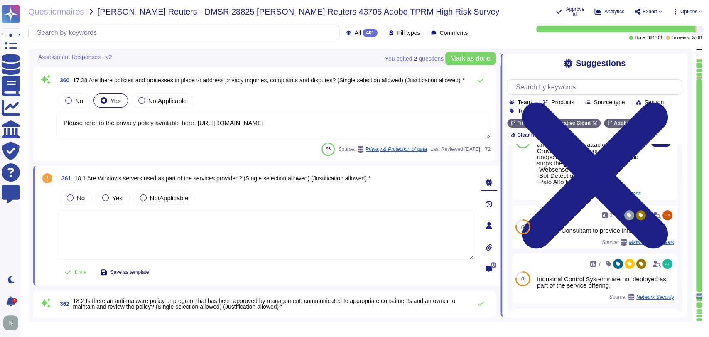
scroll to position [0, 0]
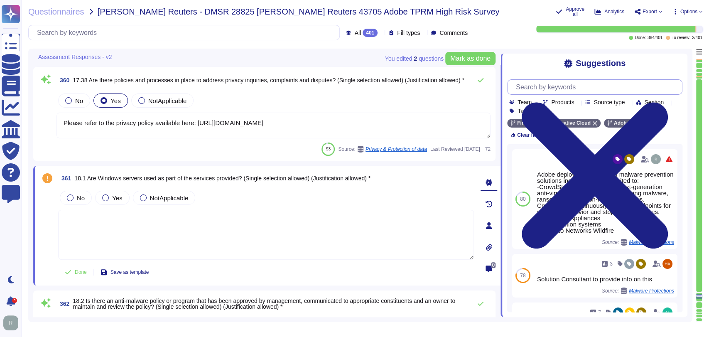
click at [559, 89] on input "text" at bounding box center [597, 87] width 170 height 15
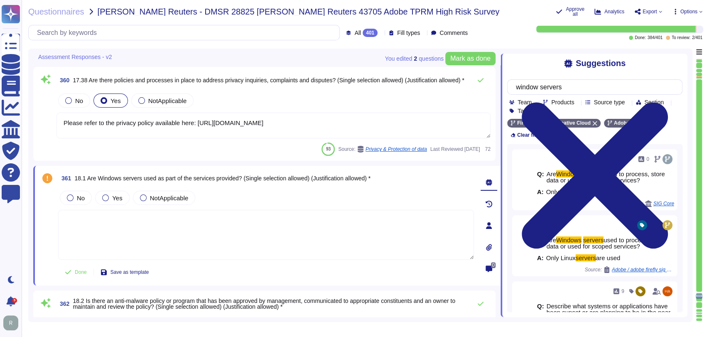
type input "window servers"
drag, startPoint x: 662, startPoint y: 248, endPoint x: 448, endPoint y: 234, distance: 214.4
click at [668, 248] on button "Use" at bounding box center [677, 246] width 19 height 12
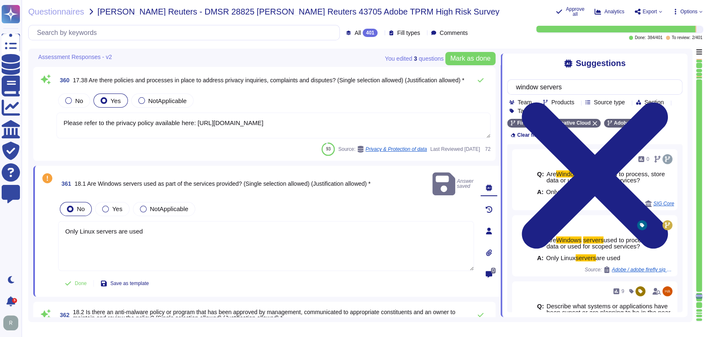
click at [171, 223] on textarea "Only Linux servers are used" at bounding box center [266, 246] width 416 height 50
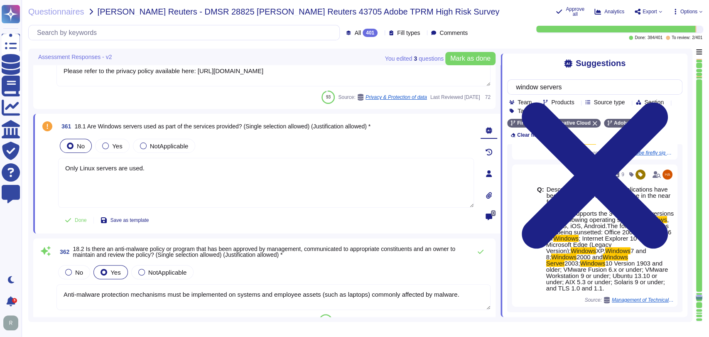
scroll to position [140, 0]
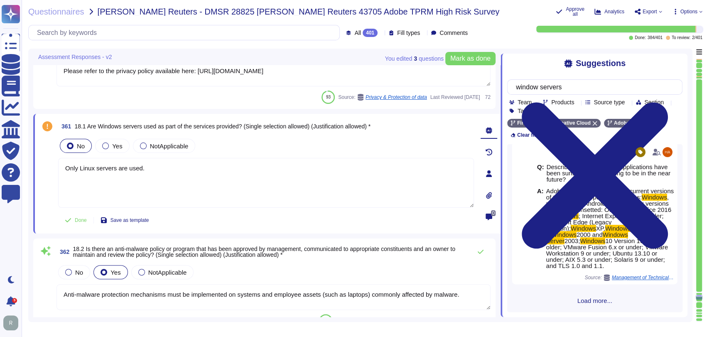
click at [587, 300] on span "Load more..." at bounding box center [594, 300] width 175 height 6
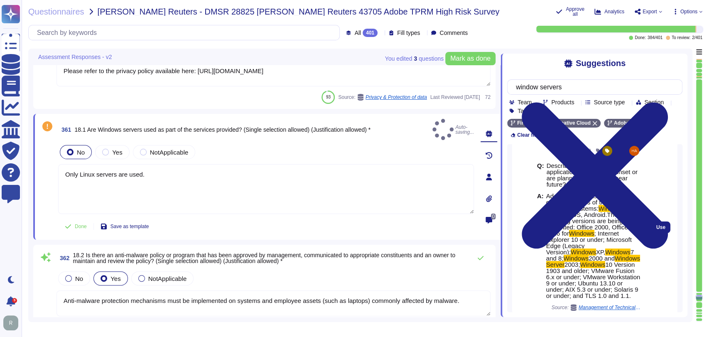
type textarea "Only Linux servers are used."
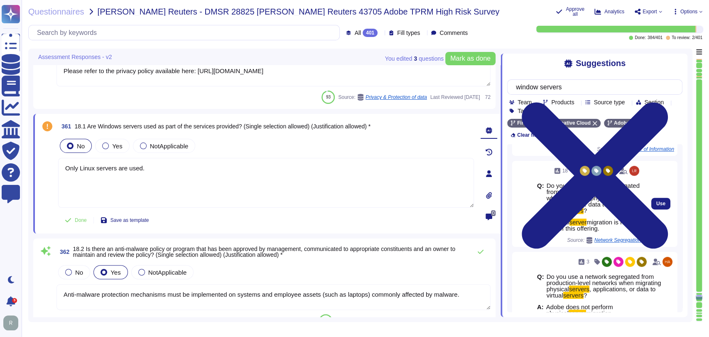
scroll to position [366, 0]
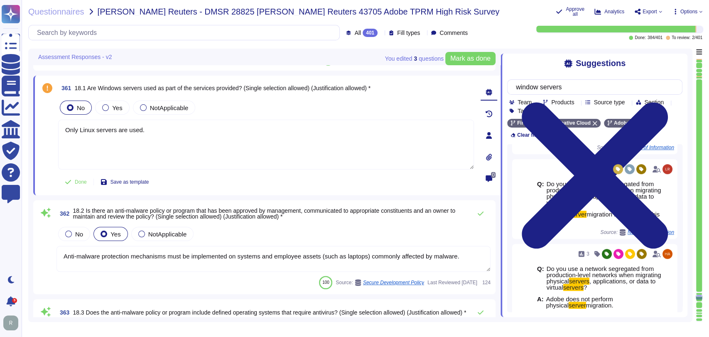
type textarea "Adobe has a Vulnerability Management policy that has been approved by managemen…"
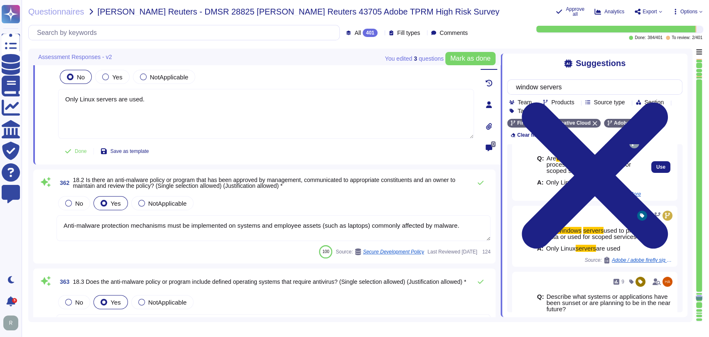
scroll to position [0, 0]
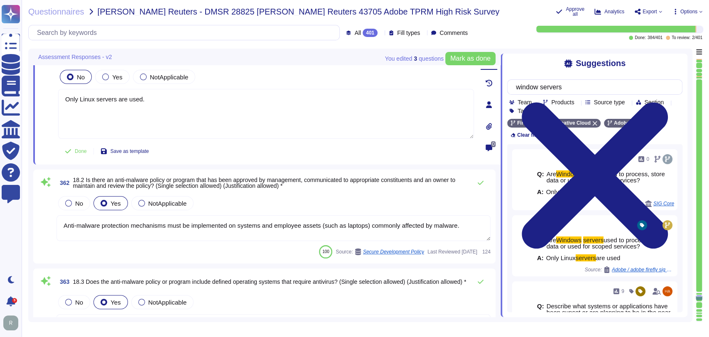
click at [294, 199] on div "No Yes NotApplicable" at bounding box center [274, 202] width 434 height 17
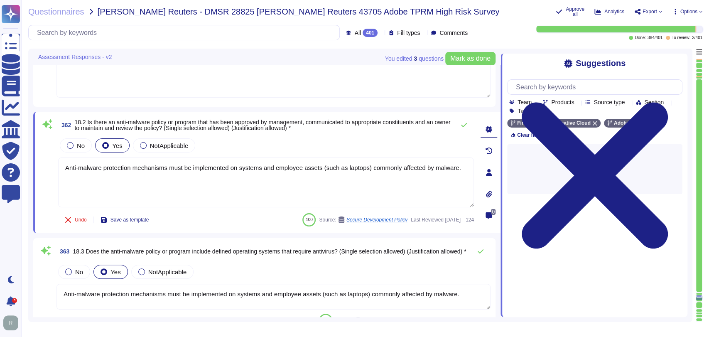
scroll to position [26201, 0]
type textarea "Internal and external vulnerability scans are run on a monthly basis. (See SOC …"
type textarea "For vulnerability scanning, monthly internal scans are required for services/pr…"
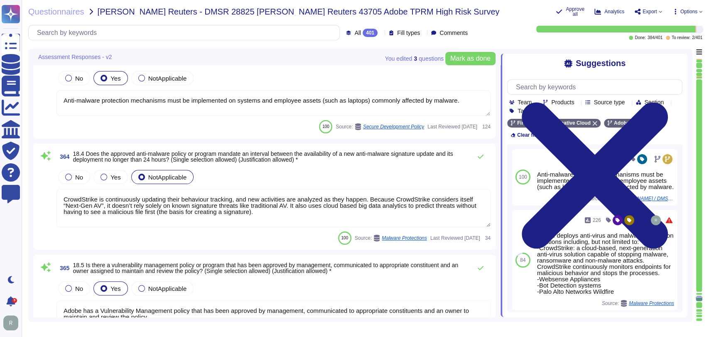
type textarea "[PERSON_NAME] is Adobe's Vice President, Chief Privacy Officer (CPO) and Chief …"
type textarea "Please refer to the privacy policy available here: [URL][DOMAIN_NAME]"
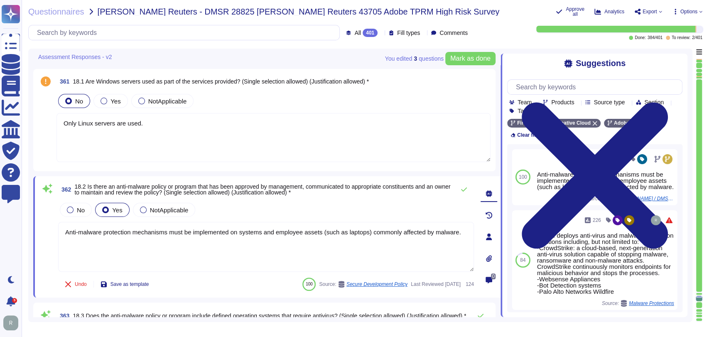
scroll to position [25968, 0]
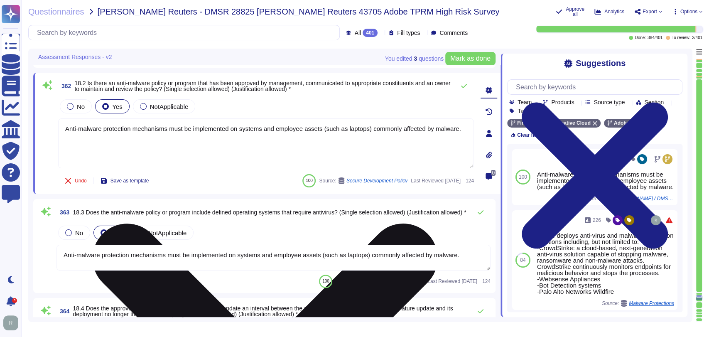
type textarea "Internal and external vulnerability scans are run on a monthly basis. (See SOC …"
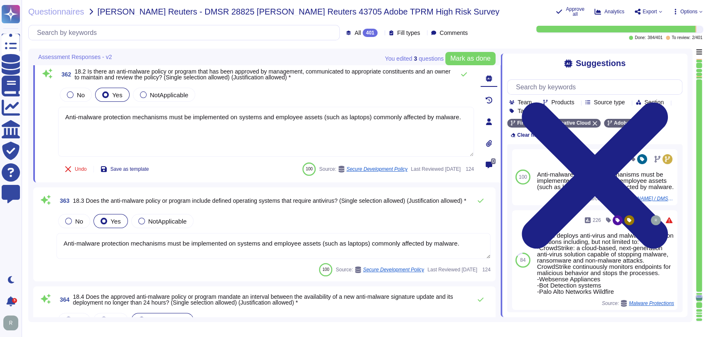
scroll to position [26086, 0]
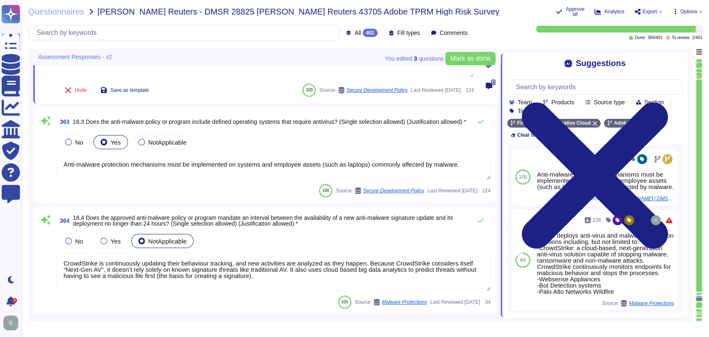
type textarea "For vulnerability scanning, monthly internal scans are required for services/pr…"
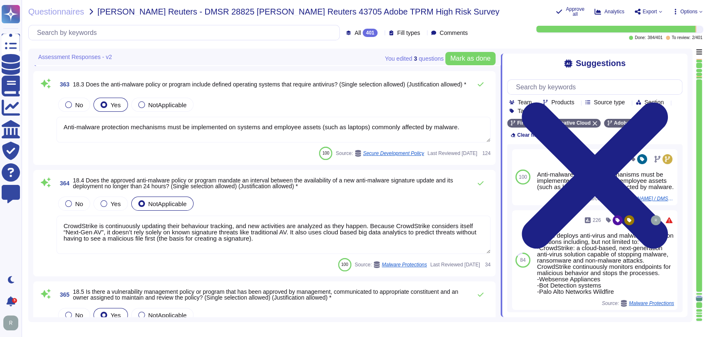
scroll to position [26197, 0]
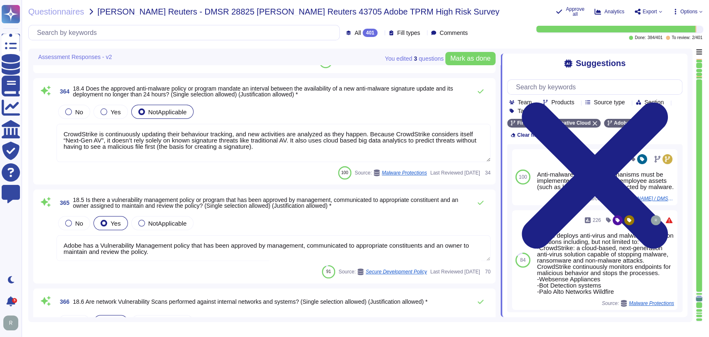
type textarea "For vulnerability scanning, monthly internal scans are required for services/pr…"
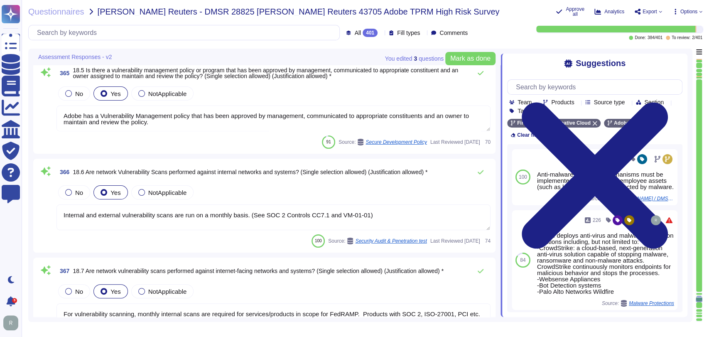
scroll to position [26413, 0]
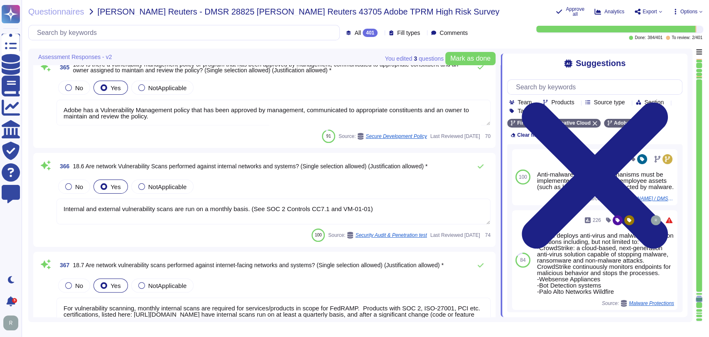
type textarea "Application patches/updates, including Zero day and security updates/patches ar…"
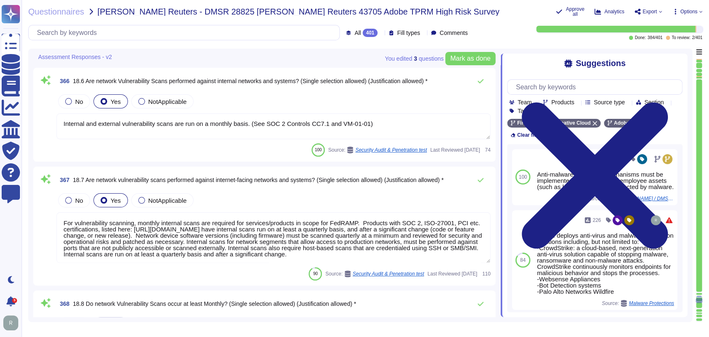
scroll to position [26498, 0]
click at [362, 221] on textarea "For vulnerability scanning, monthly internal scans are required for services/pr…" at bounding box center [274, 237] width 434 height 51
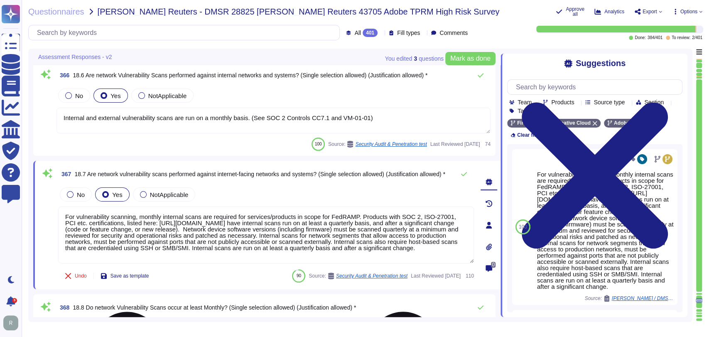
scroll to position [26498, 0]
click at [68, 214] on textarea "For vulnerability scanning, monthly internal scans are required for services/pr…" at bounding box center [266, 235] width 416 height 57
type textarea "For vulnerability scanning, monthly internal scans are required for services/pr…"
type textarea "Adobe has in-house developed tool that that provides on-demand profile-based au…"
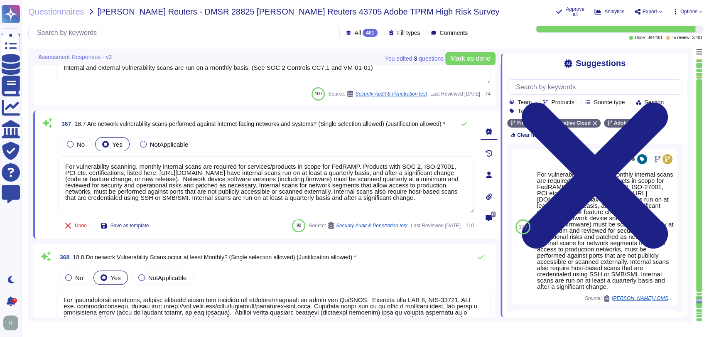
scroll to position [26550, 0]
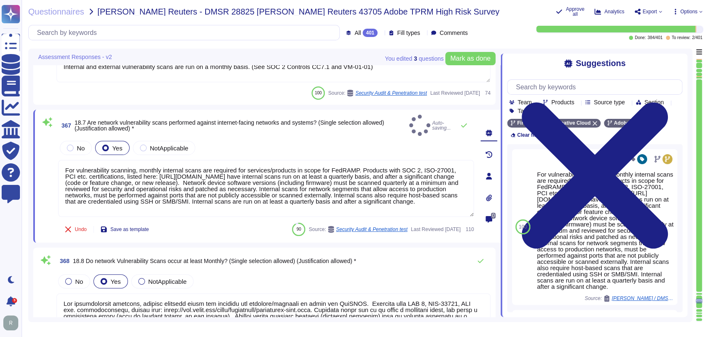
type textarea "For vulnerability scanning, monthly internal scans are required for services/pr…"
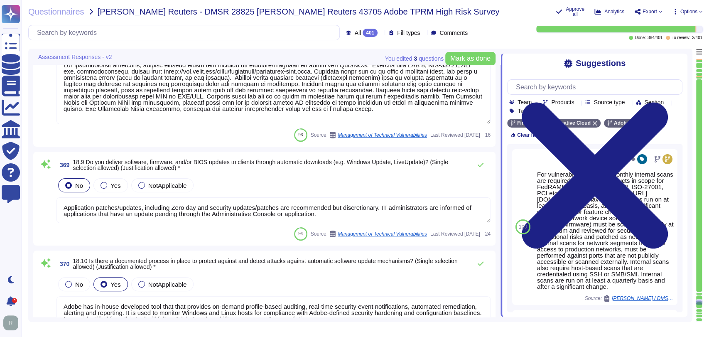
scroll to position [26771, 0]
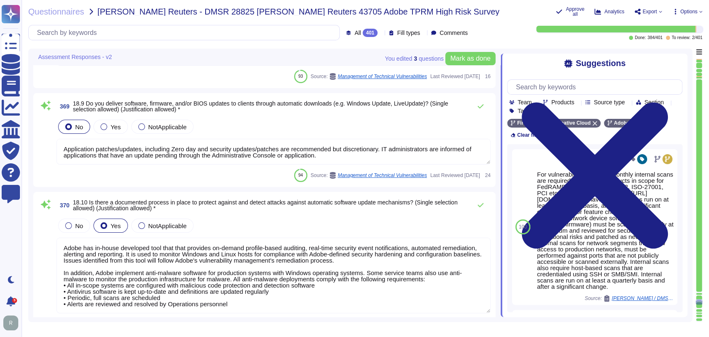
type textarea "In some cases, more than one client may share a cloud cluster, but the content …"
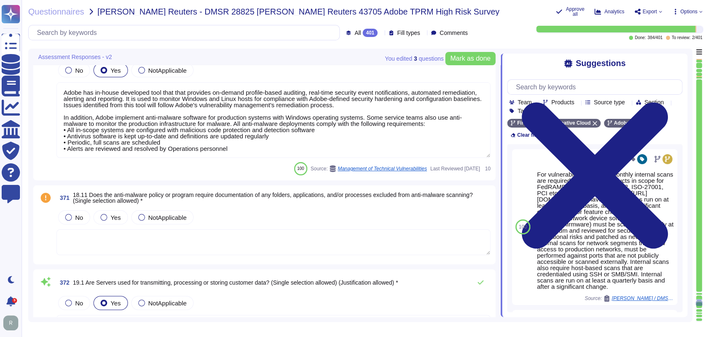
scroll to position [26980, 0]
click at [323, 239] on textarea at bounding box center [274, 242] width 434 height 26
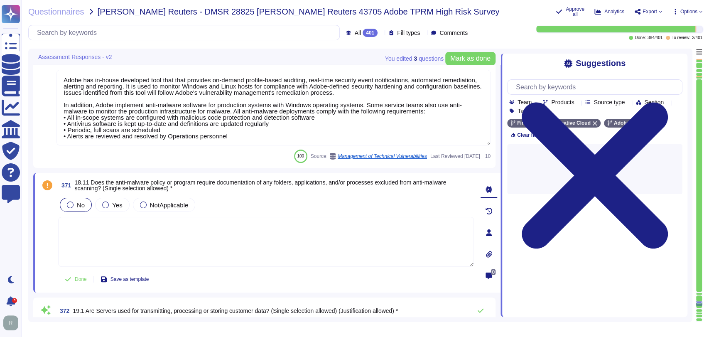
click at [76, 204] on label "No" at bounding box center [76, 204] width 18 height 7
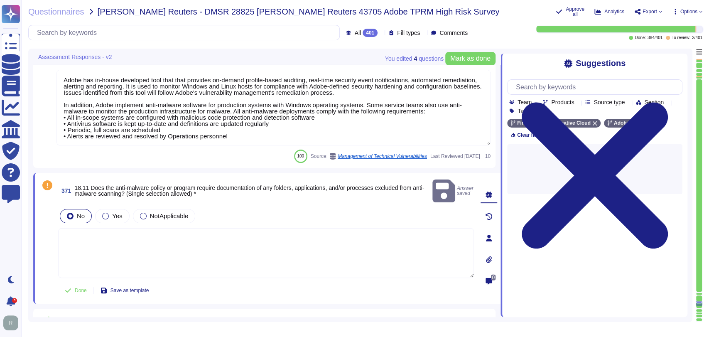
click at [187, 248] on textarea at bounding box center [266, 253] width 416 height 50
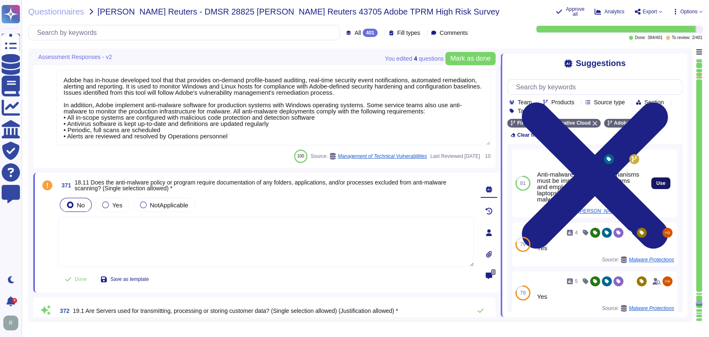
click at [656, 186] on span "Use" at bounding box center [660, 183] width 9 height 5
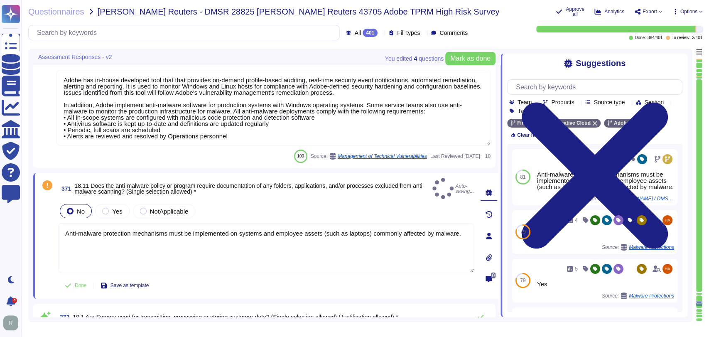
type textarea "Anti-malware protection mechanisms must be implemented on systems and employee …"
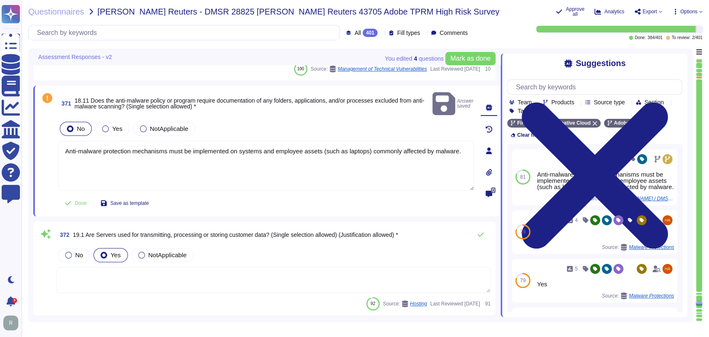
type textarea "Adobe has developed a base configuration based on the Center for Internet Secur…"
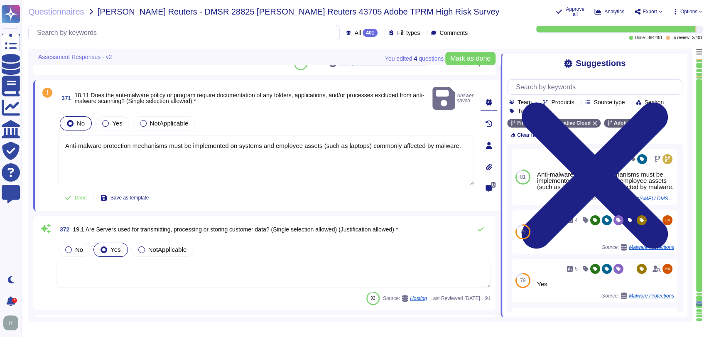
scroll to position [27068, 0]
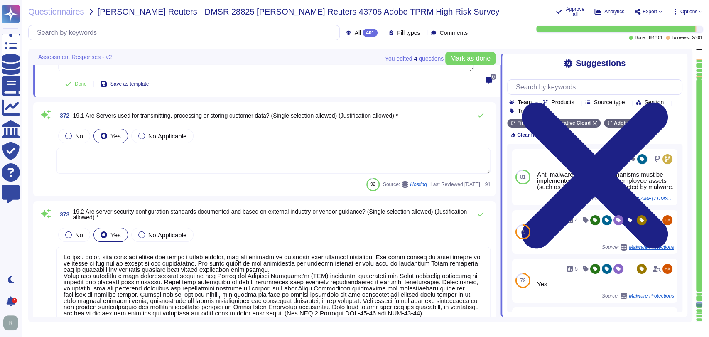
type textarea "Systems are hardened according to CIS guidelines. Industry accepted security ha…"
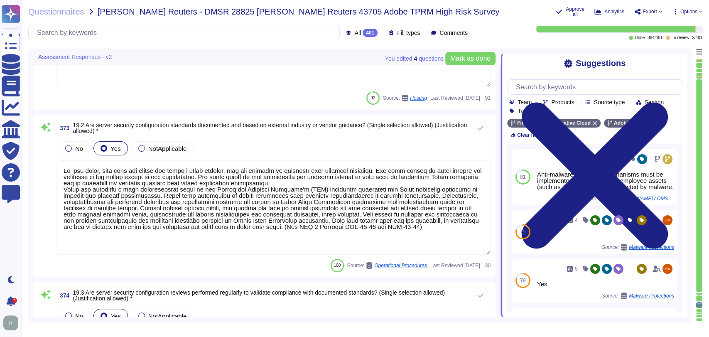
scroll to position [0, 0]
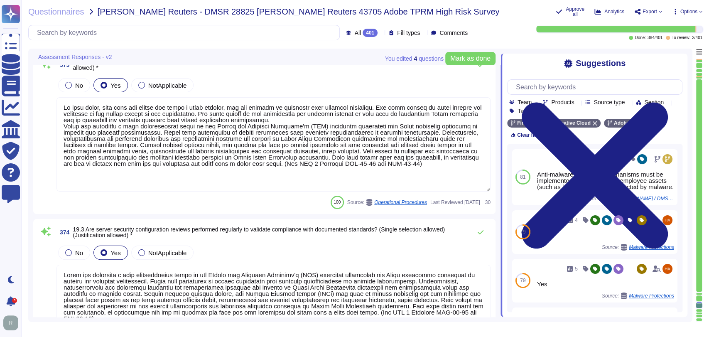
type textarea "All systems are and remain ‘hardened’ including, but not limited to, removing o…"
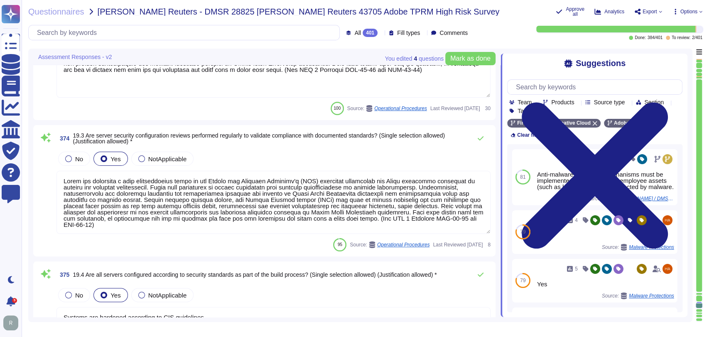
type textarea "Vendor default passwords are removed, disabled or changed prior to placing the …"
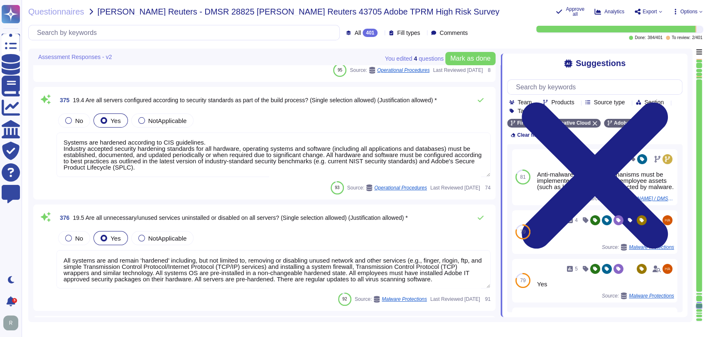
type textarea "Security patches must be applied according to the timelines and severity level …"
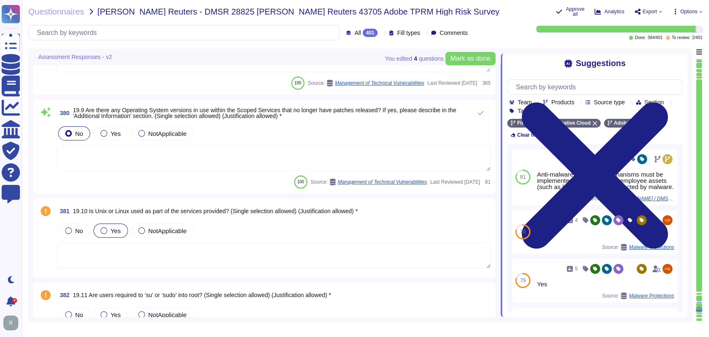
scroll to position [28076, 0]
click at [122, 225] on div "Yes" at bounding box center [110, 230] width 34 height 14
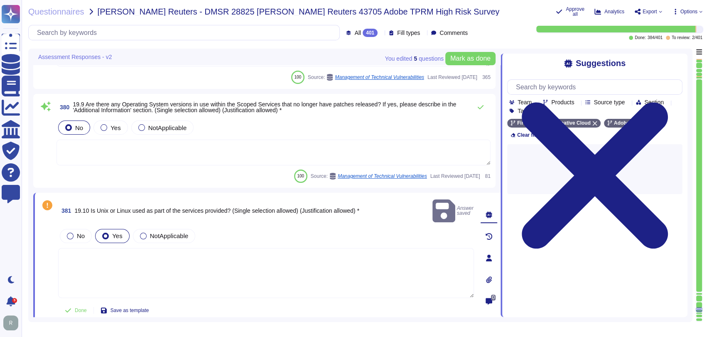
click at [356, 257] on textarea at bounding box center [266, 273] width 416 height 50
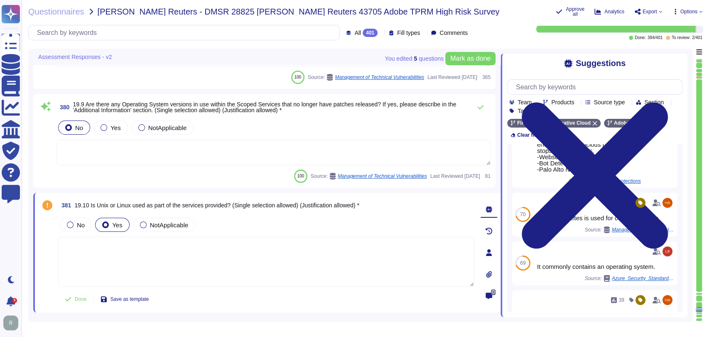
scroll to position [129, 0]
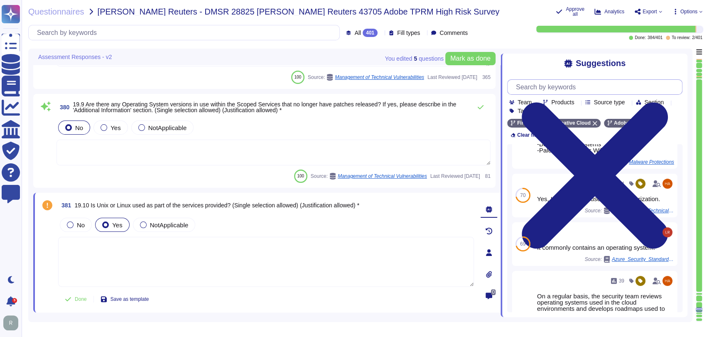
click at [564, 83] on input "text" at bounding box center [597, 87] width 170 height 15
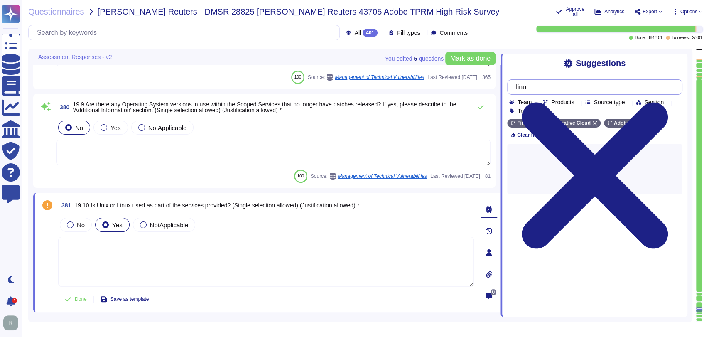
type input "linux"
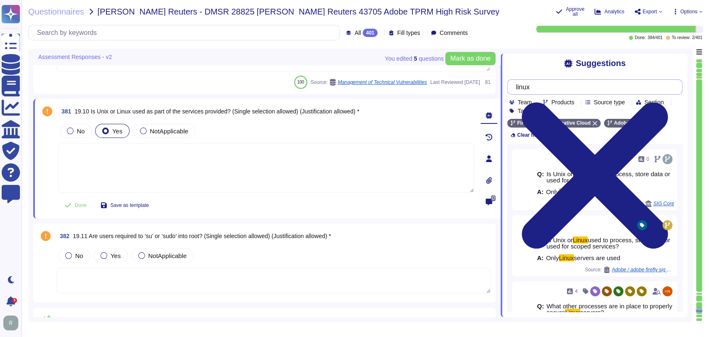
type textarea "The hosting provider operates, manages and controls the components from the hyp…"
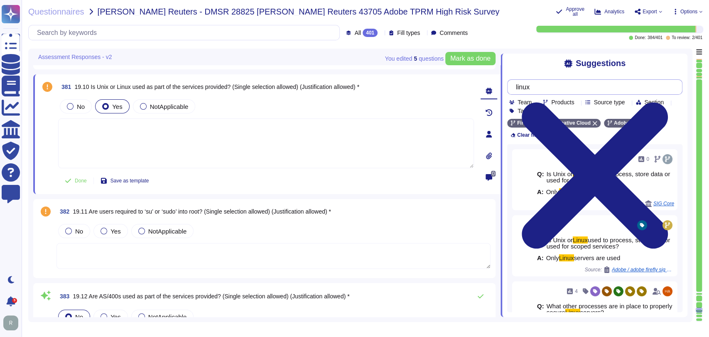
scroll to position [28195, 0]
type input "linux"
click at [271, 259] on textarea at bounding box center [274, 256] width 434 height 26
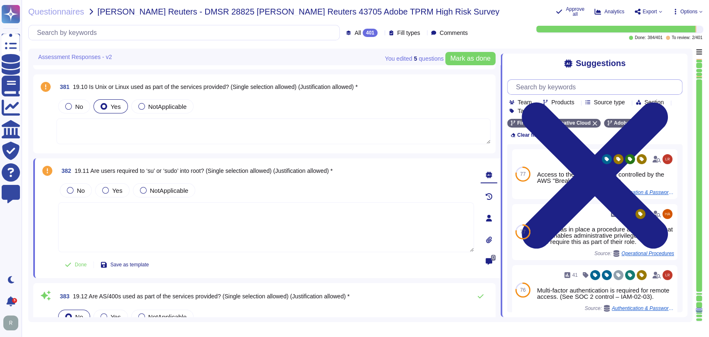
click at [579, 84] on input "text" at bounding box center [597, 87] width 170 height 15
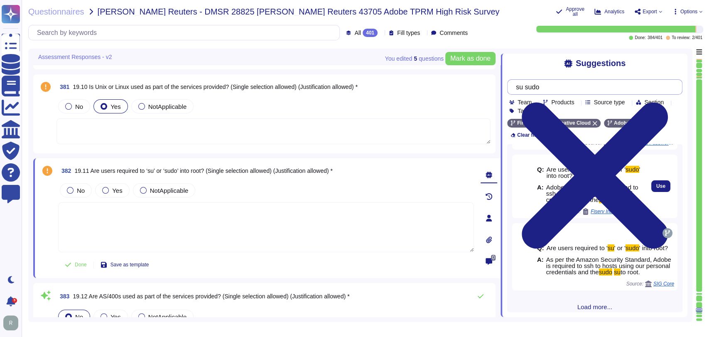
scroll to position [67, 0]
type input "su sudo"
click at [656, 188] on span "Use" at bounding box center [660, 185] width 9 height 5
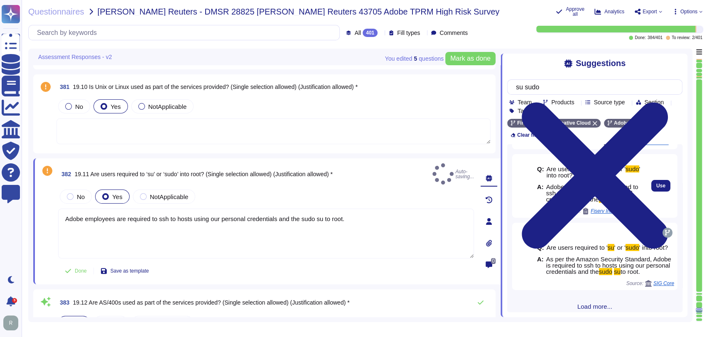
type textarea "Adobe employees are required to ssh to hosts using our personal credentials and…"
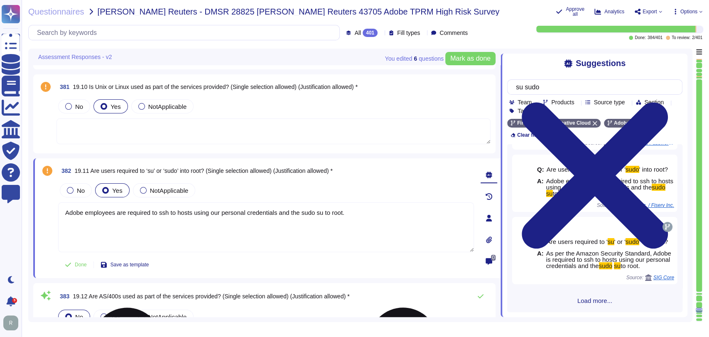
scroll to position [93, 0]
click at [375, 184] on div "No Yes NotApplicable" at bounding box center [266, 190] width 416 height 17
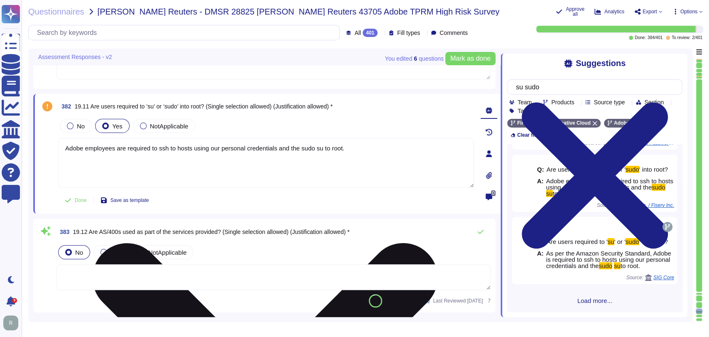
type textarea "Industry accepted security hardening standards for all hardware, operating syst…"
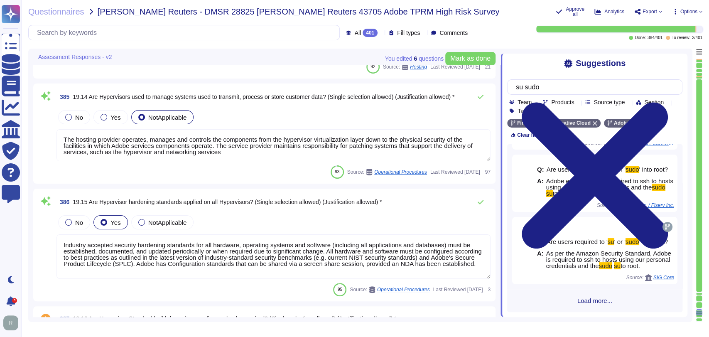
type textarea "The hosting provider operates, manages and controls the components from the hyp…"
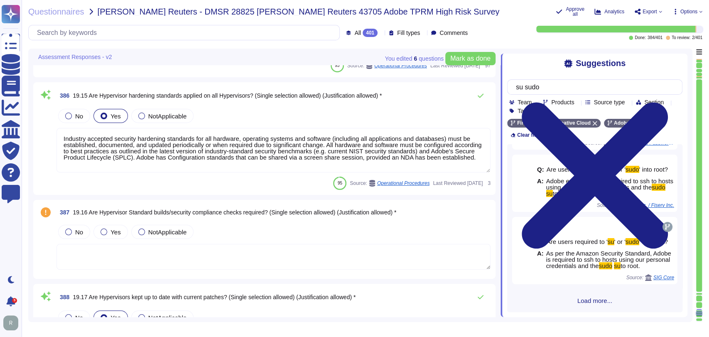
scroll to position [28672, 0]
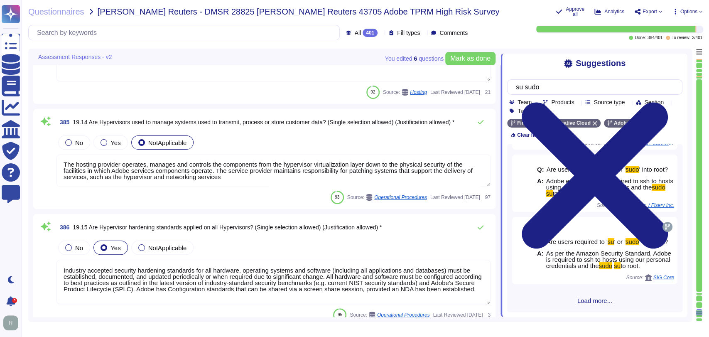
type textarea "Adobe employees are required to ssh to hosts using our personal credentials and…"
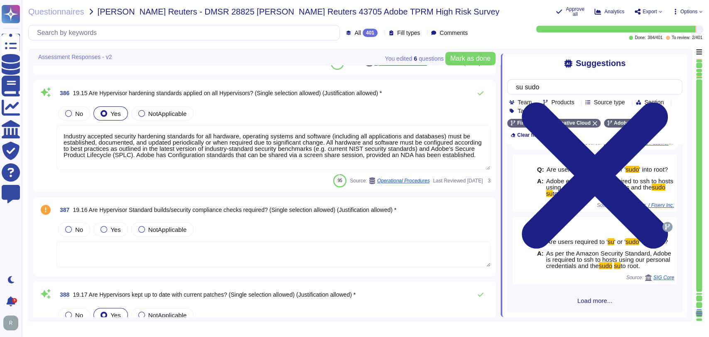
scroll to position [28675, 0]
click at [206, 254] on textarea at bounding box center [274, 253] width 434 height 26
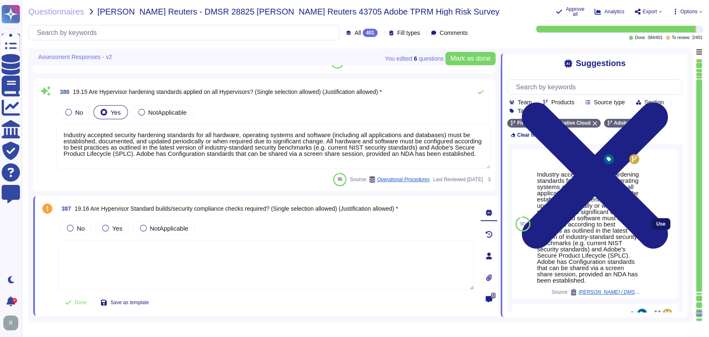
click at [655, 224] on button "Use" at bounding box center [660, 224] width 19 height 12
type textarea "Industry accepted security hardening standards for all hardware, operating syst…"
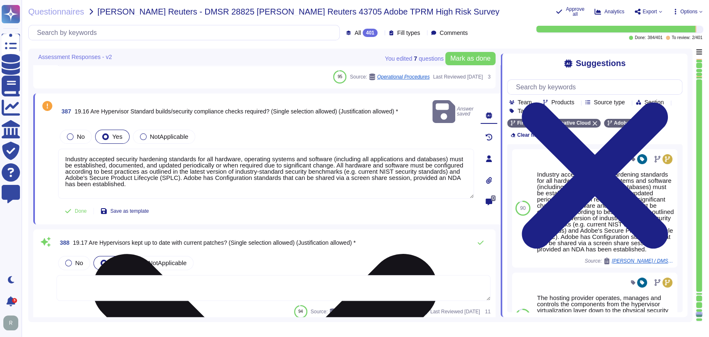
type textarea "Adobe leverages the Amazon AWS cloud. AWS EBS Snapshot functionality allows Ado…"
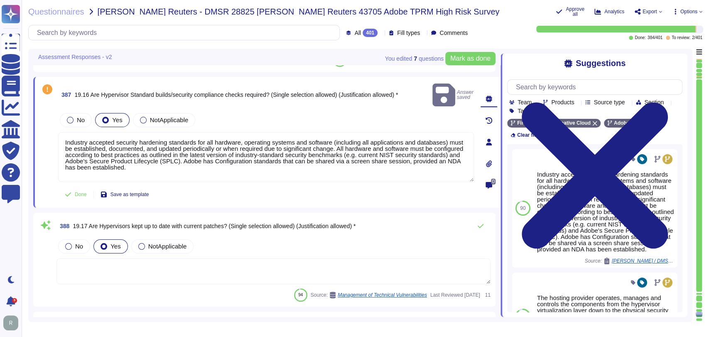
scroll to position [28784, 0]
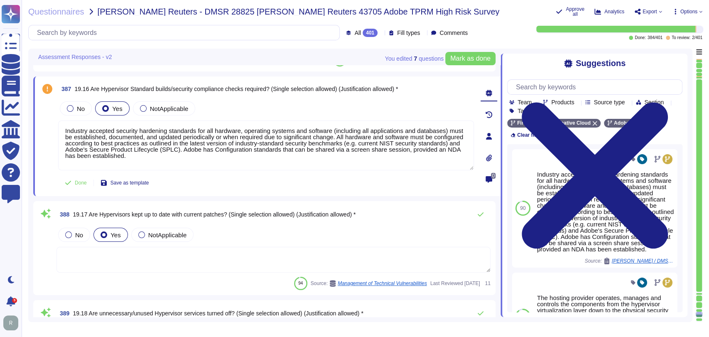
click at [251, 261] on textarea at bounding box center [274, 260] width 434 height 26
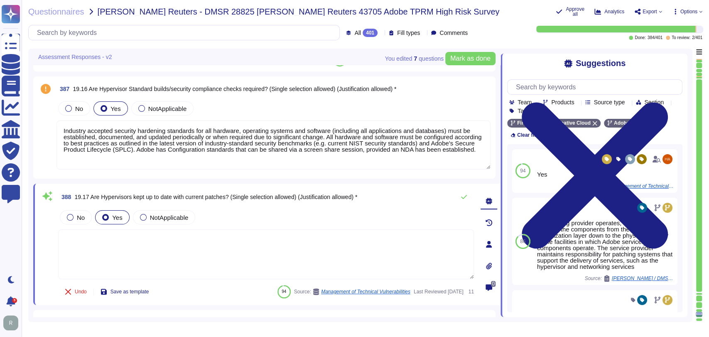
click at [190, 293] on div "Undo Save as template 94 Source: Management of Technical Vulnerabilities Last R…" at bounding box center [266, 291] width 416 height 17
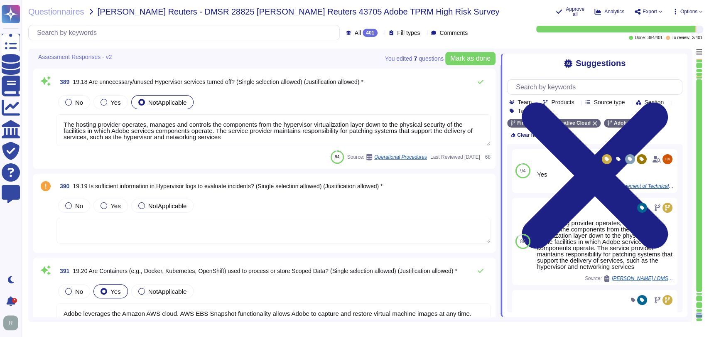
type textarea "Adobe does not offer any [DEMOGRAPHIC_DATA] services."
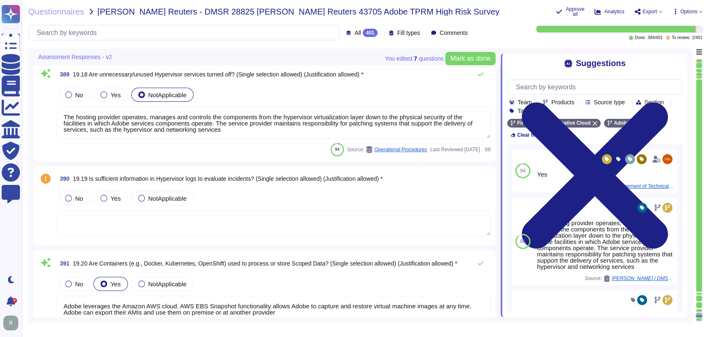
scroll to position [29022, 0]
drag, startPoint x: 327, startPoint y: 199, endPoint x: 312, endPoint y: 216, distance: 22.1
click at [327, 199] on div "No Yes NotApplicable" at bounding box center [274, 197] width 434 height 17
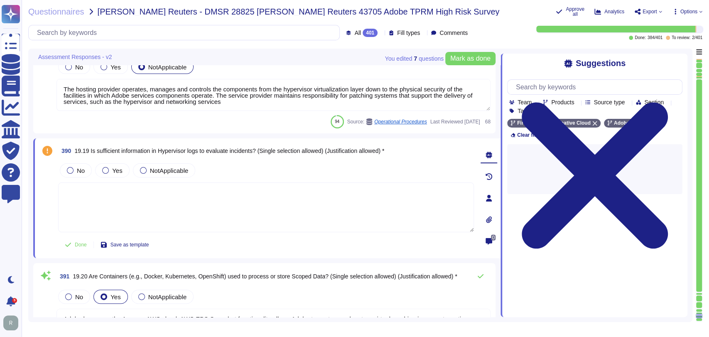
click at [301, 224] on textarea at bounding box center [266, 207] width 416 height 50
click at [293, 218] on textarea at bounding box center [266, 207] width 416 height 50
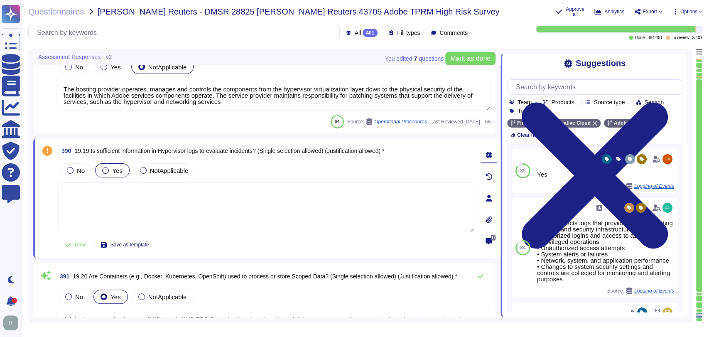
click at [119, 170] on span "Yes" at bounding box center [117, 170] width 10 height 7
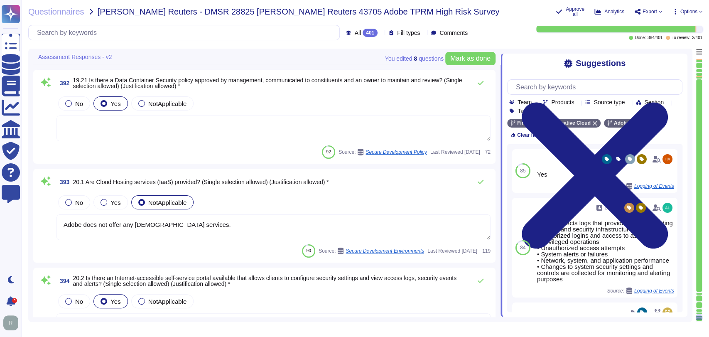
type textarea "Under the control of the Cloud Infrastructure Provider in Cloud environments. D…"
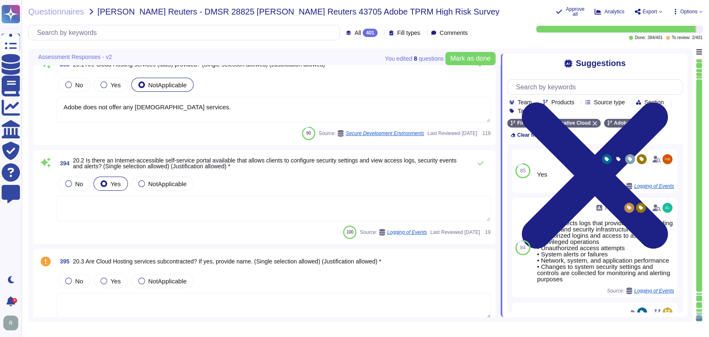
type textarea "Adobe is responsible for patching its guest operating systems, software and app…"
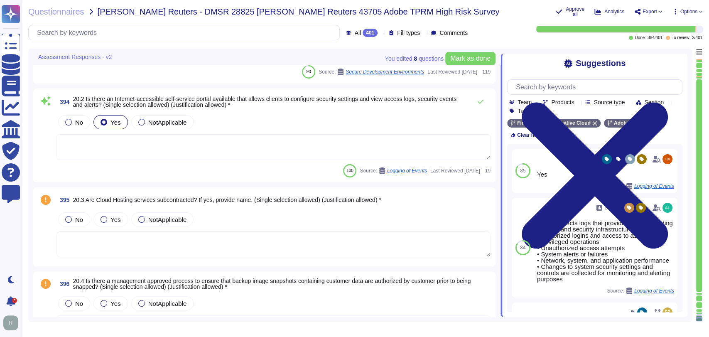
scroll to position [29472, 0]
drag, startPoint x: 257, startPoint y: 249, endPoint x: 211, endPoint y: 253, distance: 46.3
click at [256, 250] on textarea at bounding box center [274, 244] width 434 height 26
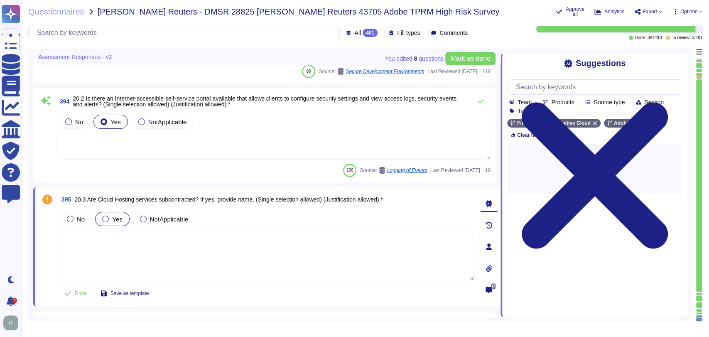
click at [121, 216] on div "Yes" at bounding box center [112, 219] width 34 height 14
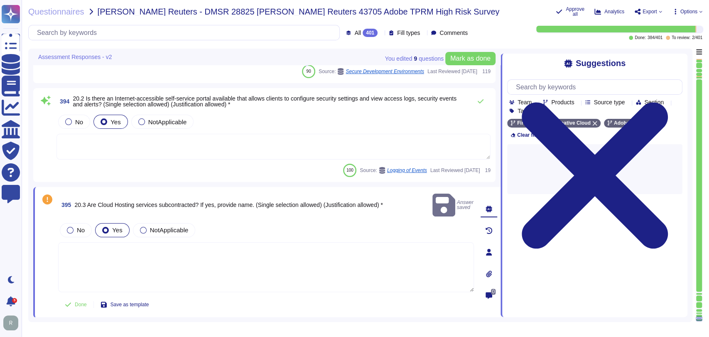
click at [249, 258] on textarea at bounding box center [266, 267] width 416 height 50
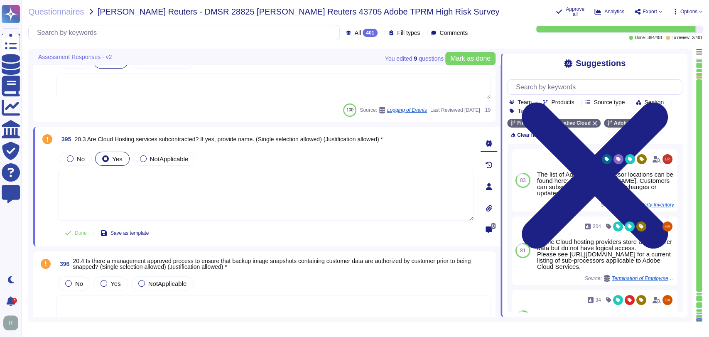
scroll to position [29533, 0]
click at [69, 234] on icon at bounding box center [68, 232] width 7 height 7
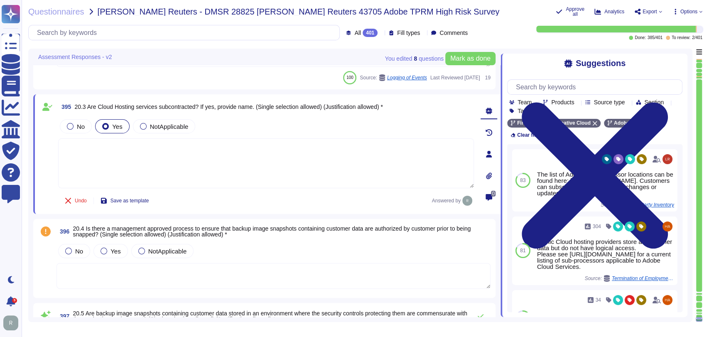
type textarea "The Cloud Hosting Provider does have independent audit reports available public…"
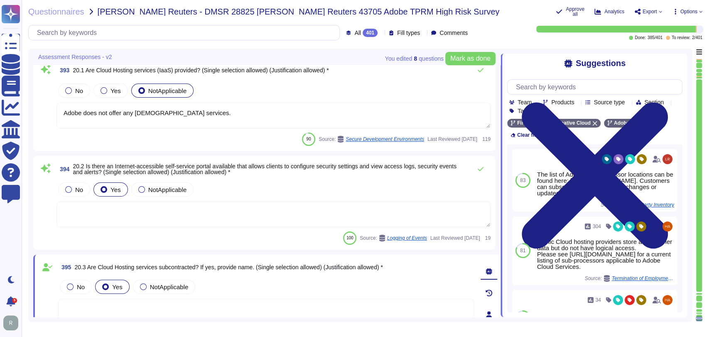
type textarea "Adobe leverages the Amazon AWS cloud. AWS EBS Snapshot functionality allows Ado…"
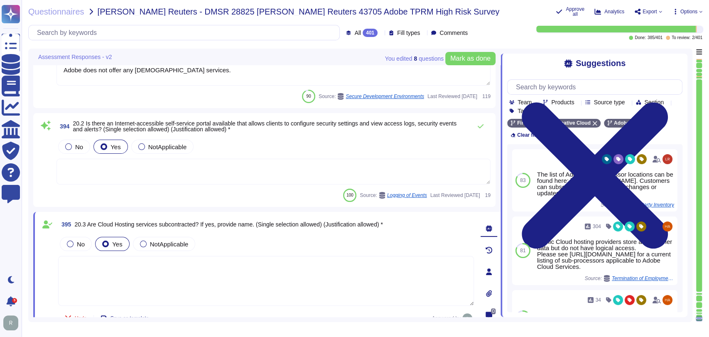
type textarea "Adobe is responsible for patching its guest operating systems, software and app…"
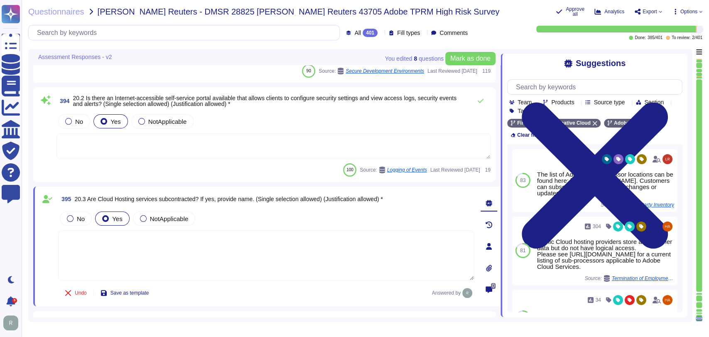
scroll to position [29473, 0]
click at [381, 33] on icon at bounding box center [381, 33] width 0 height 0
click at [361, 94] on span "To review" at bounding box center [356, 95] width 26 height 7
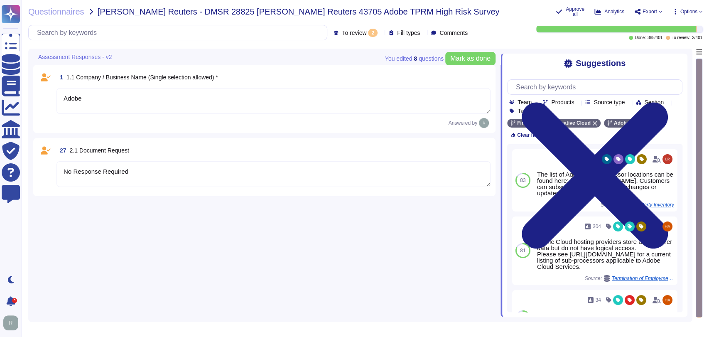
type textarea "Adobe"
type textarea "No Response Required"
click at [48, 77] on icon at bounding box center [46, 77] width 10 height 8
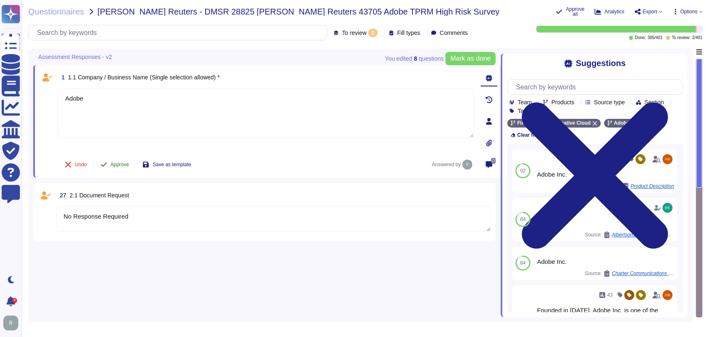
click at [120, 166] on span "Approve" at bounding box center [120, 164] width 19 height 5
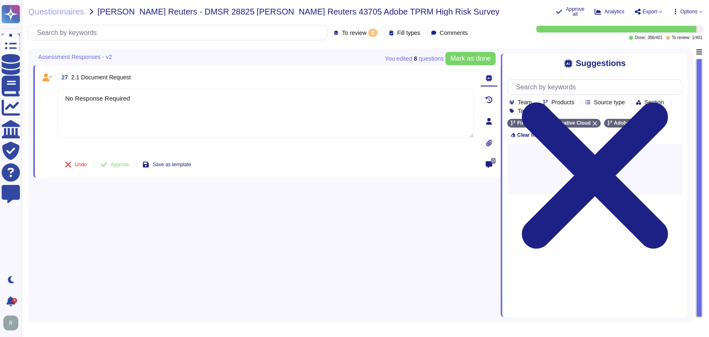
type textarea "No Response Required"
click at [118, 162] on span "Approve" at bounding box center [120, 164] width 19 height 5
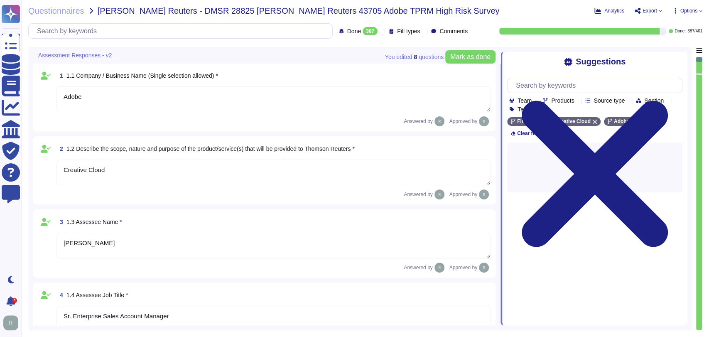
type textarea "Adobe"
type textarea "Creative Cloud"
type textarea "[PERSON_NAME]"
type textarea "Sr. Enterprise Sales Account Manager"
type textarea "Adobe Security Team & [PERSON_NAME]"
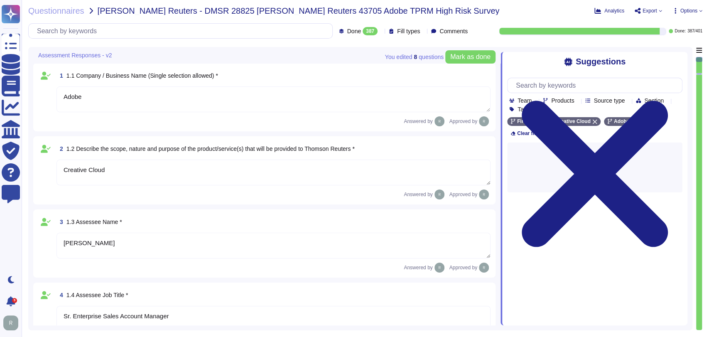
type textarea "Adobe Inc."
type textarea "Publicly held company"
click at [381, 32] on icon at bounding box center [381, 32] width 0 height 0
click at [359, 73] on div "To do 14" at bounding box center [368, 73] width 67 height 9
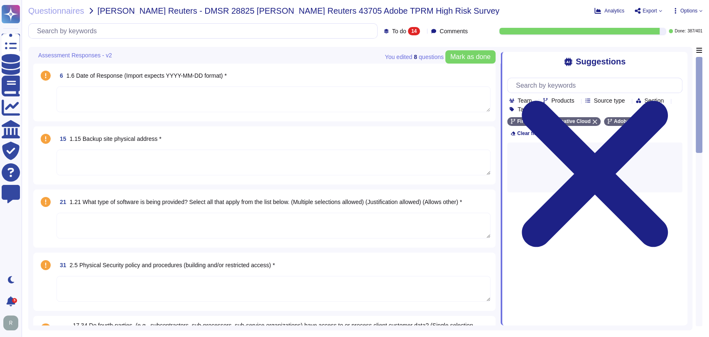
type textarea "Third Parties do not have logical access to client Scoped Data. Refer to the Te…"
type textarea "Only Linux servers are used."
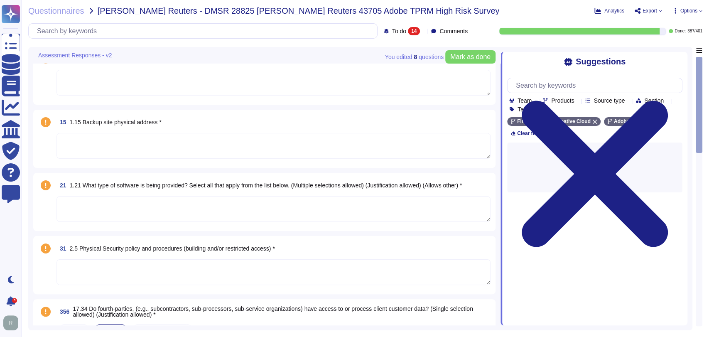
type textarea "Anti-malware protection mechanisms must be implemented on systems and employee …"
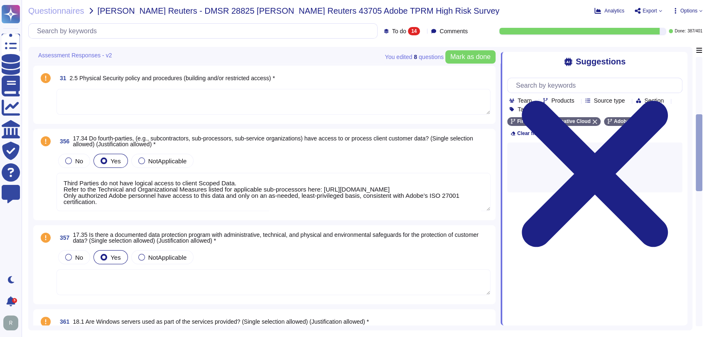
type textarea "Adobe employees are required to ssh to hosts using our personal credentials and…"
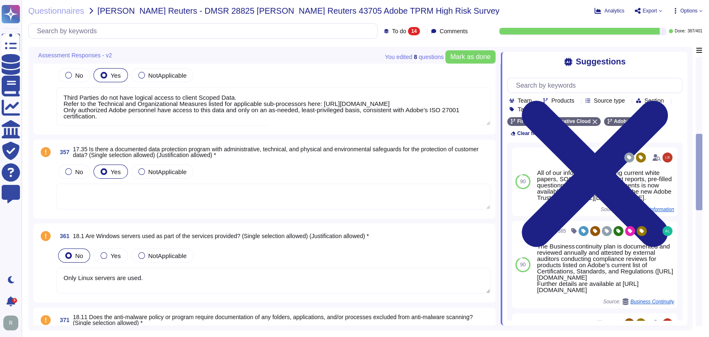
type textarea "Industry accepted security hardening standards for all hardware, operating syst…"
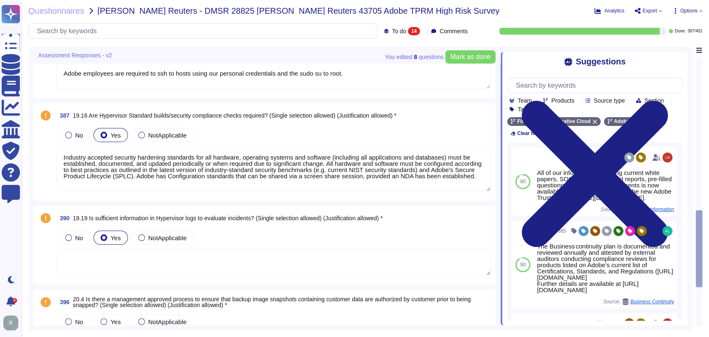
type textarea "Only Linux servers are used."
type textarea "Anti-malware protection mechanisms must be implemented on systems and employee …"
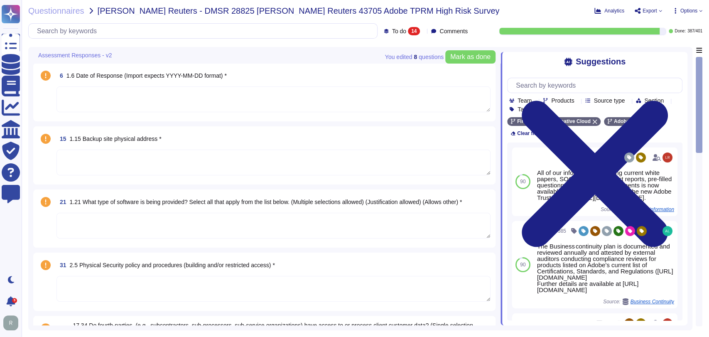
click at [415, 32] on div "To do 14" at bounding box center [404, 31] width 40 height 8
click at [404, 48] on div "All 401" at bounding box center [417, 52] width 67 height 9
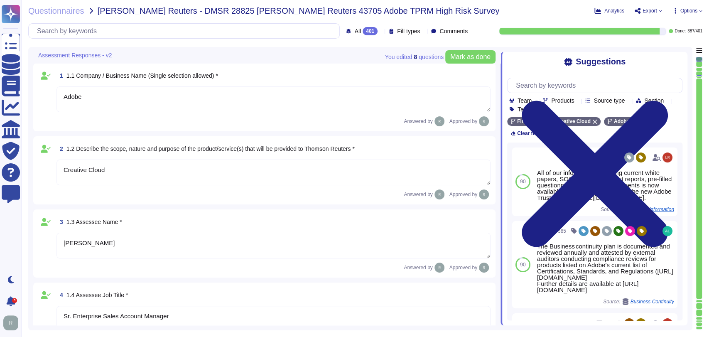
click at [700, 297] on div at bounding box center [699, 189] width 6 height 220
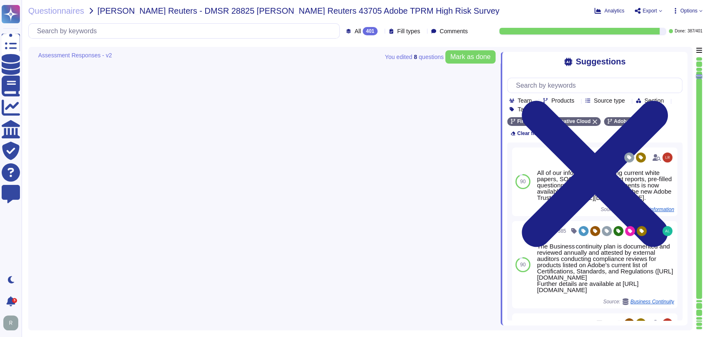
scroll to position [1793, 0]
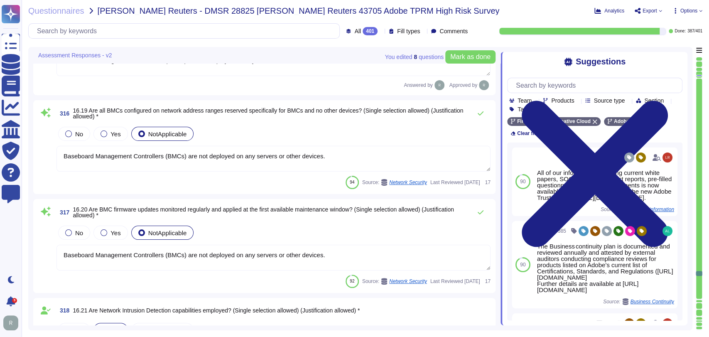
click at [699, 299] on div at bounding box center [699, 299] width 6 height 1
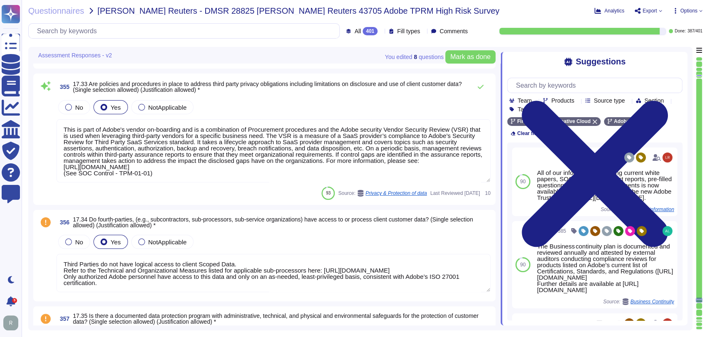
scroll to position [25694, 0]
click at [437, 246] on div "No Yes NotApplicable" at bounding box center [274, 241] width 434 height 17
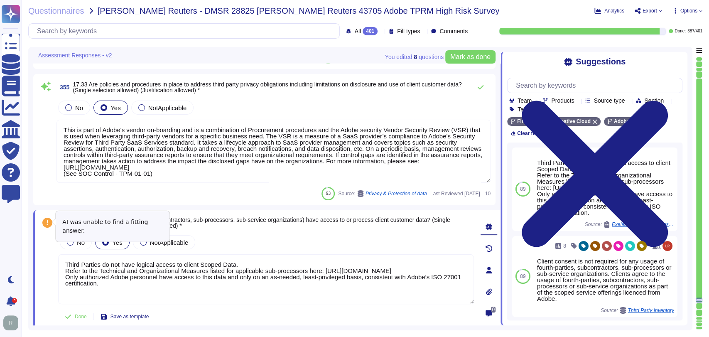
click at [47, 221] on icon at bounding box center [47, 223] width 10 height 10
click at [299, 238] on div "No Yes NotApplicable" at bounding box center [266, 241] width 416 height 17
click at [69, 317] on icon at bounding box center [68, 316] width 7 height 7
click at [79, 317] on span "Undo" at bounding box center [81, 316] width 12 height 5
drag, startPoint x: 44, startPoint y: 262, endPoint x: 324, endPoint y: 215, distance: 283.9
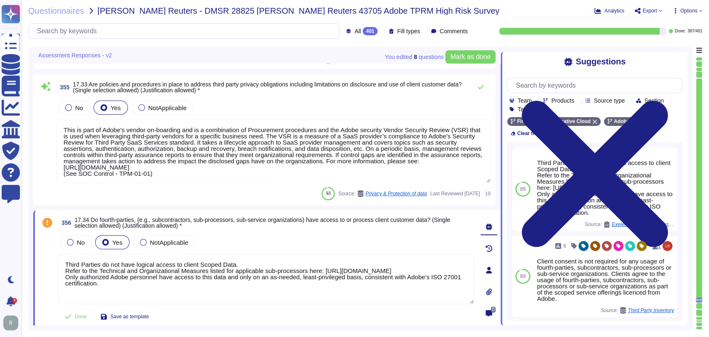
click at [324, 216] on span "17.34 Do fourth-parties, (e.g., subcontractors, sub-processors, sub-service org…" at bounding box center [262, 222] width 376 height 12
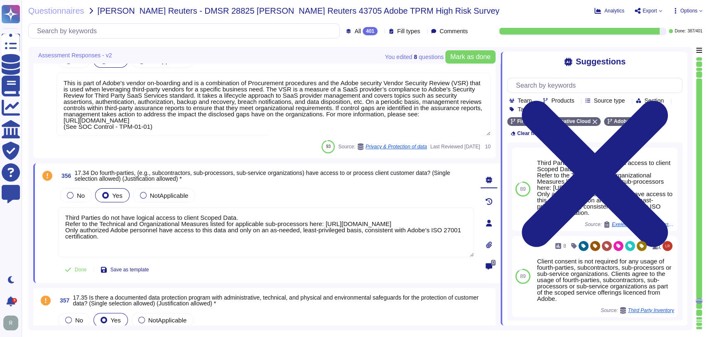
scroll to position [25741, 0]
click at [491, 222] on icon at bounding box center [489, 223] width 7 height 7
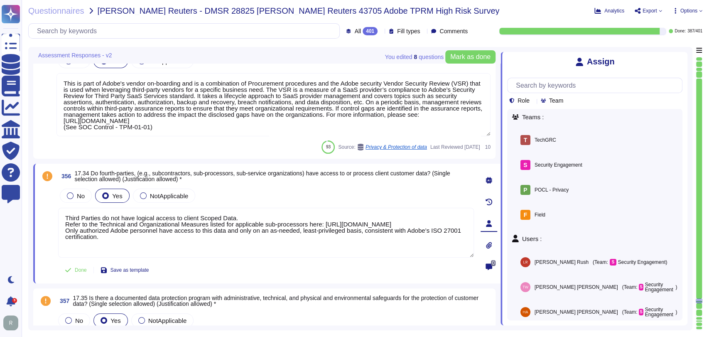
drag, startPoint x: 200, startPoint y: 271, endPoint x: 183, endPoint y: 274, distance: 17.7
click at [200, 272] on div "Done Save as template" at bounding box center [266, 270] width 416 height 17
